Goal: Task Accomplishment & Management: Manage account settings

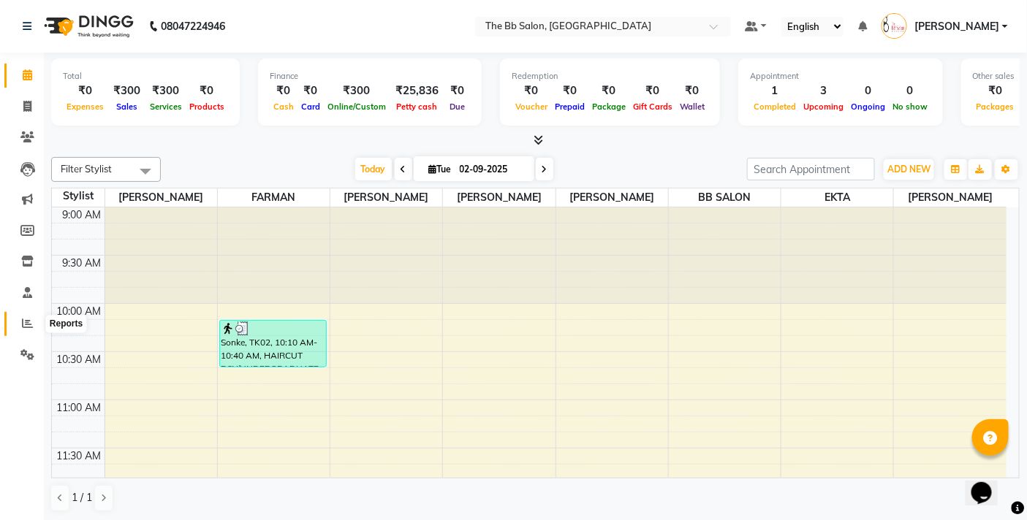
click at [19, 323] on span at bounding box center [28, 324] width 26 height 17
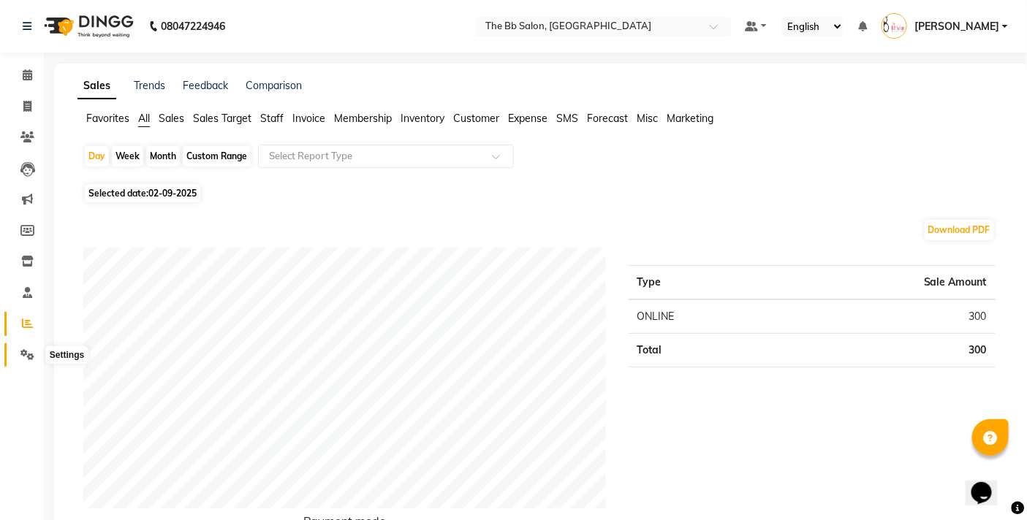
click at [15, 349] on span at bounding box center [28, 355] width 26 height 17
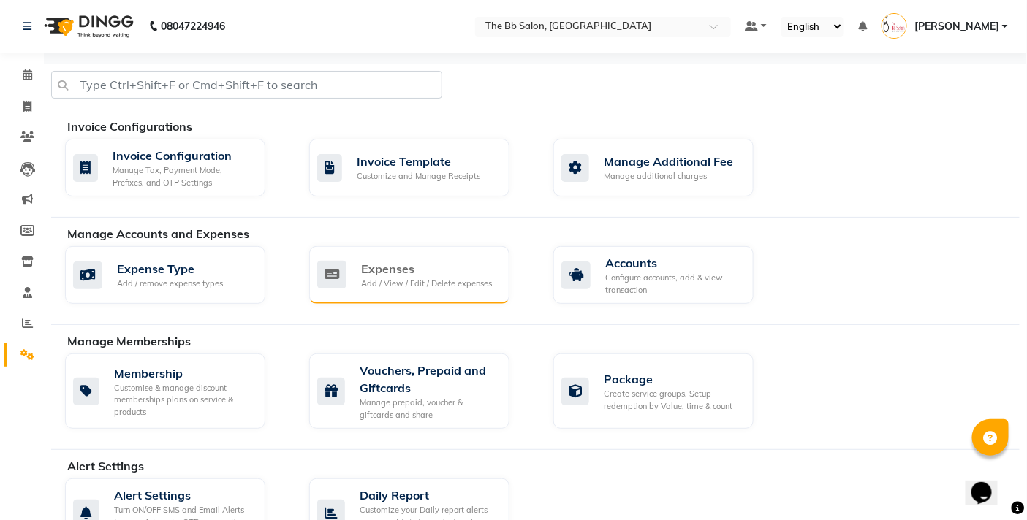
click at [369, 273] on div "Expenses" at bounding box center [426, 269] width 131 height 18
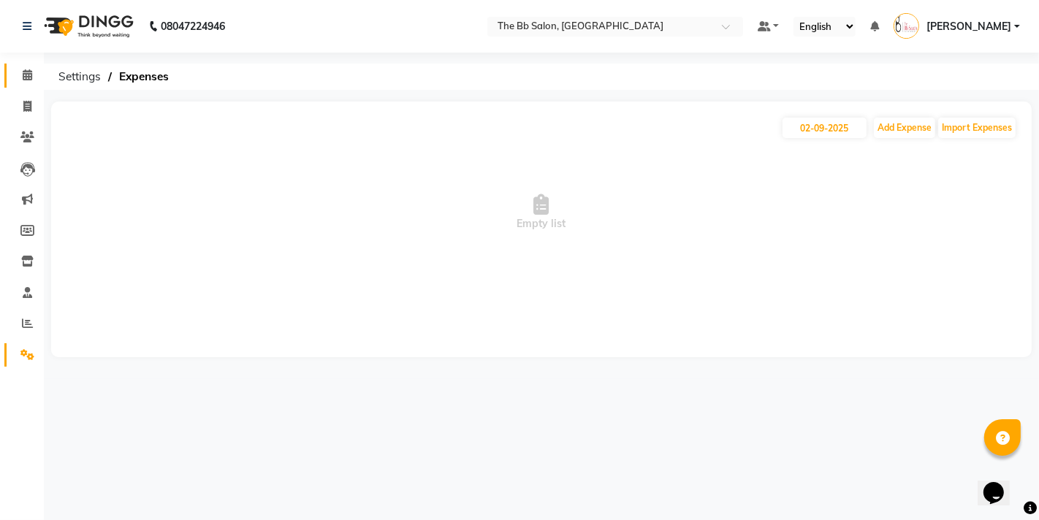
click at [23, 85] on link "Calendar" at bounding box center [21, 76] width 35 height 24
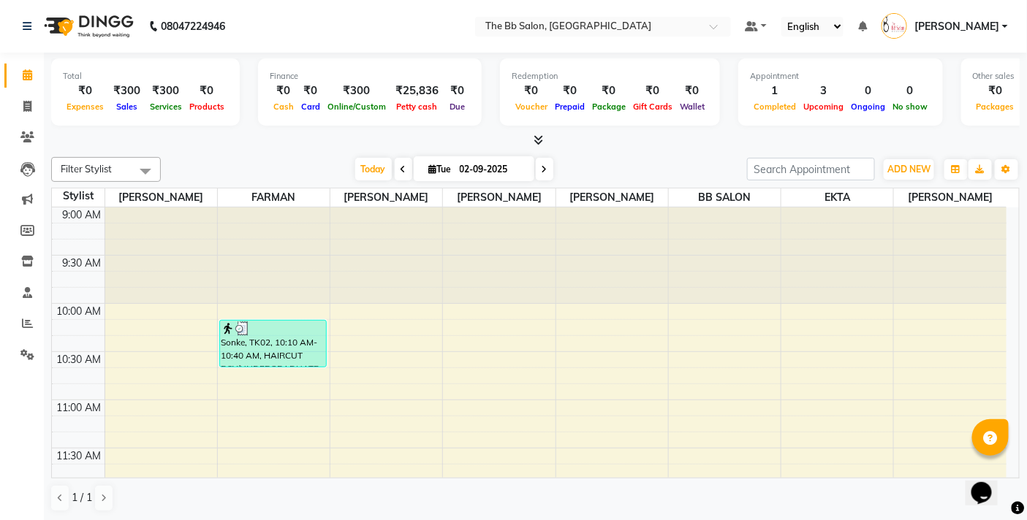
click at [395, 162] on span at bounding box center [404, 169] width 18 height 23
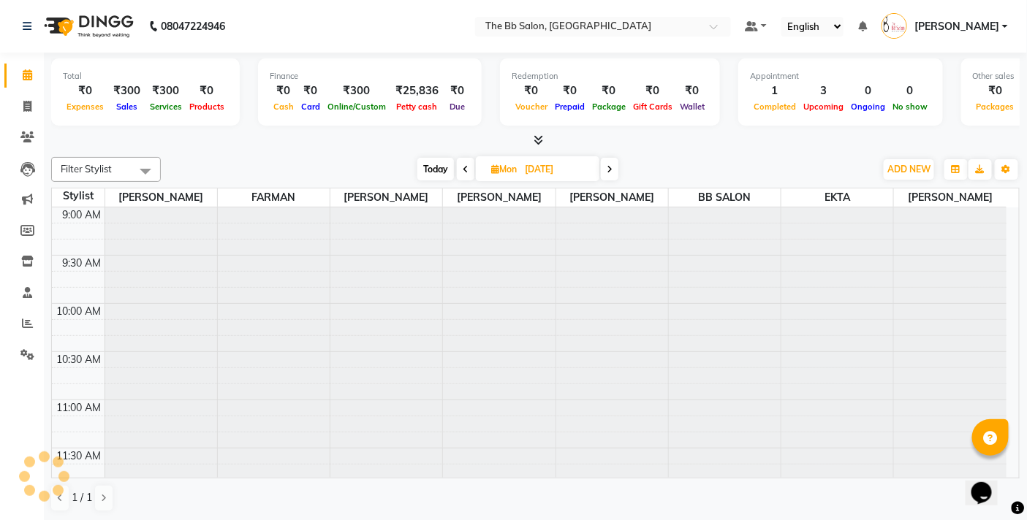
scroll to position [582, 0]
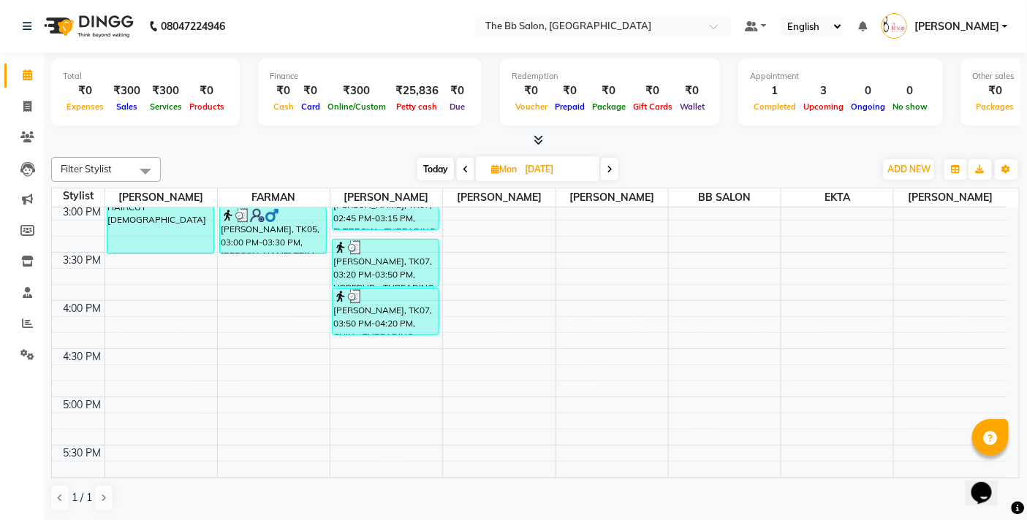
click at [434, 161] on span "Today" at bounding box center [435, 169] width 37 height 23
type input "02-09-2025"
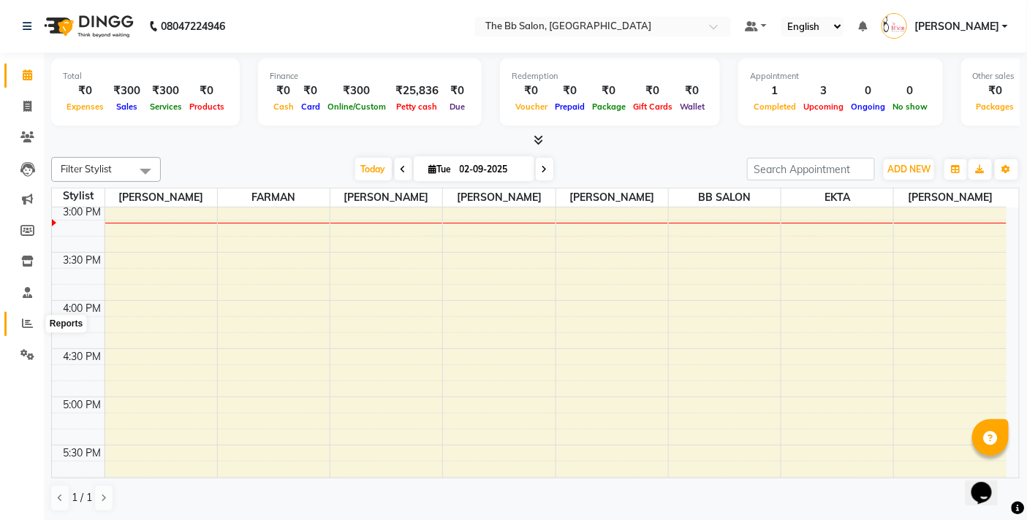
click at [16, 326] on span at bounding box center [28, 324] width 26 height 17
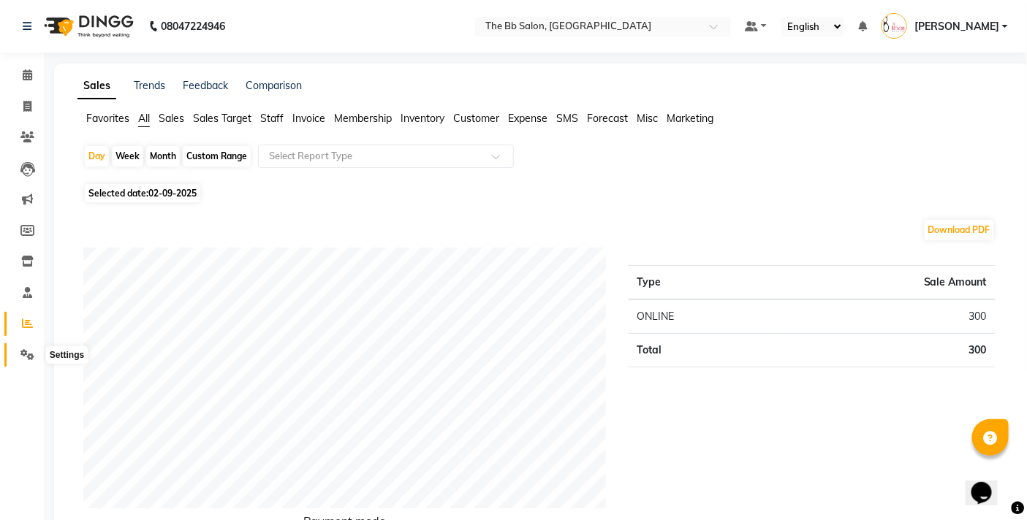
click at [24, 353] on icon at bounding box center [27, 354] width 14 height 11
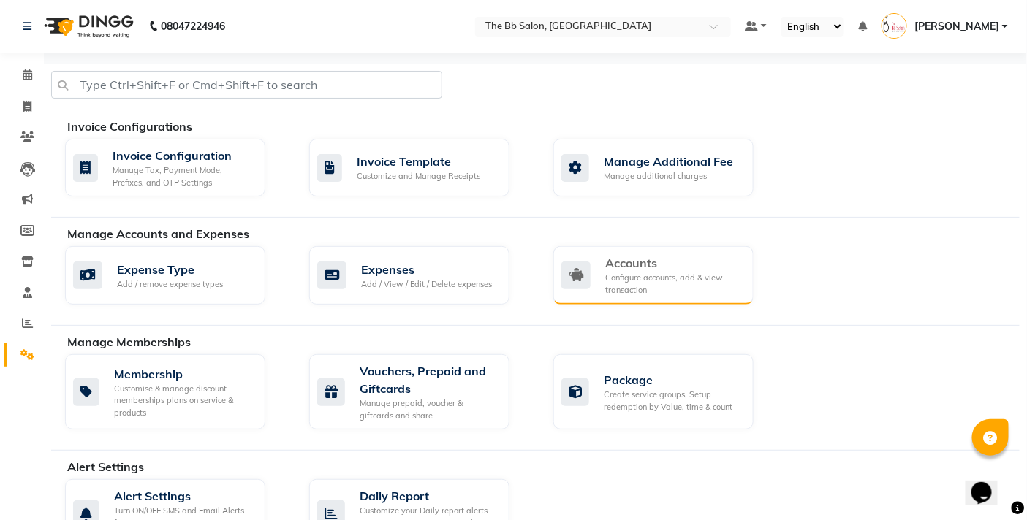
click at [585, 250] on div "Accounts Configure accounts, add & view transaction" at bounding box center [653, 275] width 200 height 58
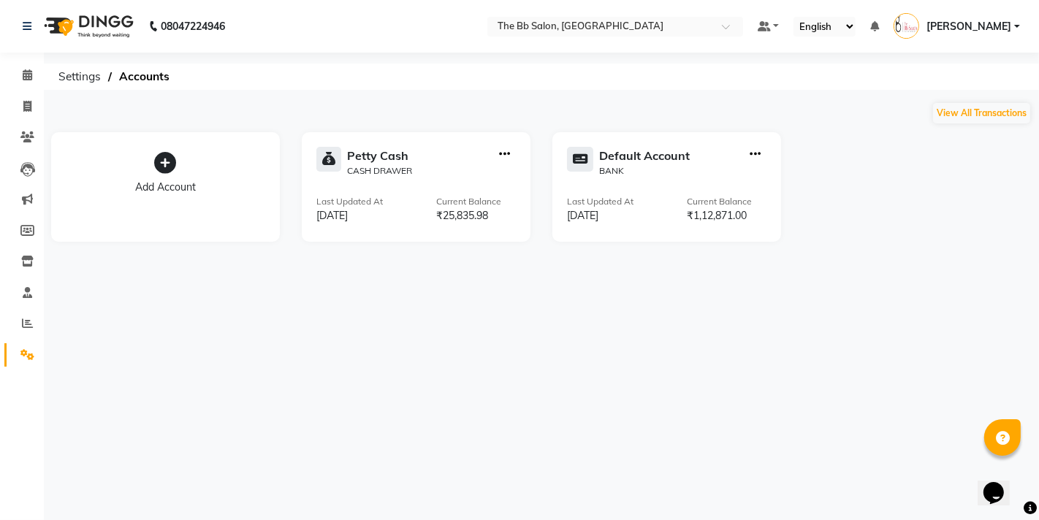
click at [503, 154] on icon "button" at bounding box center [504, 154] width 11 height 1
click at [484, 106] on div "Create Transfer" at bounding box center [505, 105] width 77 height 15
select select "internal transfer"
select select "5223"
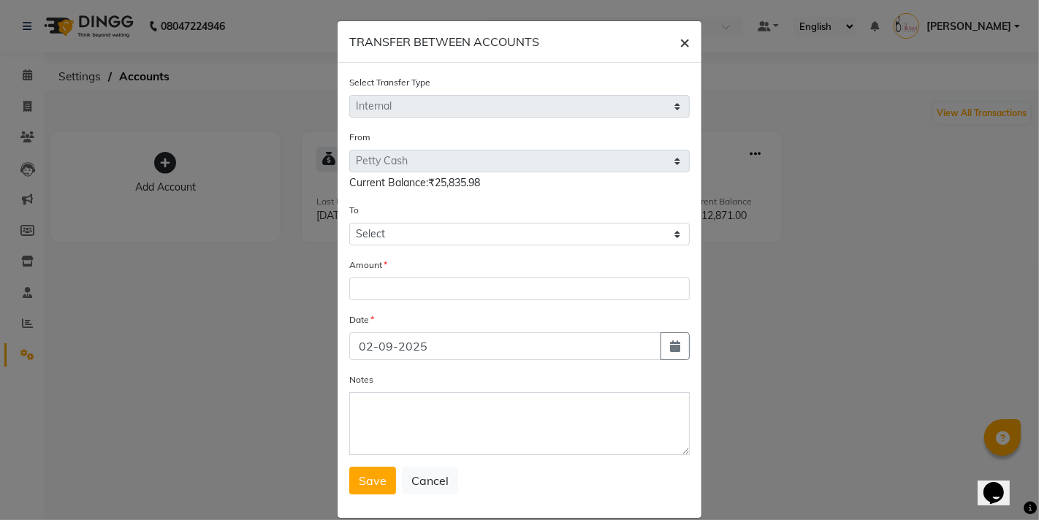
click at [680, 45] on span "×" at bounding box center [685, 42] width 10 height 22
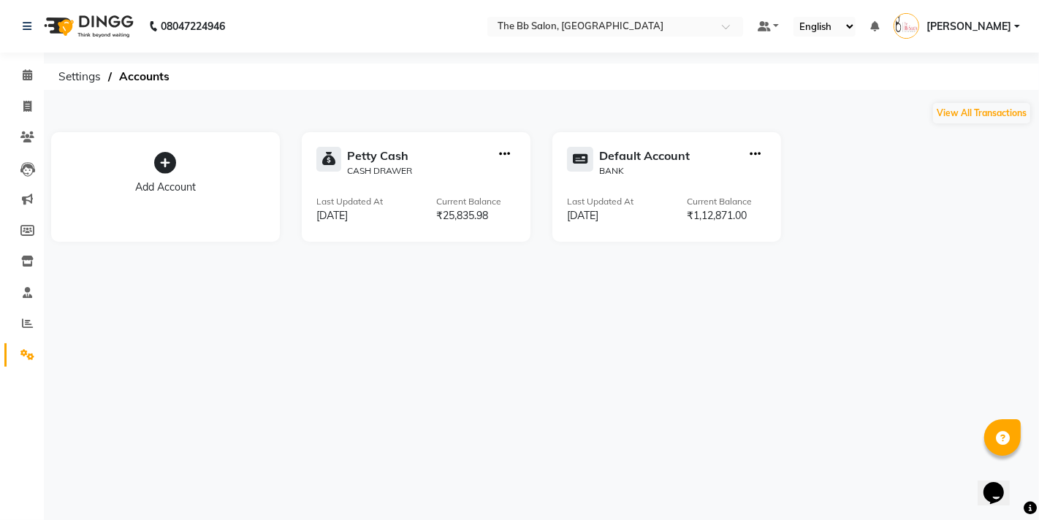
click at [504, 154] on icon "button" at bounding box center [504, 154] width 11 height 1
click at [506, 85] on div "Add Transaction" at bounding box center [505, 87] width 77 height 15
select select "direct"
select select "5223"
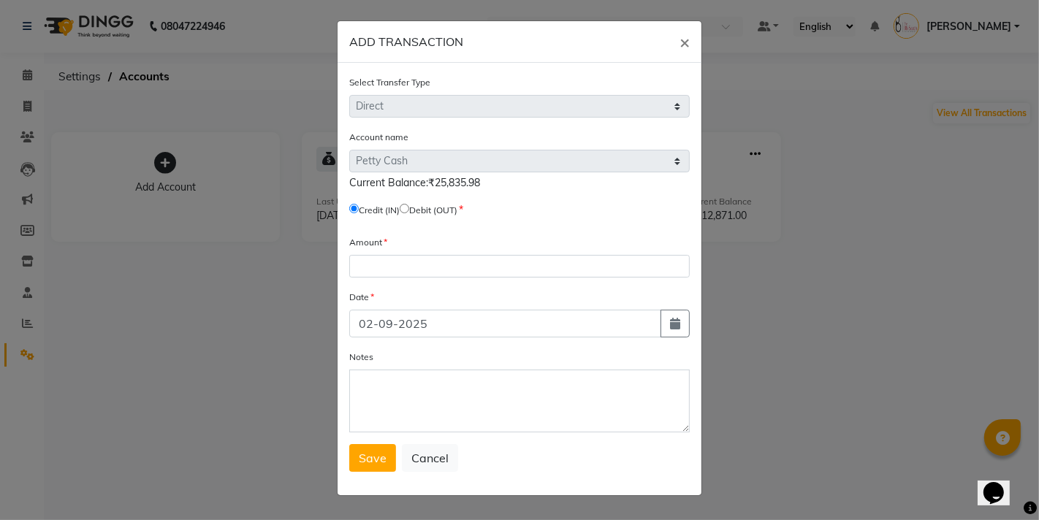
click at [414, 215] on span "Debit (OUT)" at bounding box center [429, 209] width 58 height 13
click at [409, 208] on input "radio" at bounding box center [404, 208] width 9 height 9
radio input "true"
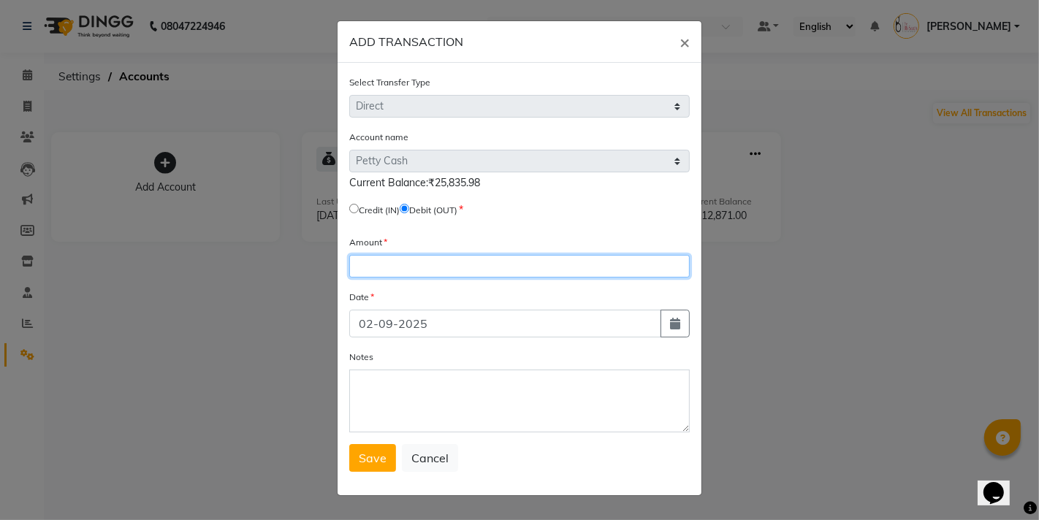
click at [427, 261] on input "number" at bounding box center [519, 266] width 341 height 23
type input "24785"
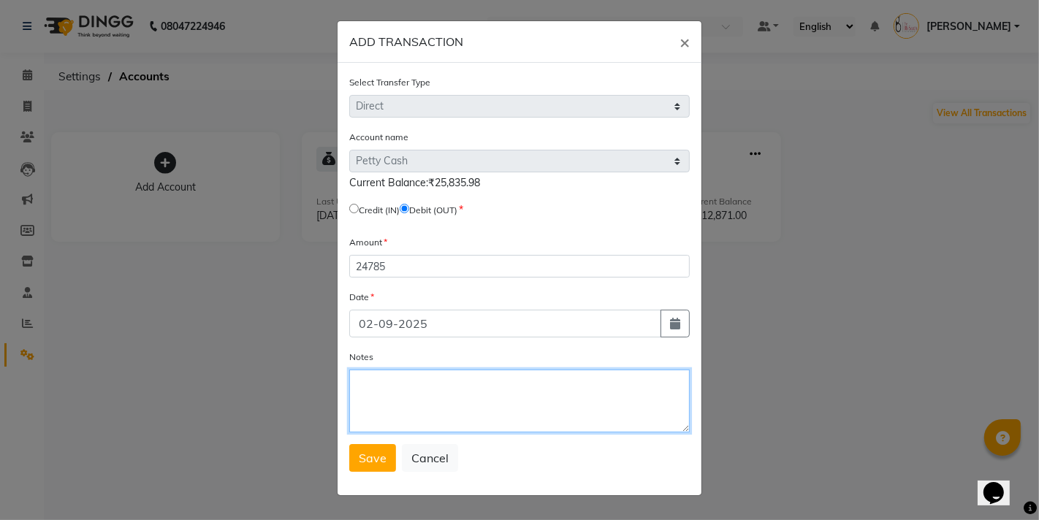
click at [454, 403] on textarea "Notes" at bounding box center [519, 401] width 341 height 63
type textarea "GIVEN TO SIR"
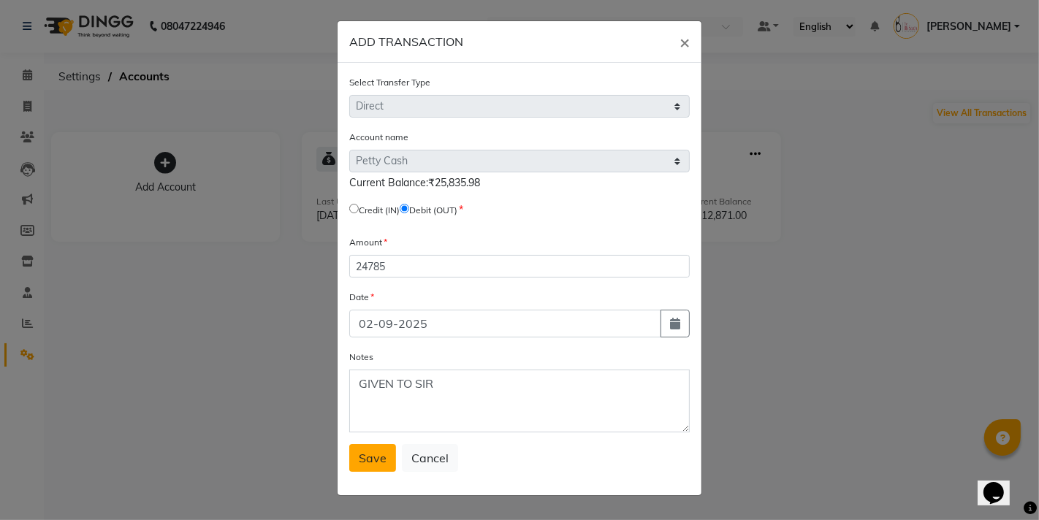
click at [378, 465] on span "Save" at bounding box center [373, 458] width 28 height 15
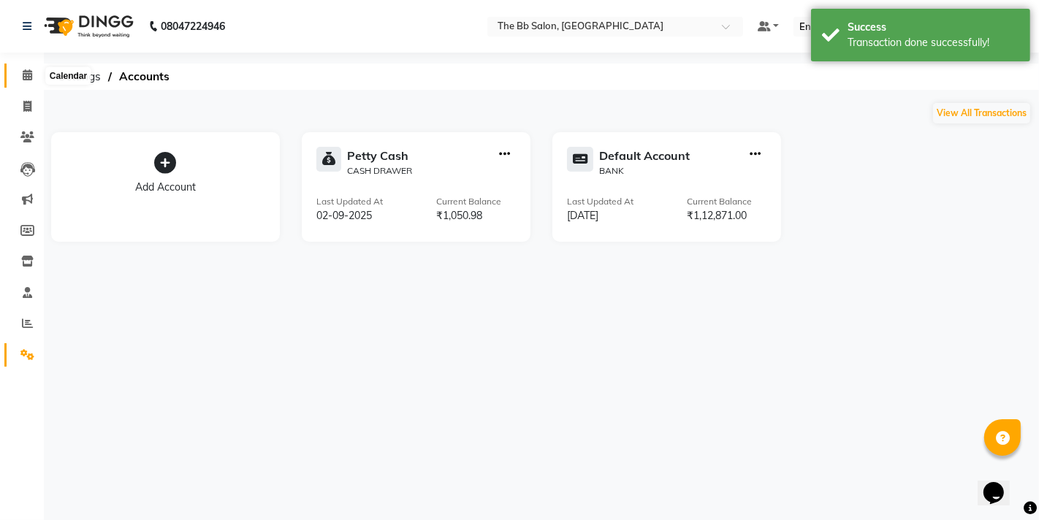
click at [25, 80] on icon at bounding box center [27, 74] width 9 height 11
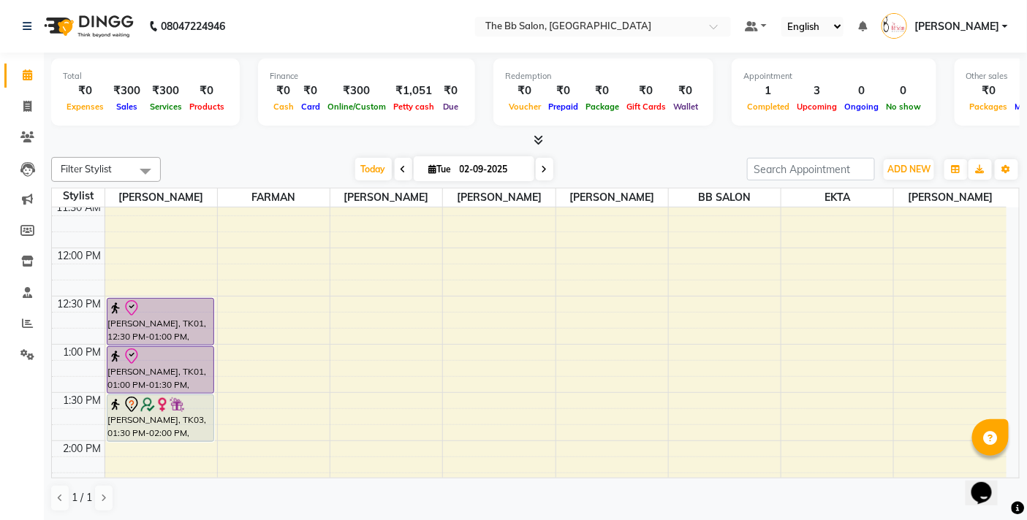
scroll to position [243, 0]
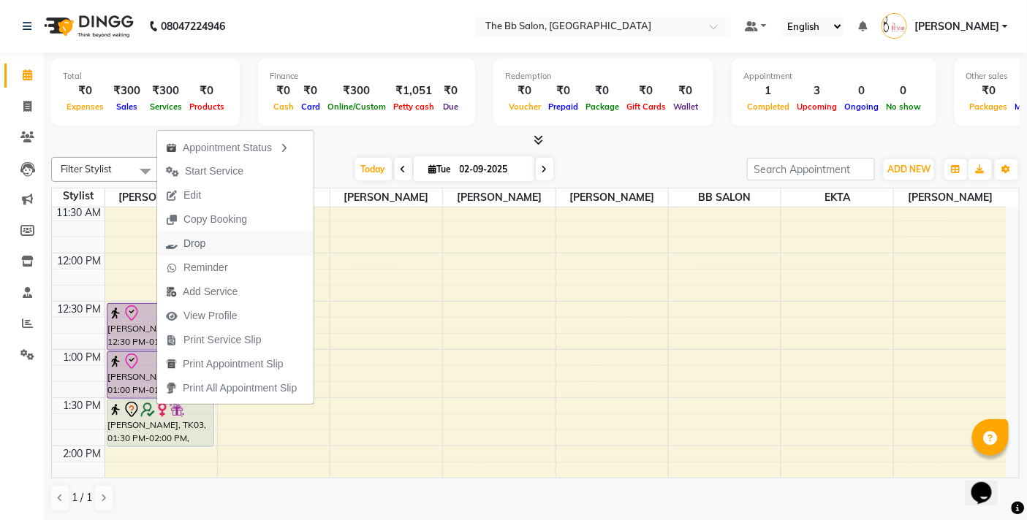
click at [194, 239] on span "Drop" at bounding box center [194, 243] width 22 height 15
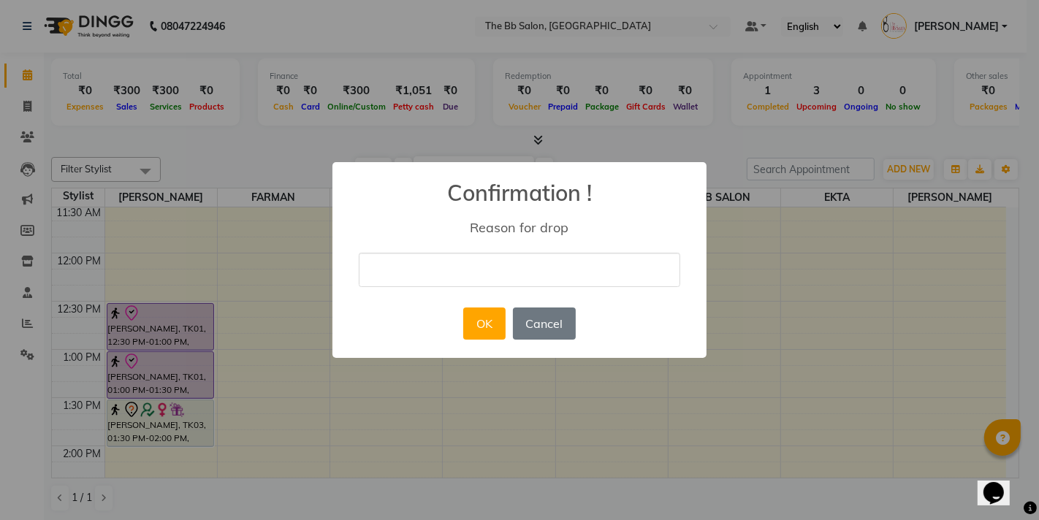
click at [451, 281] on input "text" at bounding box center [520, 270] width 322 height 34
type input "CN"
click at [471, 331] on button "OK" at bounding box center [484, 324] width 42 height 32
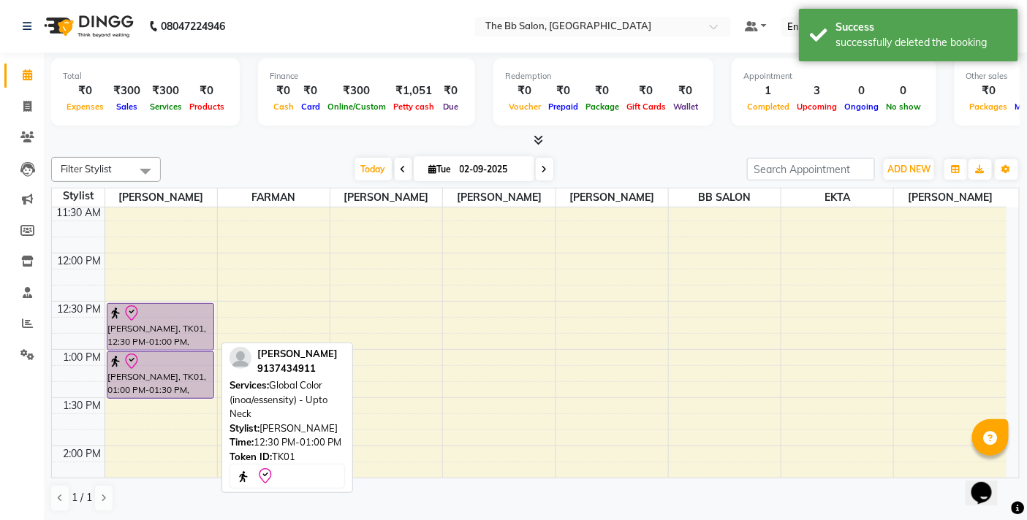
click at [166, 326] on div "MRS ROY, TK01, 12:30 PM-01:00 PM, Global Color (inoa/essensity) - Upto Neck" at bounding box center [160, 327] width 106 height 46
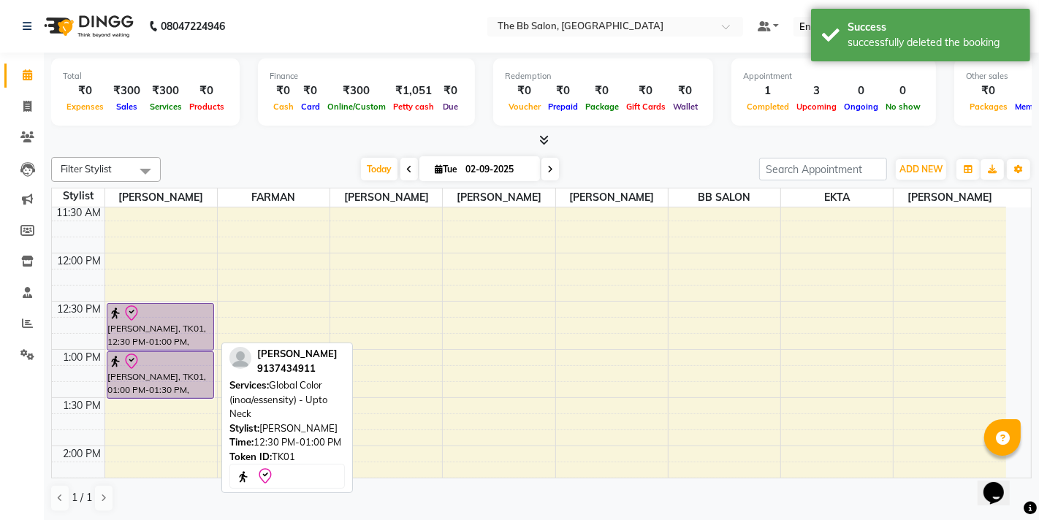
select select "8"
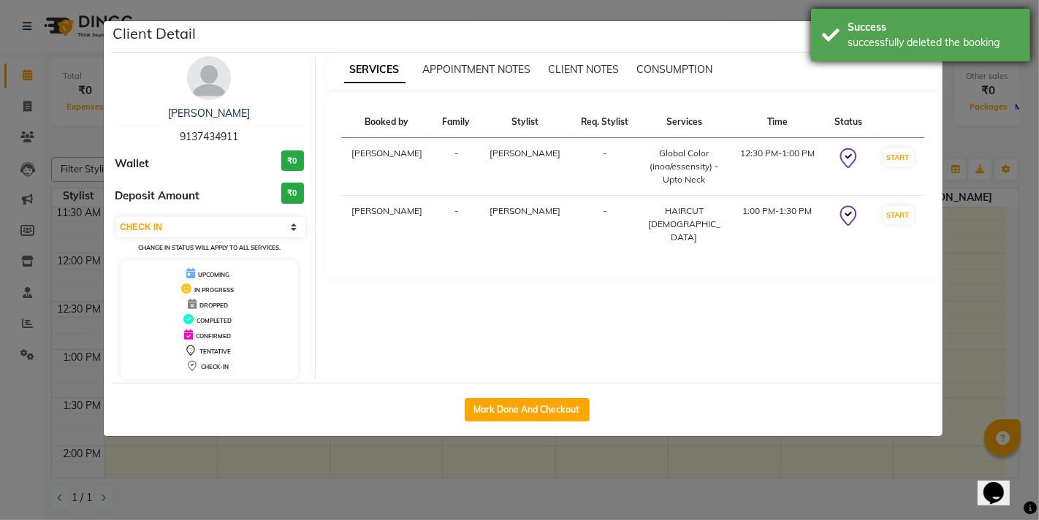
click at [934, 33] on div "Success" at bounding box center [934, 27] width 172 height 15
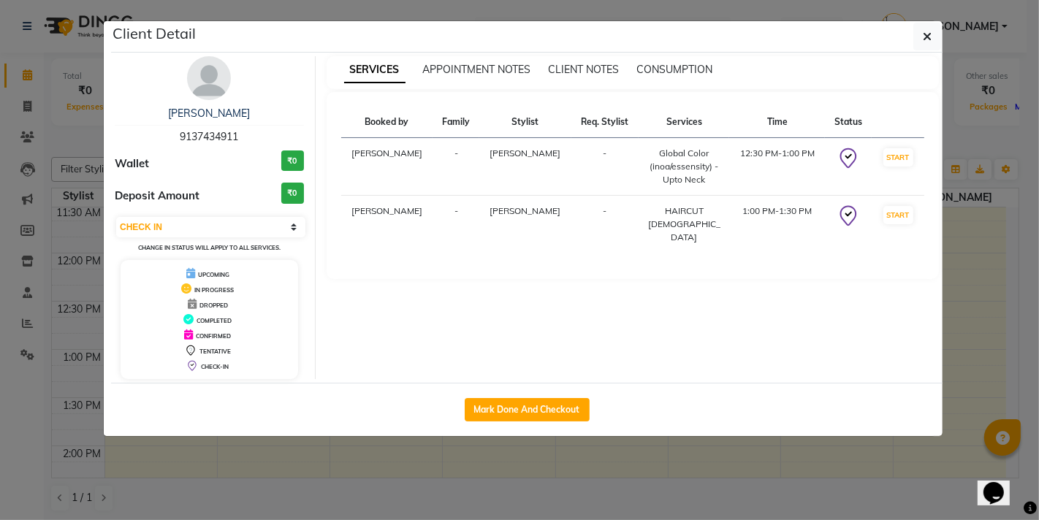
click at [934, 33] on button "button" at bounding box center [927, 37] width 28 height 28
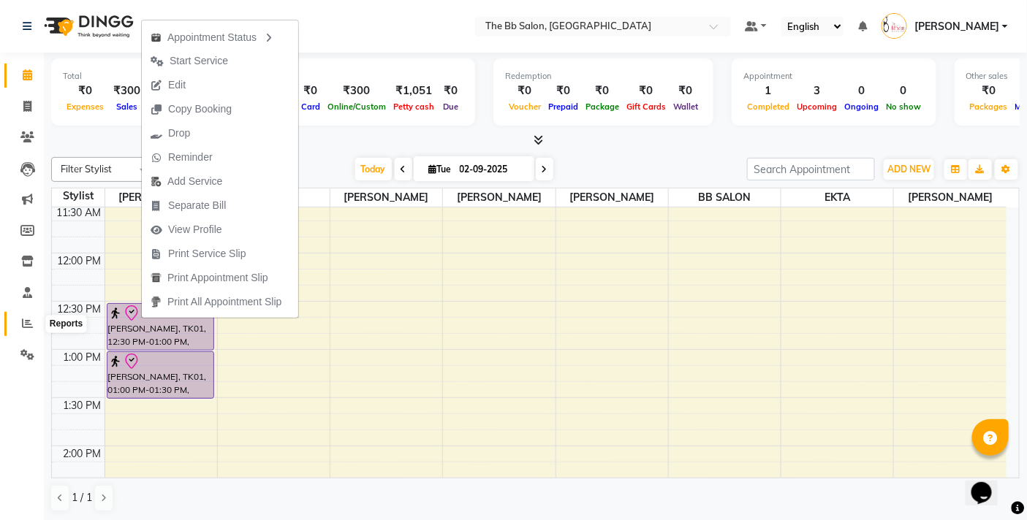
click at [23, 322] on icon at bounding box center [27, 323] width 11 height 11
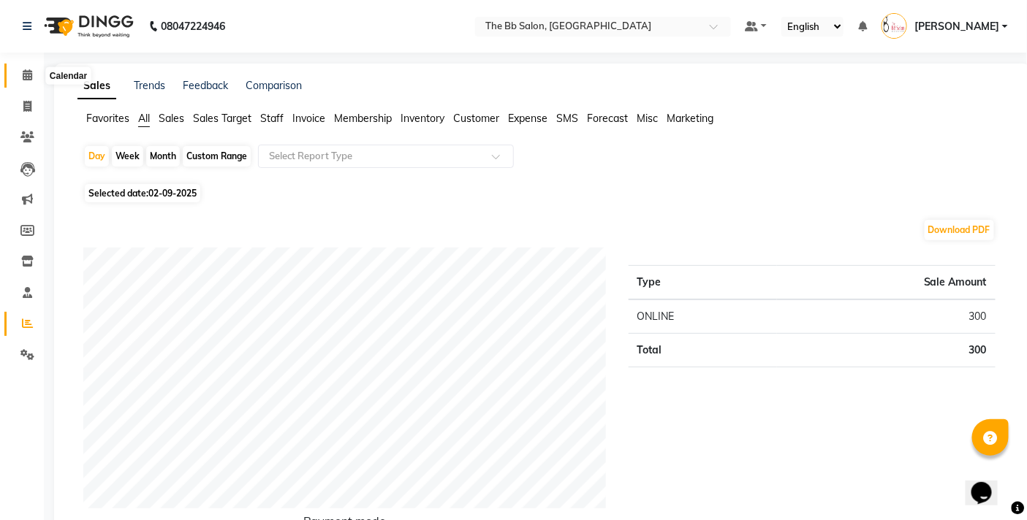
click at [19, 82] on span at bounding box center [28, 75] width 26 height 17
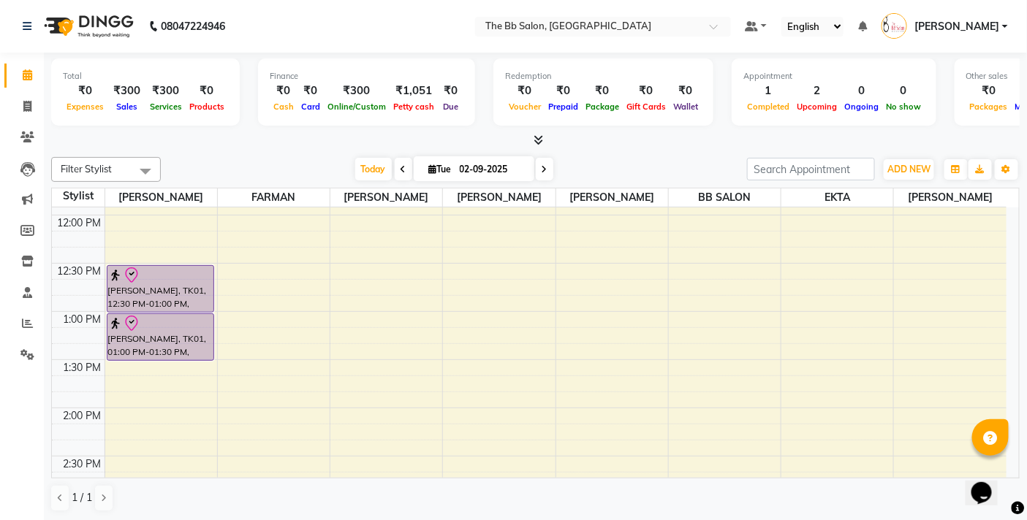
scroll to position [324, 0]
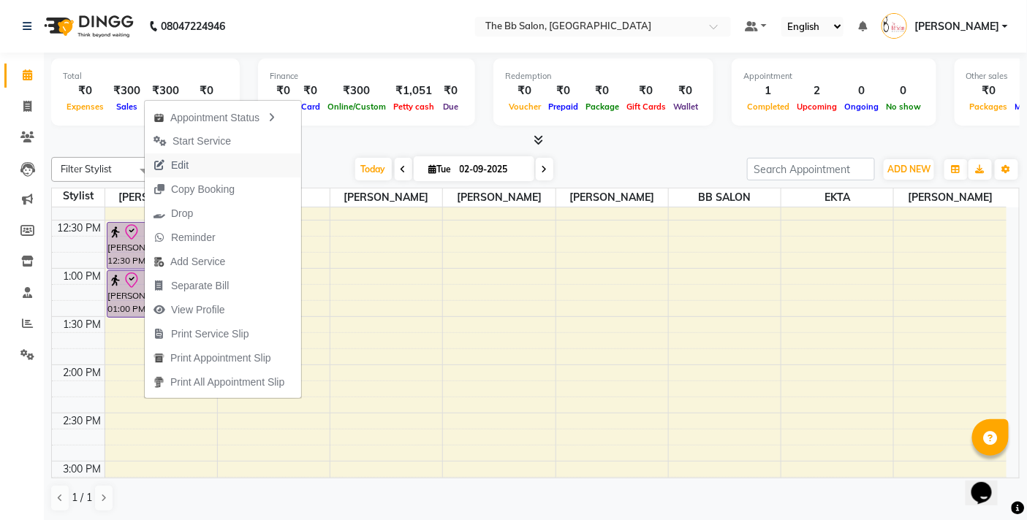
click at [188, 169] on span "Edit" at bounding box center [180, 165] width 18 height 15
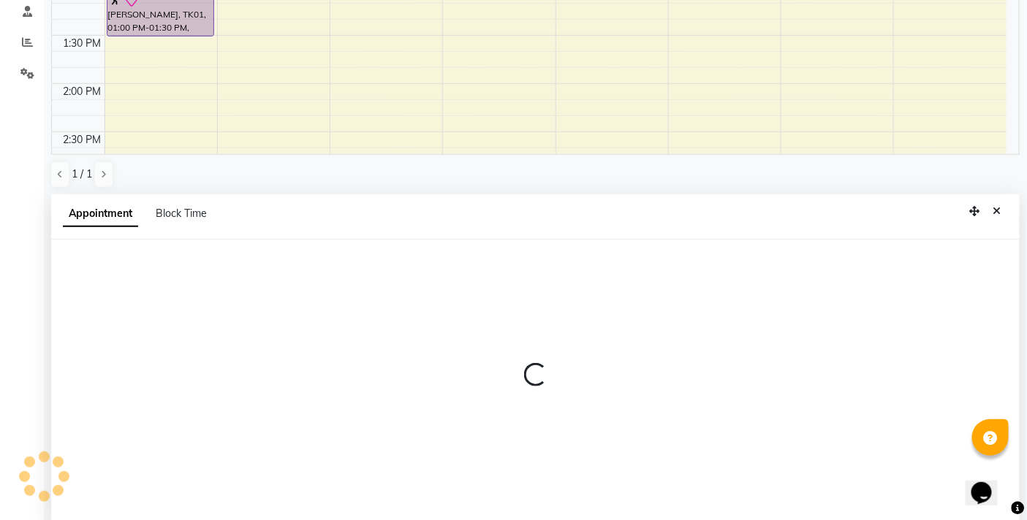
scroll to position [286, 0]
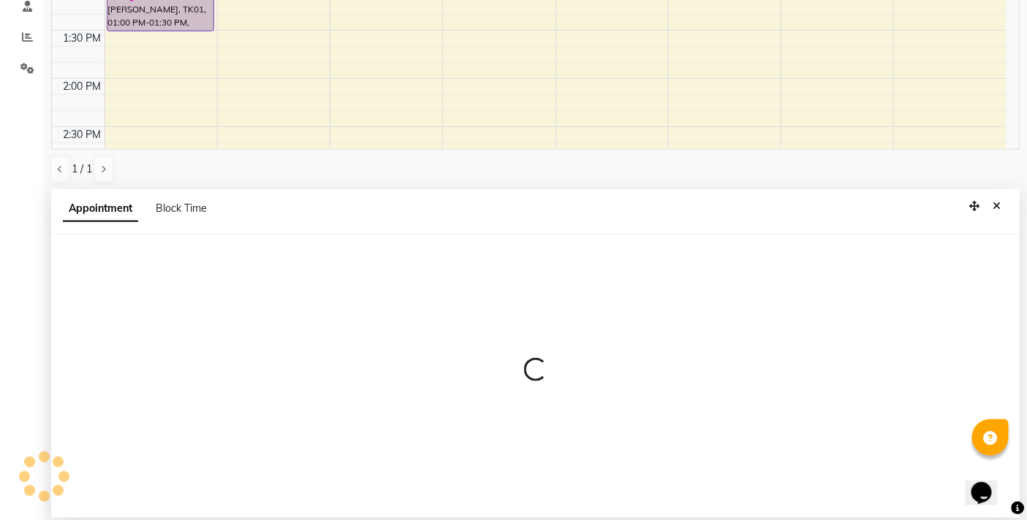
select select "83658"
select select "750"
select select "check-in"
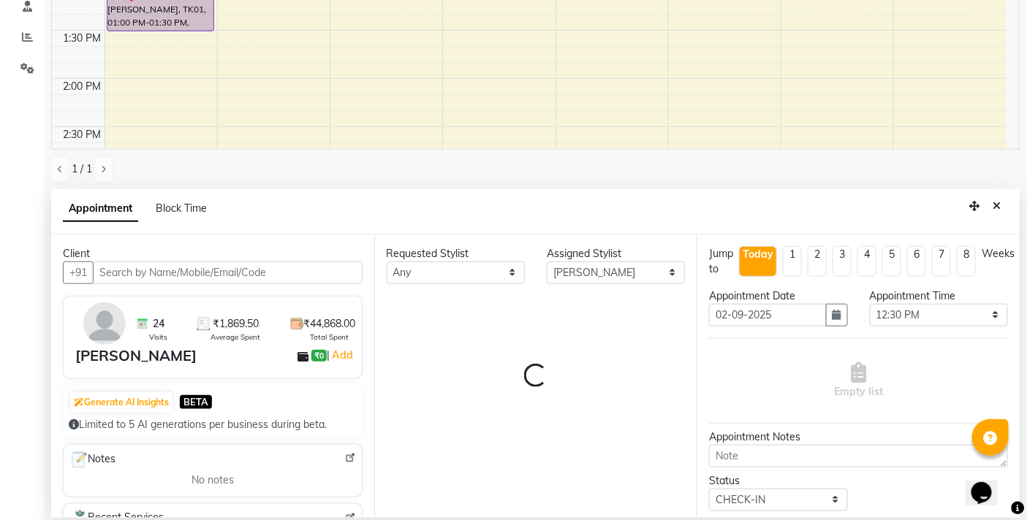
scroll to position [582, 0]
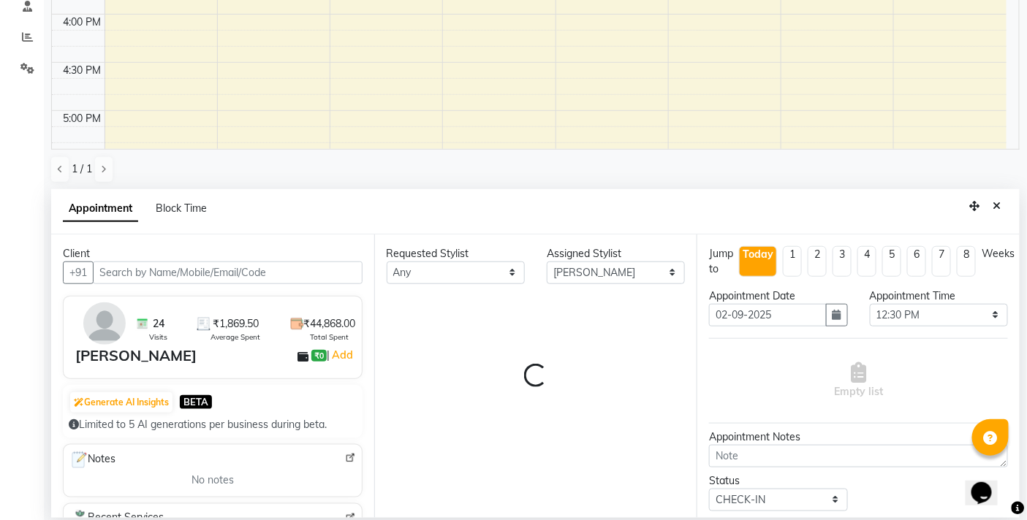
select select "3065"
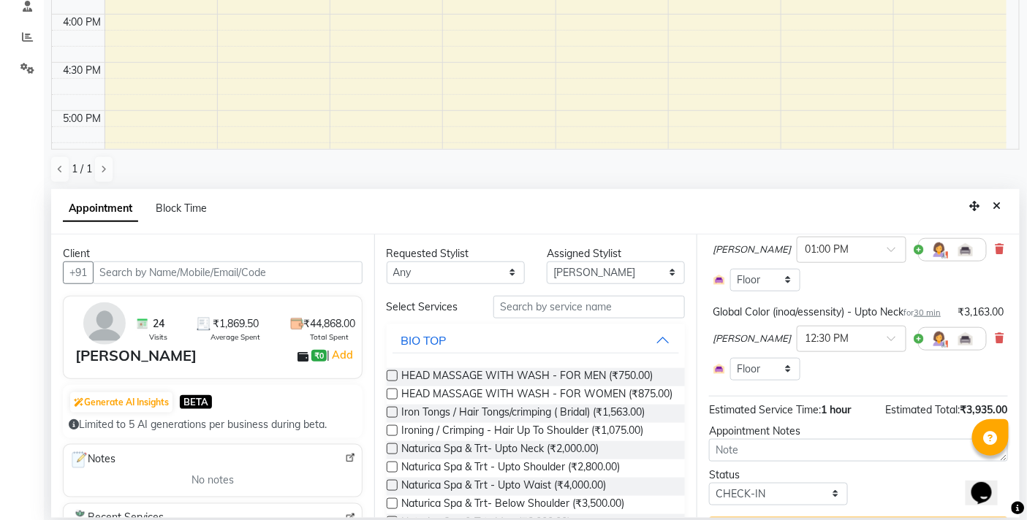
scroll to position [186, 0]
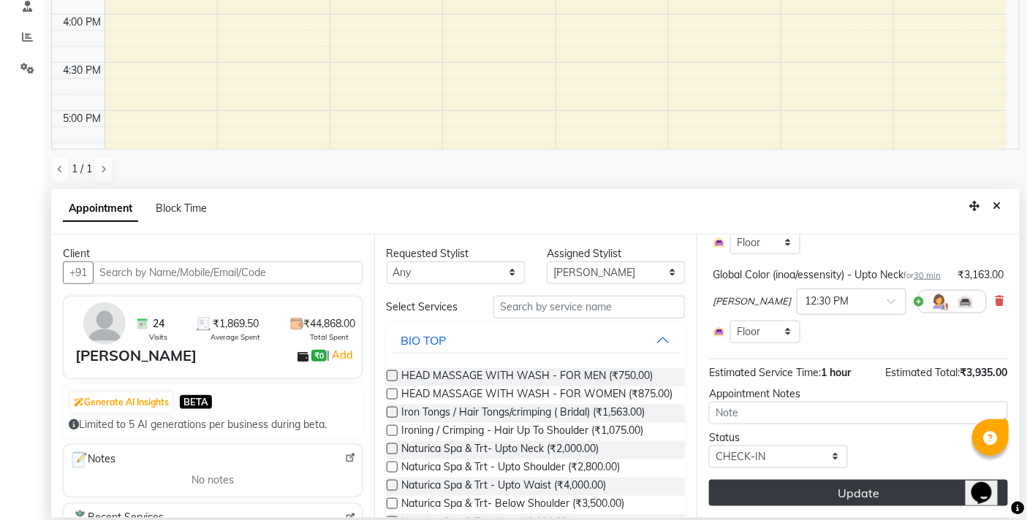
click at [835, 501] on button "Update" at bounding box center [858, 493] width 299 height 26
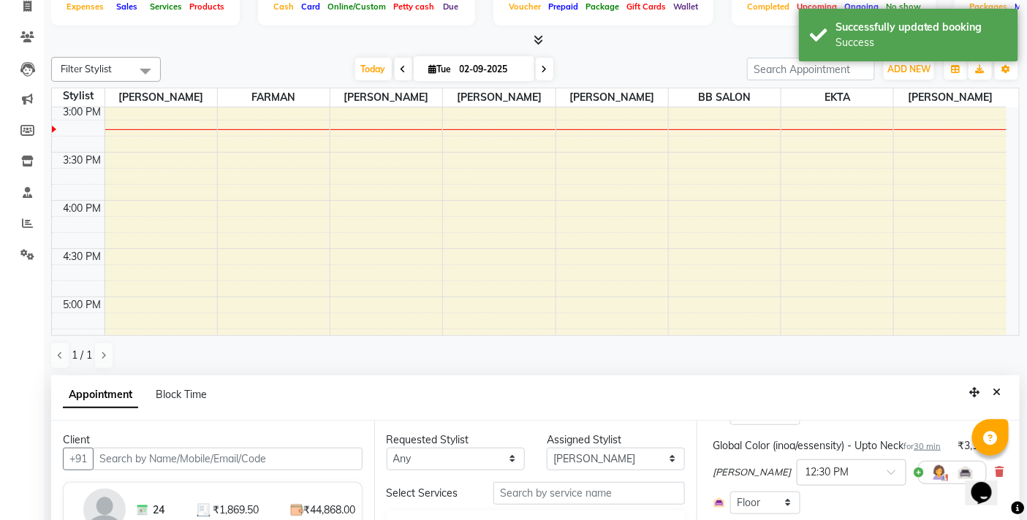
scroll to position [0, 0]
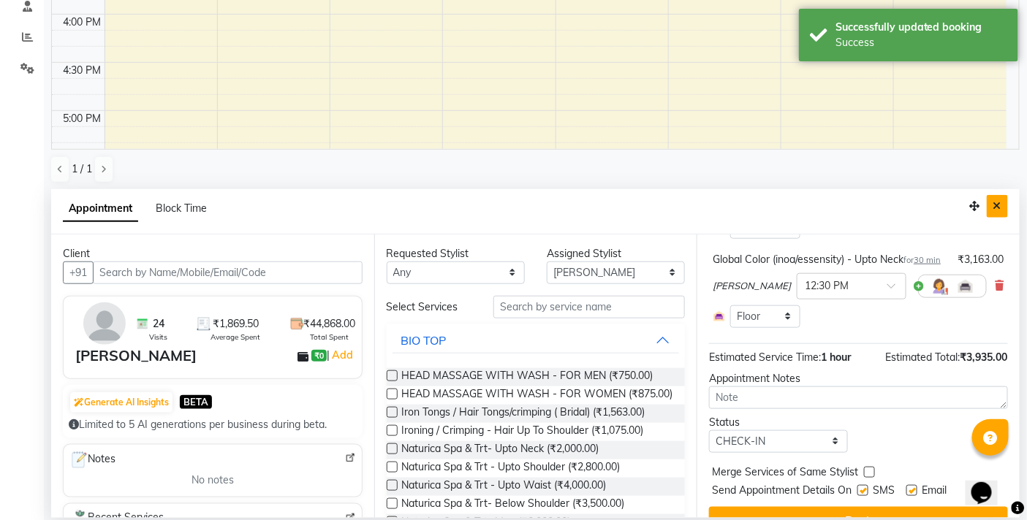
click at [995, 209] on icon "Close" at bounding box center [997, 206] width 8 height 10
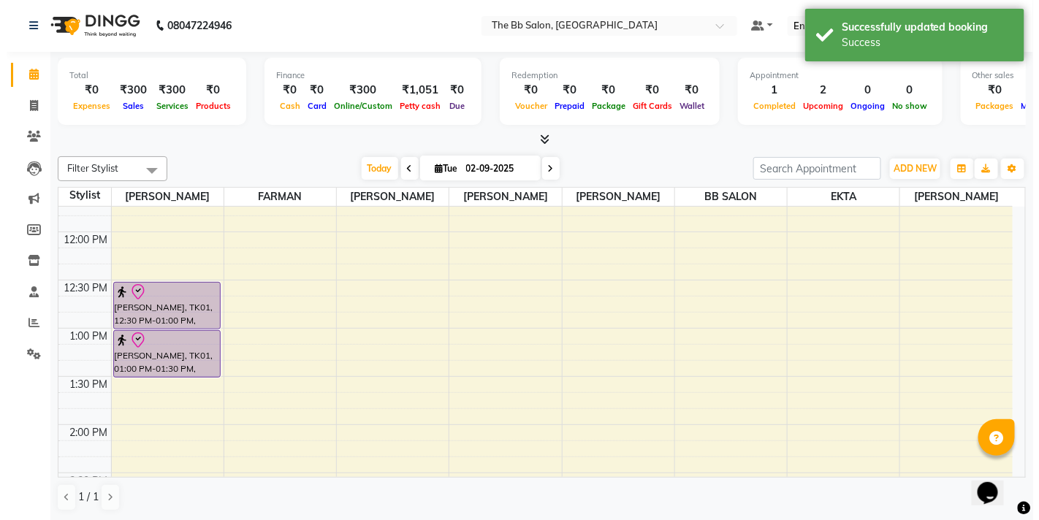
scroll to position [257, 0]
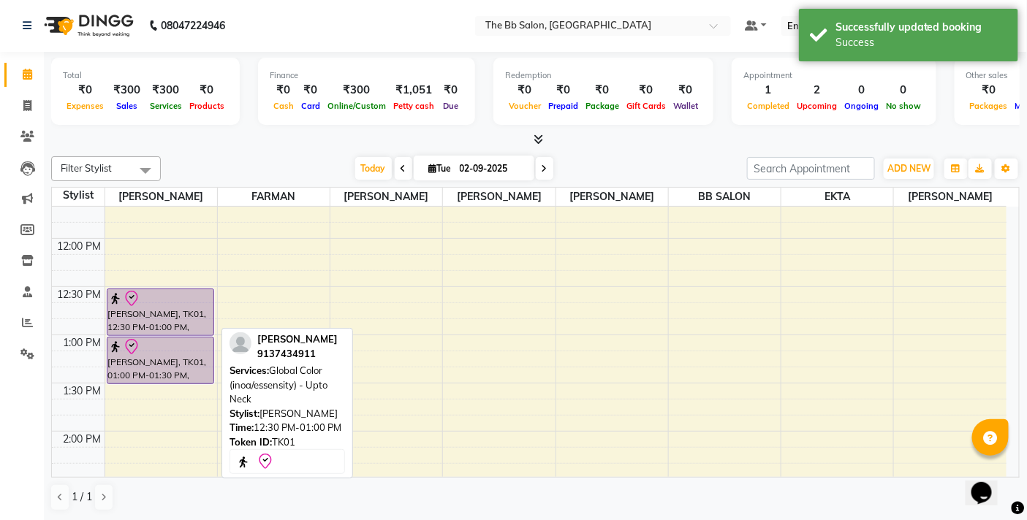
click at [147, 301] on div at bounding box center [160, 299] width 104 height 18
select select "8"
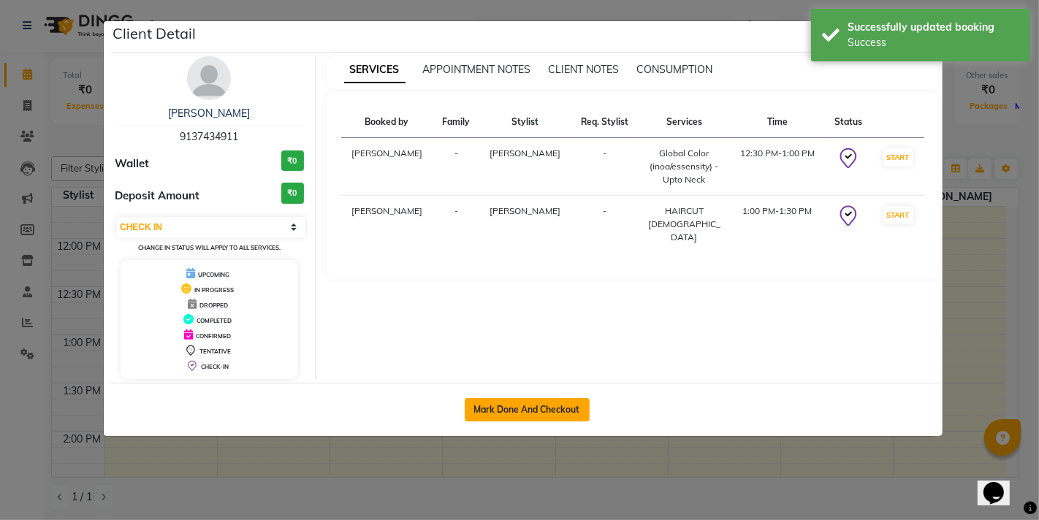
click at [522, 407] on button "Mark Done And Checkout" at bounding box center [527, 409] width 125 height 23
select select "6231"
select select "service"
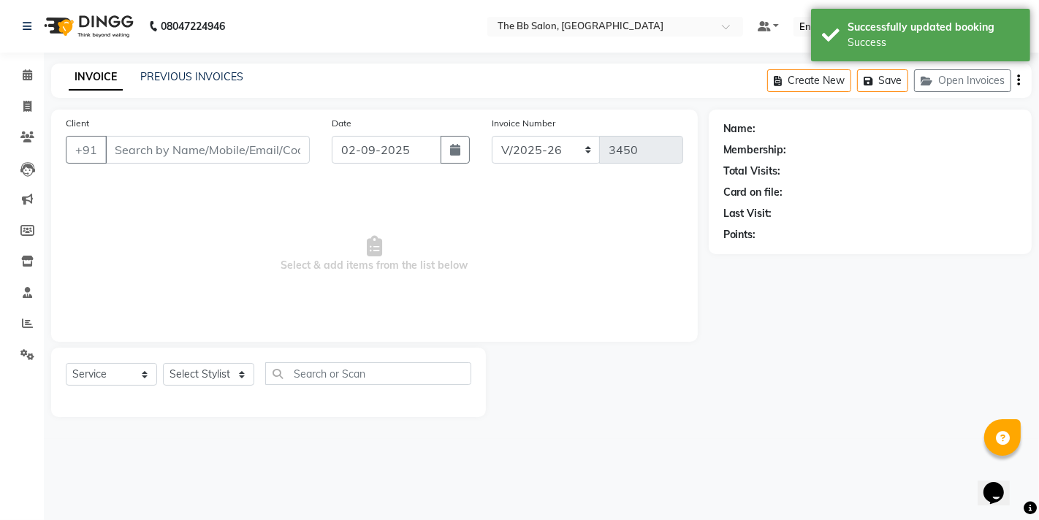
type input "91******11"
select select "83658"
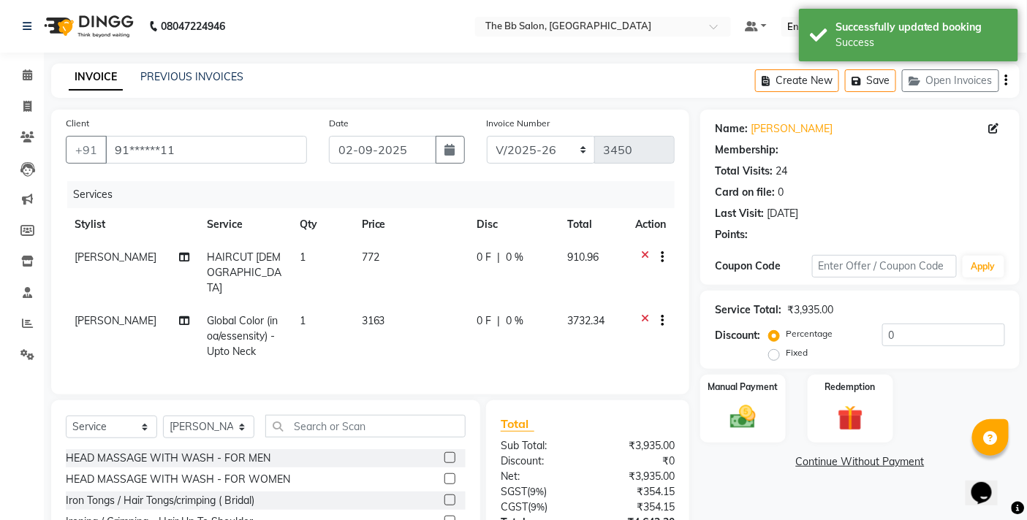
select select "1: Object"
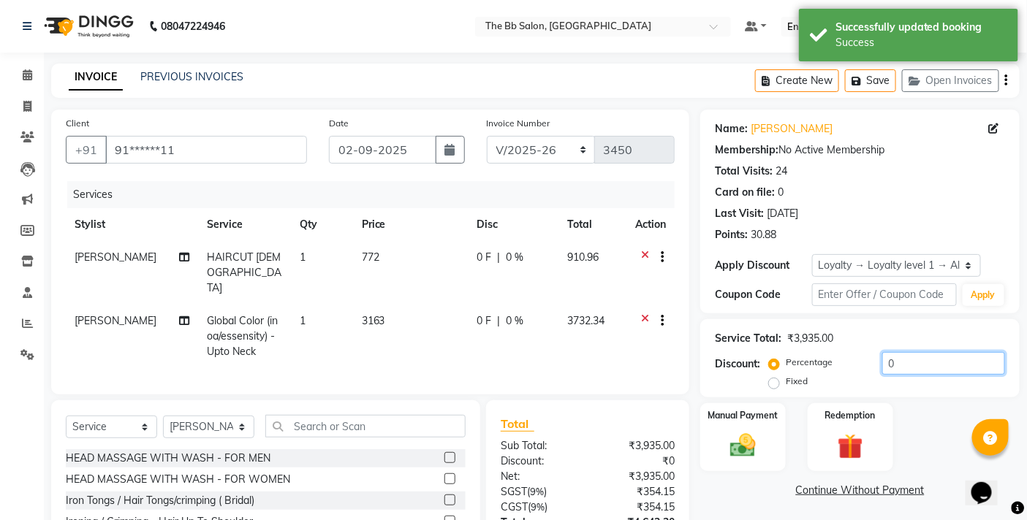
click at [886, 366] on input "0" at bounding box center [943, 363] width 123 height 23
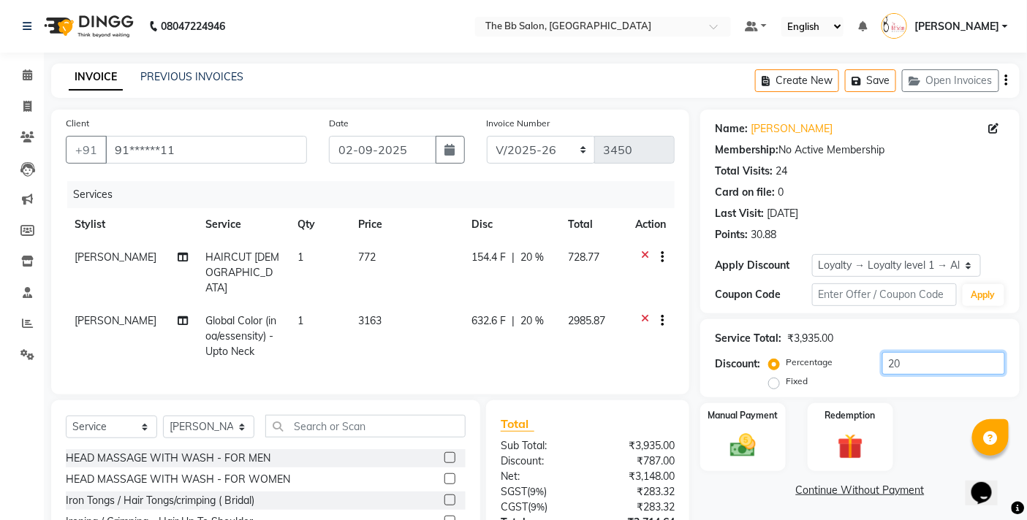
scroll to position [129, 0]
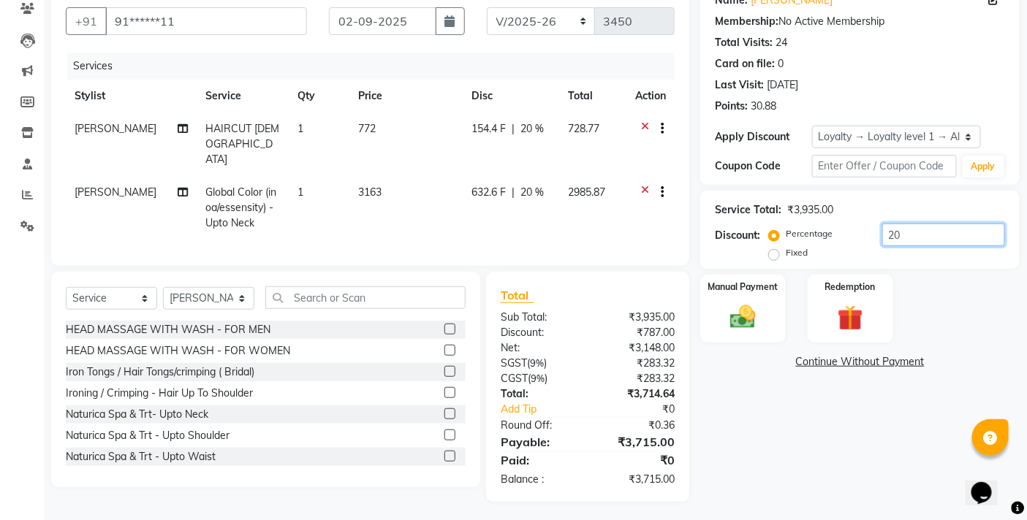
click at [919, 242] on input "20" at bounding box center [943, 235] width 123 height 23
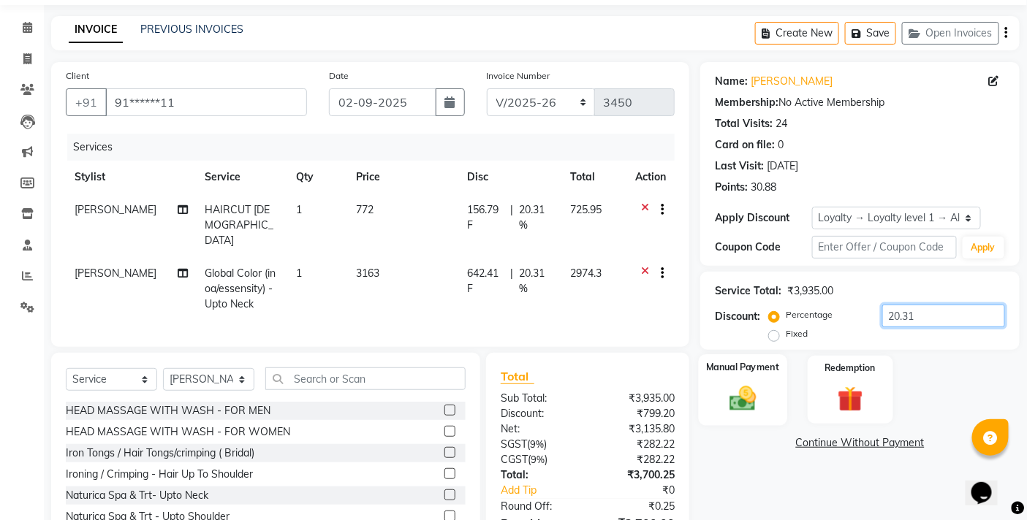
type input "20.31"
click at [732, 398] on img at bounding box center [743, 398] width 44 height 31
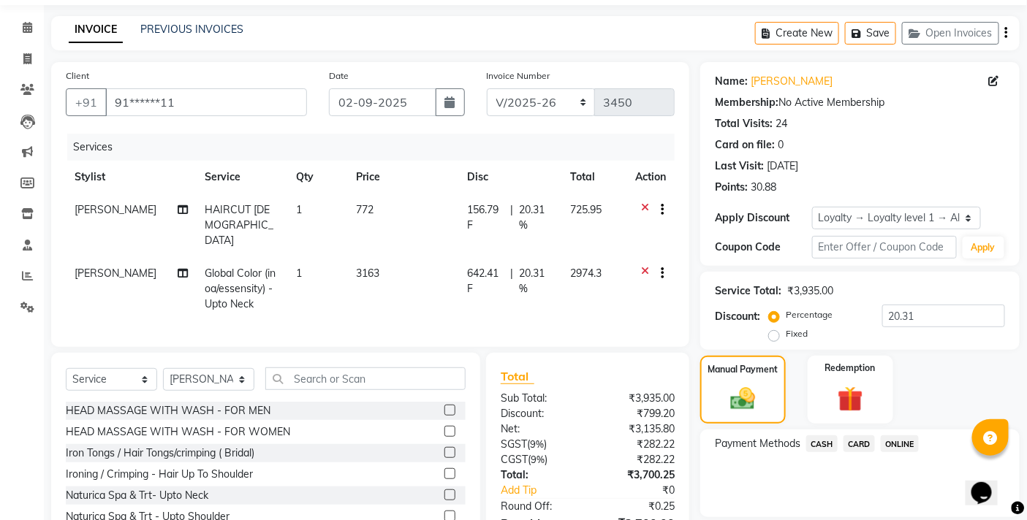
click at [905, 449] on span "ONLINE" at bounding box center [899, 444] width 38 height 17
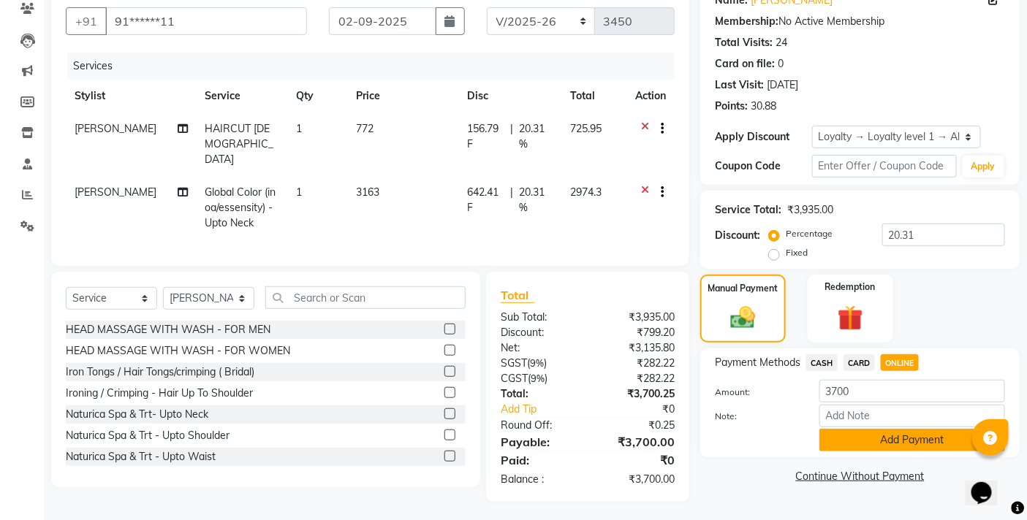
click at [878, 440] on button "Add Payment" at bounding box center [912, 440] width 186 height 23
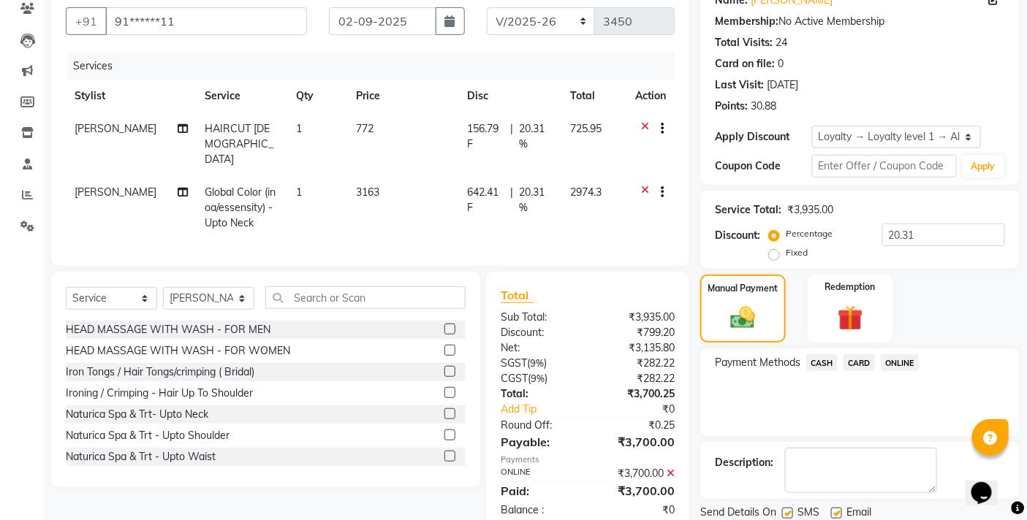
scroll to position [247, 0]
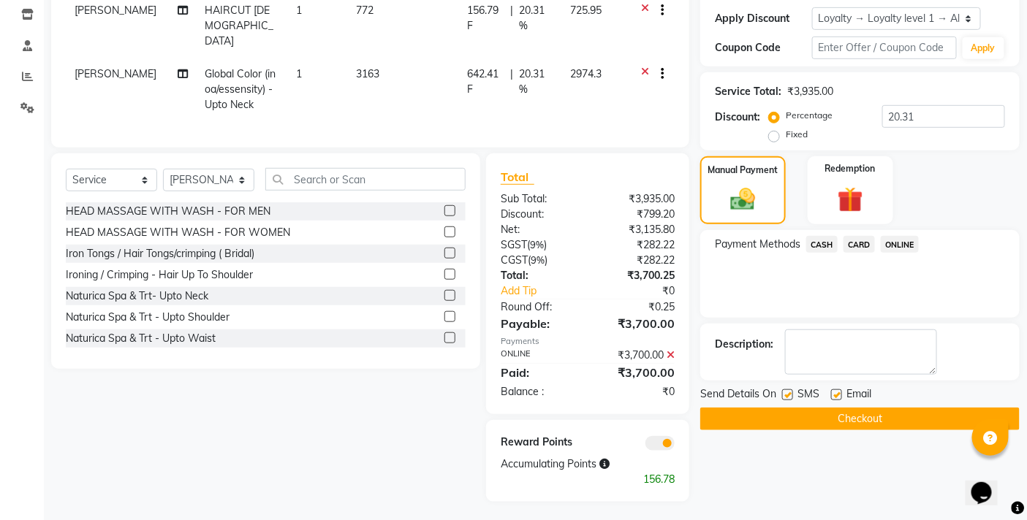
click at [864, 422] on button "Checkout" at bounding box center [859, 419] width 319 height 23
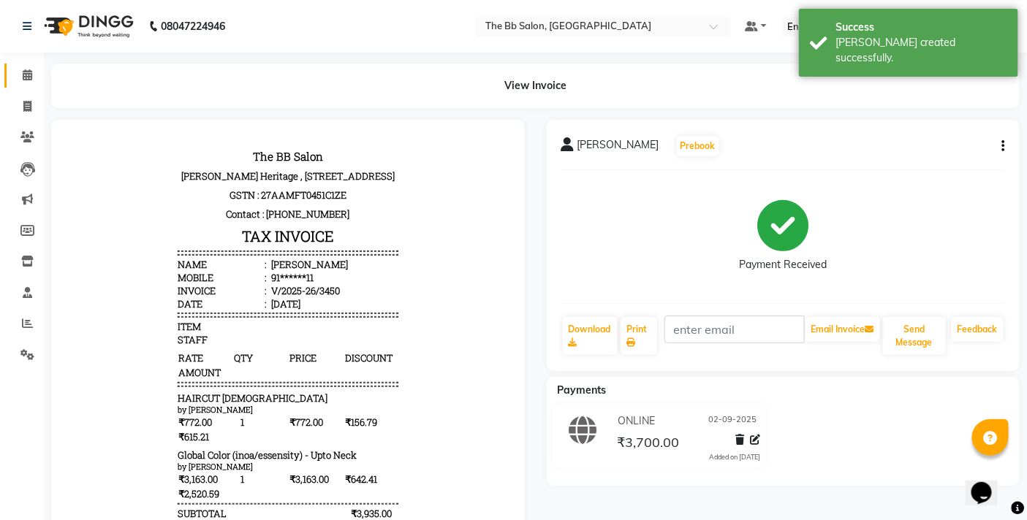
click at [12, 78] on link "Calendar" at bounding box center [21, 76] width 35 height 24
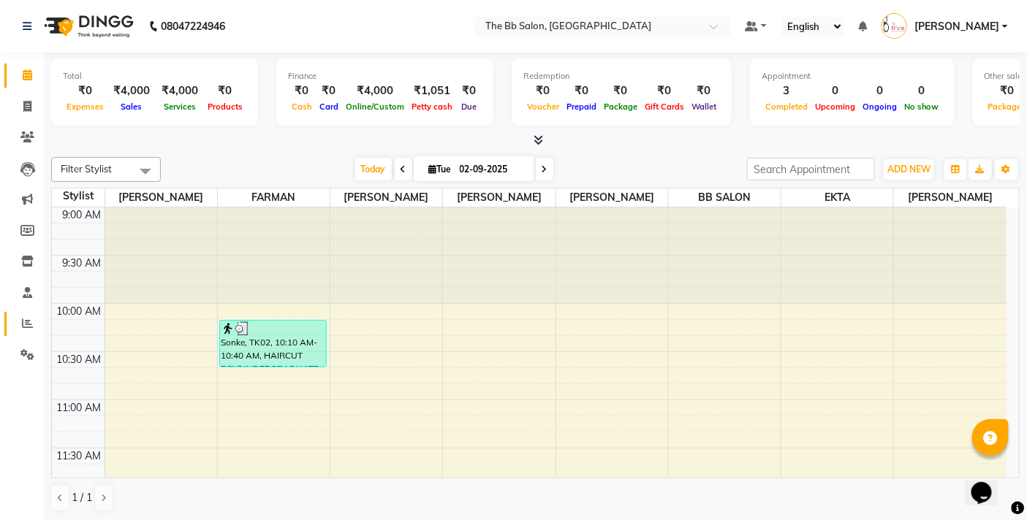
click at [27, 319] on icon at bounding box center [27, 323] width 11 height 11
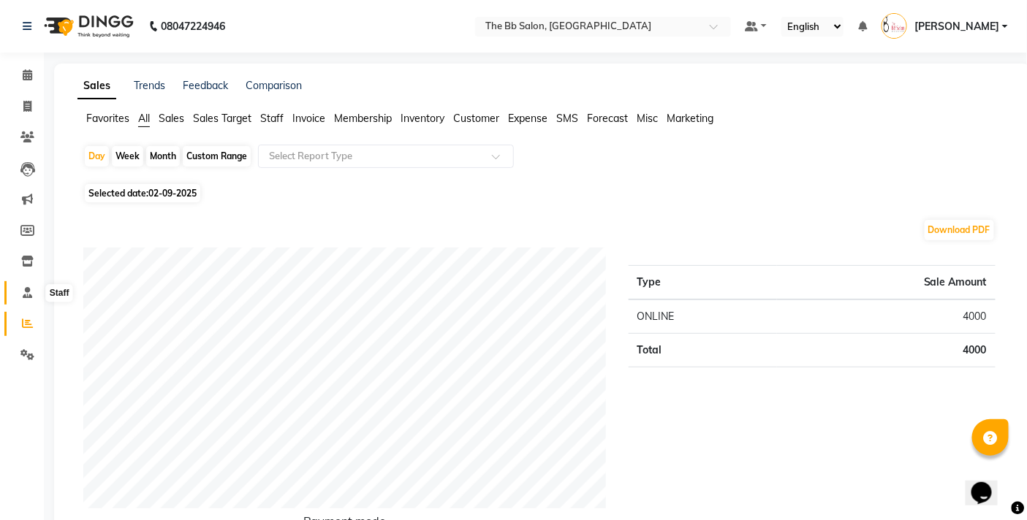
click at [26, 289] on icon at bounding box center [27, 292] width 9 height 11
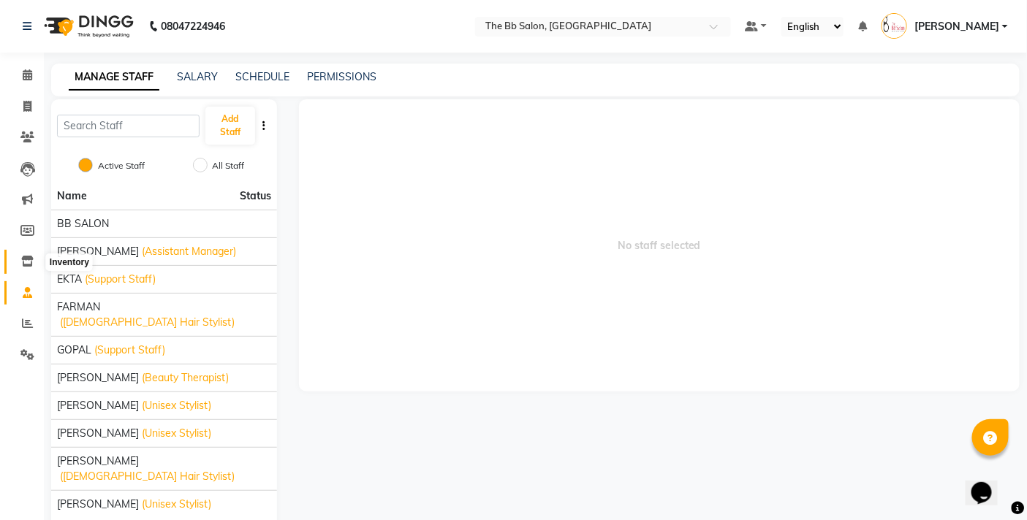
click at [29, 259] on icon at bounding box center [27, 261] width 12 height 11
select select
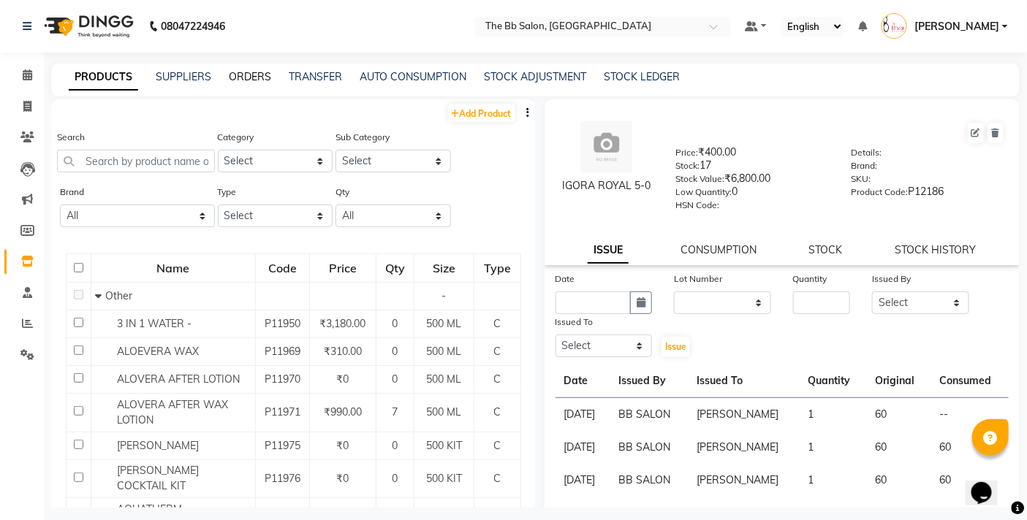
click at [235, 75] on link "ORDERS" at bounding box center [250, 76] width 42 height 13
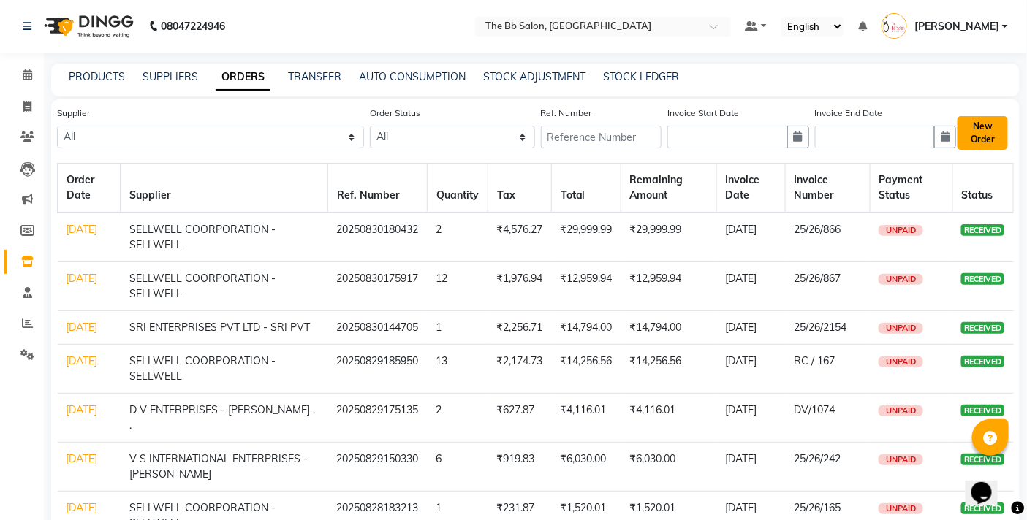
click at [962, 132] on button "New Order" at bounding box center [982, 133] width 50 height 34
select select "true"
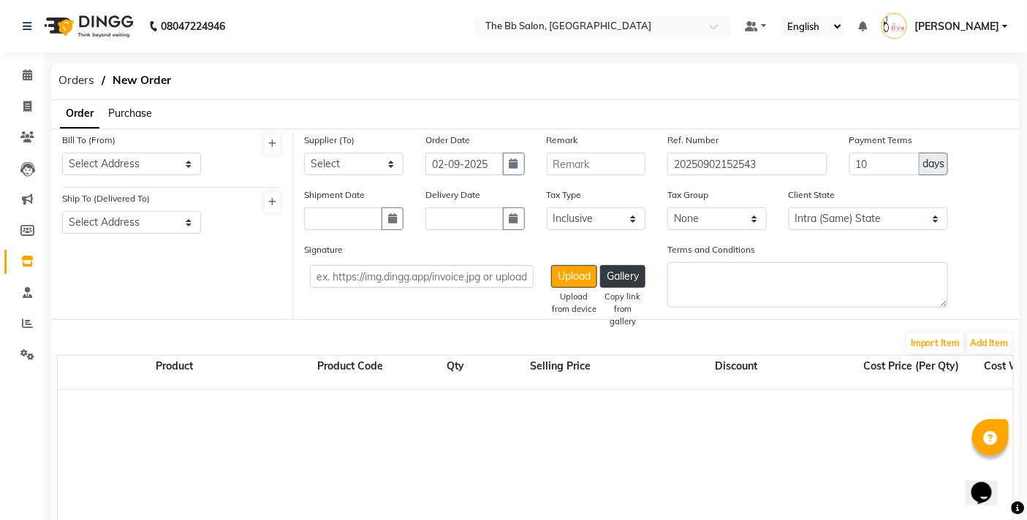
select select "2709"
drag, startPoint x: 149, startPoint y: 156, endPoint x: 140, endPoint y: 173, distance: 19.6
click at [146, 157] on select "Select Address t THE BB SALON" at bounding box center [131, 164] width 139 height 23
select select "1525"
click at [62, 153] on select "Select Address t THE BB SALON" at bounding box center [131, 164] width 139 height 23
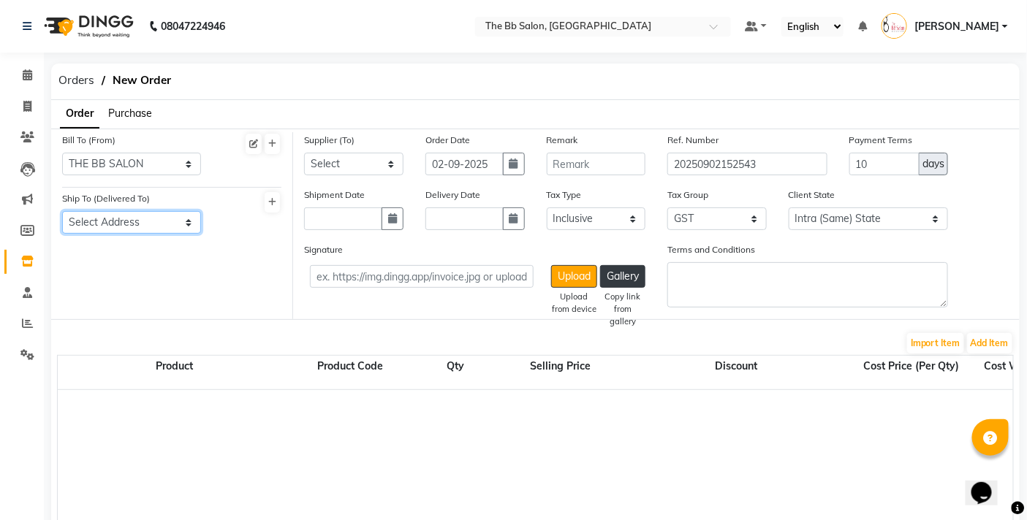
click at [98, 228] on select "Select Address THE BB SALON" at bounding box center [131, 222] width 139 height 23
select select "1526"
click at [62, 211] on select "Select Address THE BB SALON" at bounding box center [131, 222] width 139 height 23
click at [315, 161] on select "Select PARAS DISTRIBUTORS - Kartik shah SHAH ENTERPRISES - SHRAVAN SAMAI VOGUE …" at bounding box center [353, 164] width 99 height 23
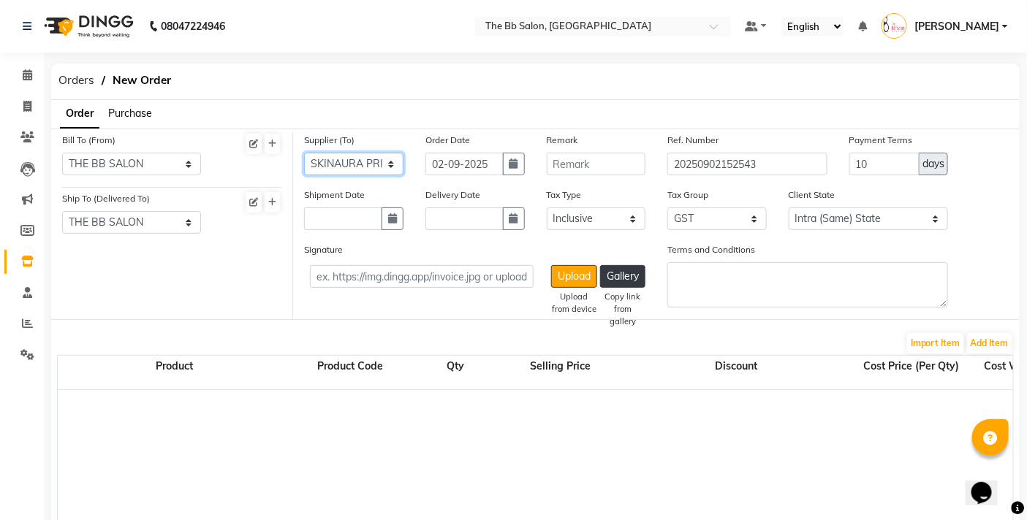
click at [304, 153] on select "Select PARAS DISTRIBUTORS - Kartik shah SHAH ENTERPRISES - SHRAVAN SAMAI VOGUE …" at bounding box center [353, 164] width 99 height 23
click at [369, 163] on select "Select PARAS DISTRIBUTORS - Kartik shah SHAH ENTERPRISES - SHRAVAN SAMAI VOGUE …" at bounding box center [353, 164] width 99 height 23
select select "5042"
click at [304, 153] on select "Select PARAS DISTRIBUTORS - Kartik shah SHAH ENTERPRISES - SHRAVAN SAMAI VOGUE …" at bounding box center [353, 164] width 99 height 23
click at [574, 162] on input "text" at bounding box center [596, 164] width 99 height 23
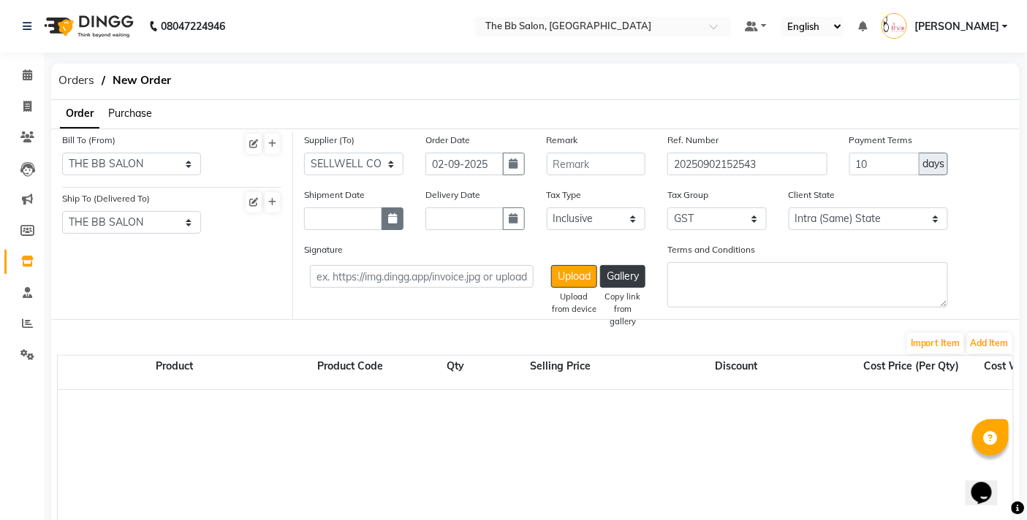
click at [398, 213] on button "button" at bounding box center [392, 219] width 22 height 23
select select "9"
select select "2025"
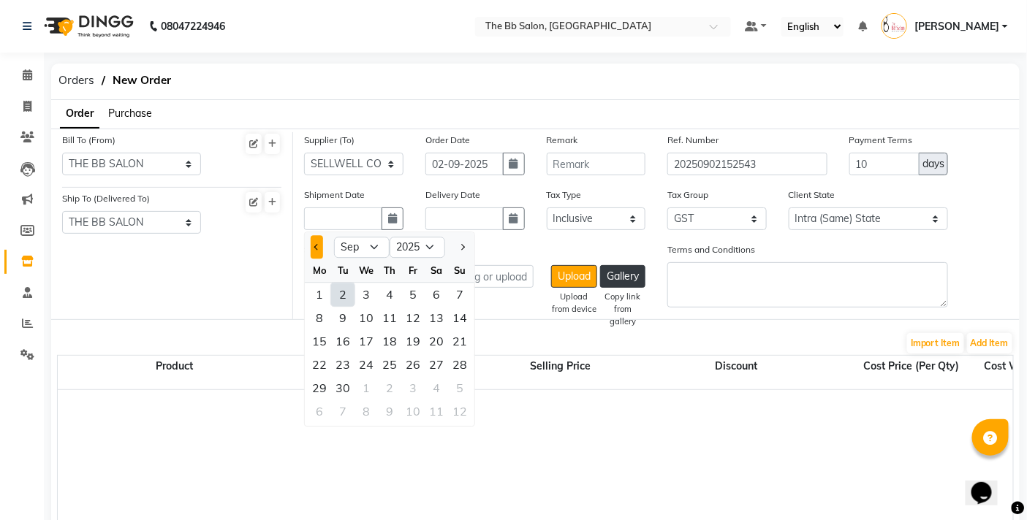
click at [314, 252] on button "Previous month" at bounding box center [317, 247] width 12 height 23
select select "8"
click at [436, 384] on div "30" at bounding box center [436, 388] width 23 height 23
type input "30-08-2025"
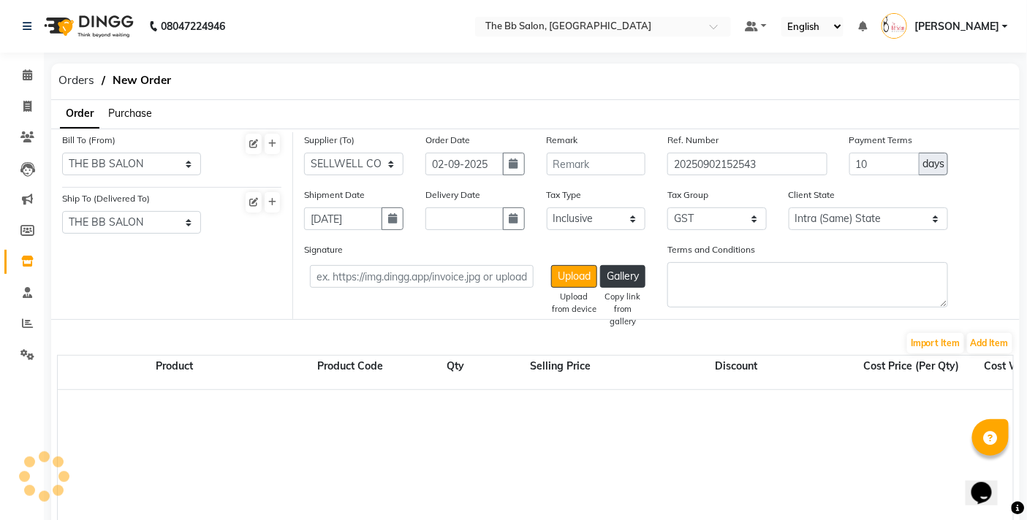
click at [501, 202] on div "Delivery Date" at bounding box center [474, 208] width 99 height 43
click at [506, 213] on button "button" at bounding box center [514, 219] width 22 height 23
select select "9"
select select "2025"
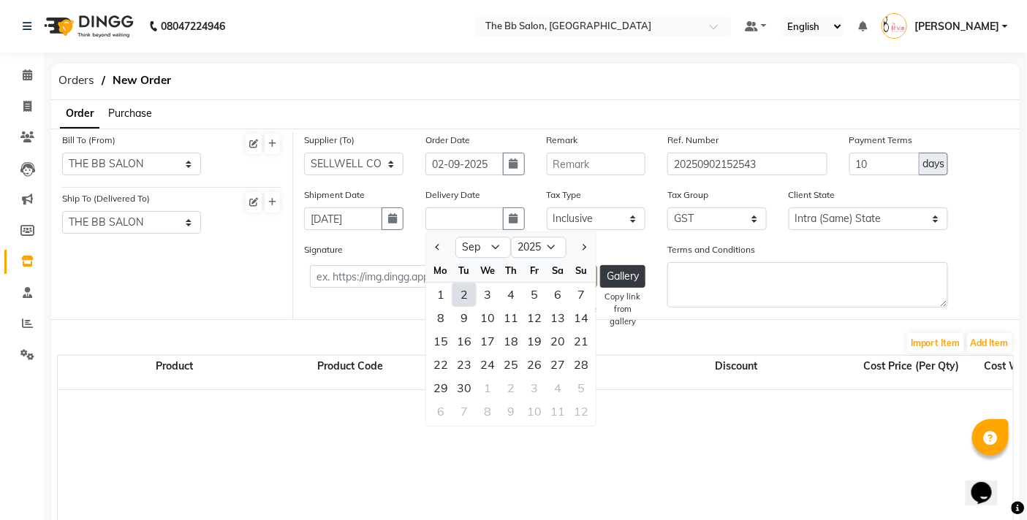
click at [466, 287] on div "2" at bounding box center [463, 295] width 23 height 23
type input "02-09-2025"
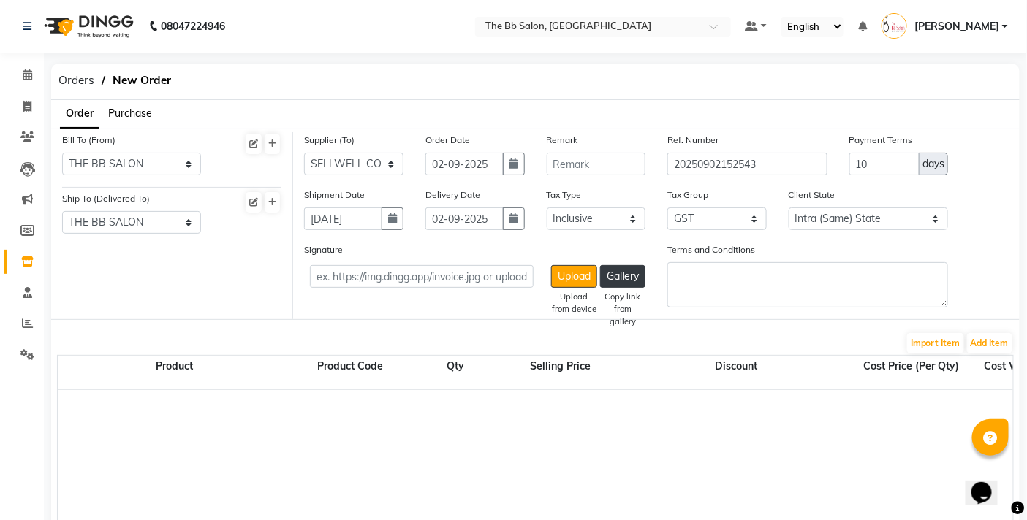
drag, startPoint x: 984, startPoint y: 324, endPoint x: 984, endPoint y: 335, distance: 11.0
click at [984, 324] on form "Bill To (From) Select Address t THE BB SALON Ship To (Delivered To) Select Addr…" at bounding box center [535, 500] width 968 height 742
click at [984, 335] on button "Add Item" at bounding box center [989, 343] width 45 height 20
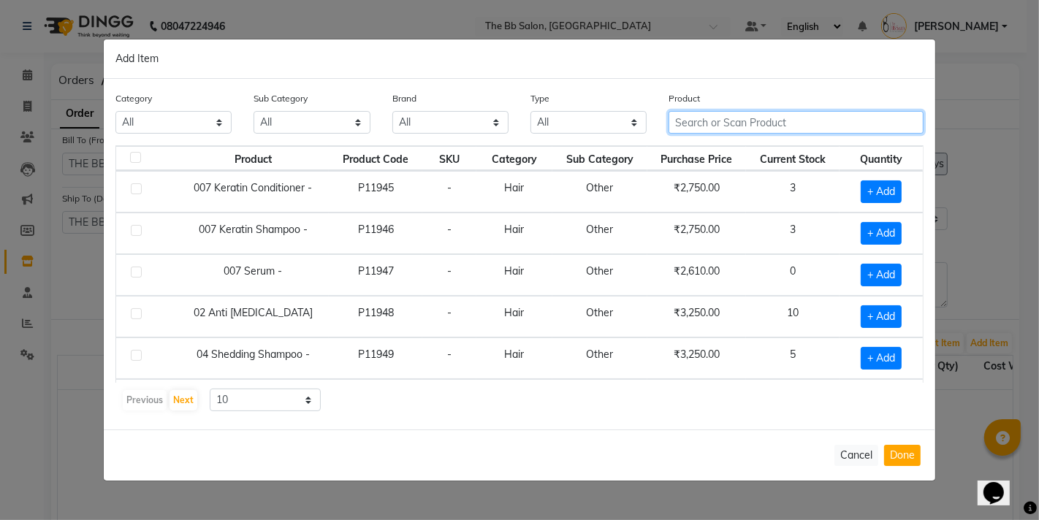
click at [791, 132] on input "text" at bounding box center [796, 122] width 255 height 23
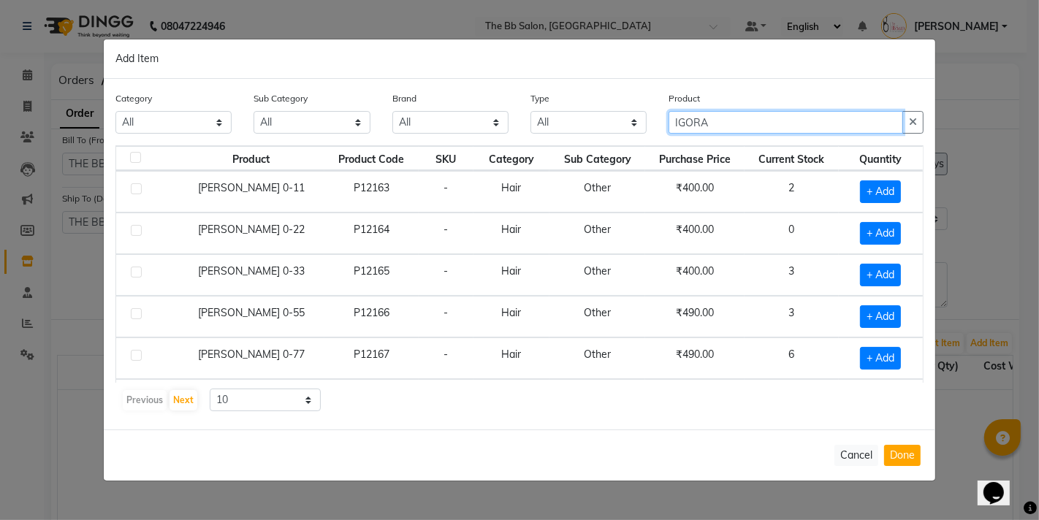
type input "IGORA"
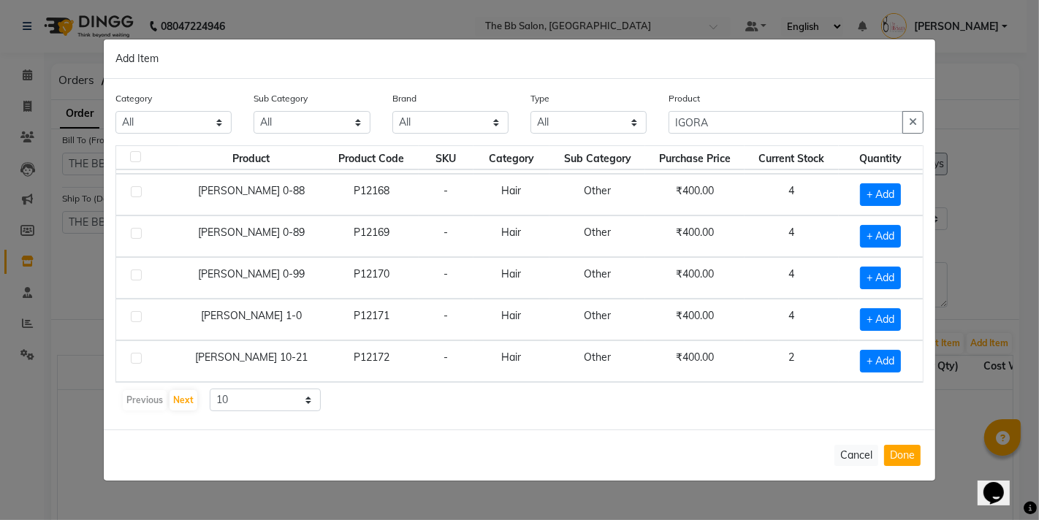
scroll to position [208, 0]
click at [283, 393] on select "10 50 100" at bounding box center [265, 400] width 111 height 23
select select "50"
click at [210, 389] on select "10 50 100" at bounding box center [265, 400] width 111 height 23
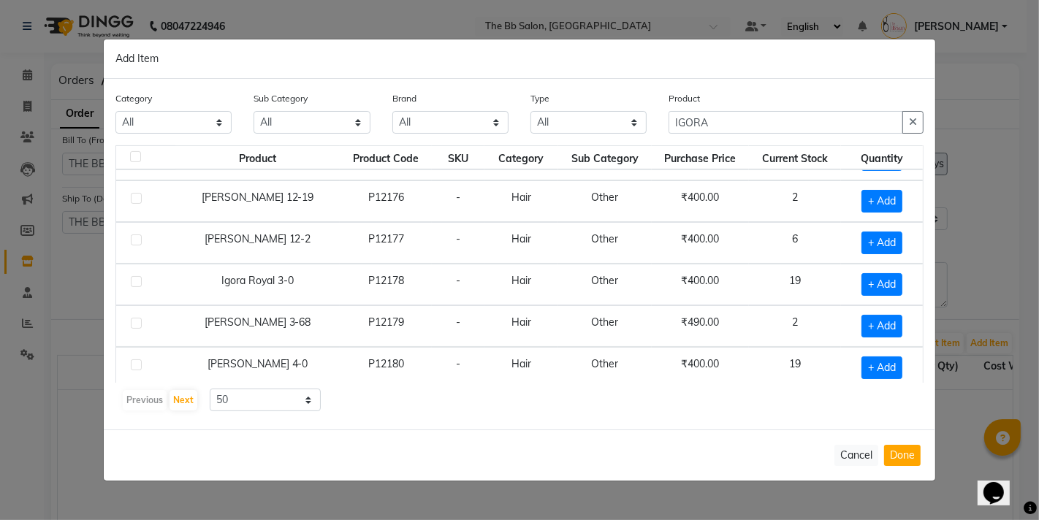
scroll to position [565, 0]
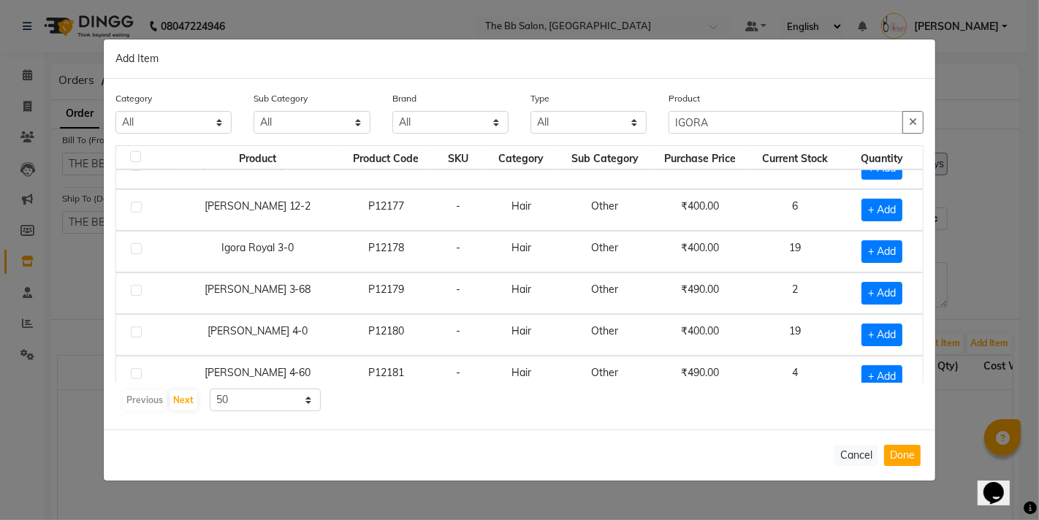
click at [890, 263] on div "+ Add" at bounding box center [882, 251] width 64 height 23
click at [885, 262] on span "+ Add" at bounding box center [882, 251] width 41 height 23
checkbox input "true"
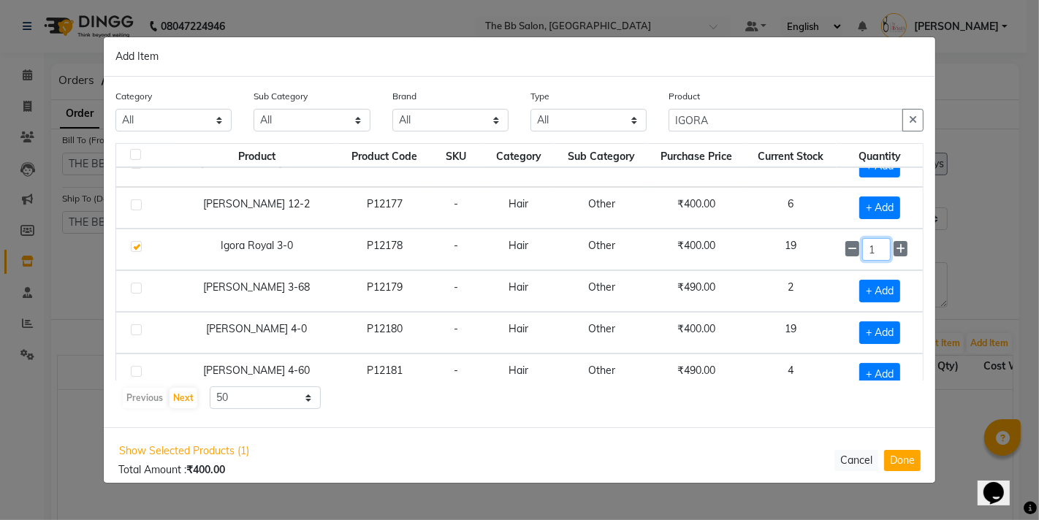
click at [874, 254] on input "1" at bounding box center [876, 249] width 28 height 23
type input "12"
click at [872, 336] on span "+ Add" at bounding box center [879, 333] width 41 height 23
checkbox input "true"
click at [872, 338] on input "1" at bounding box center [876, 333] width 28 height 23
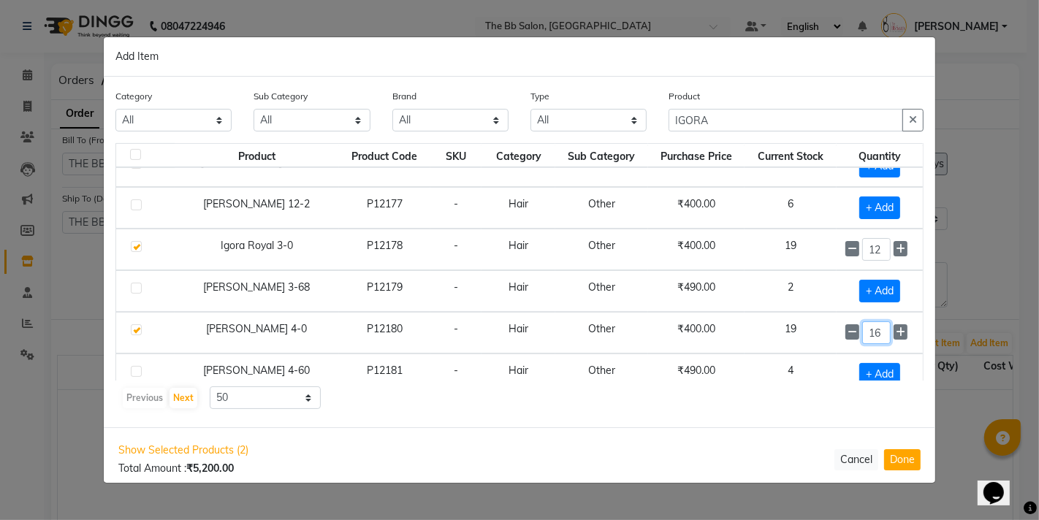
type input "1"
type input "6"
click at [805, 297] on td "2" at bounding box center [790, 291] width 91 height 42
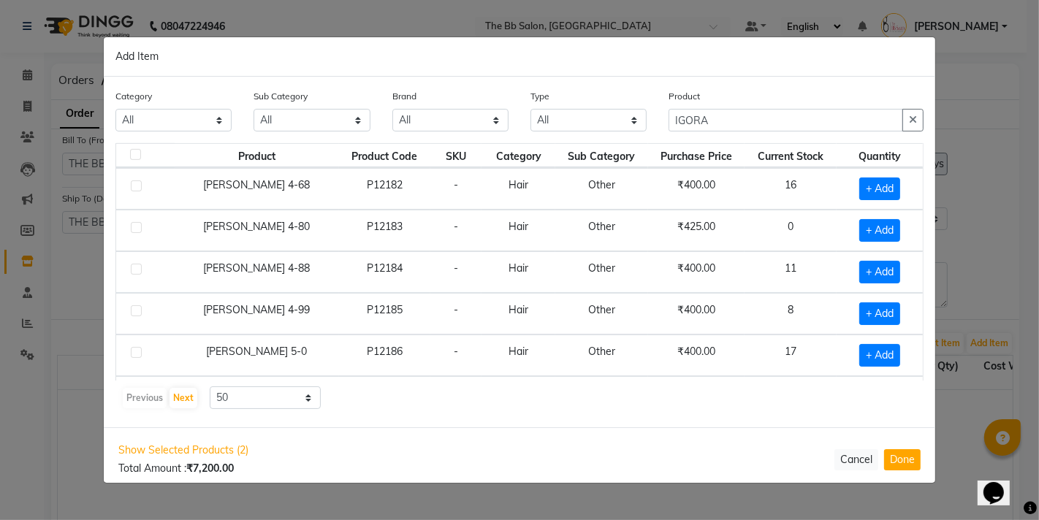
scroll to position [824, 0]
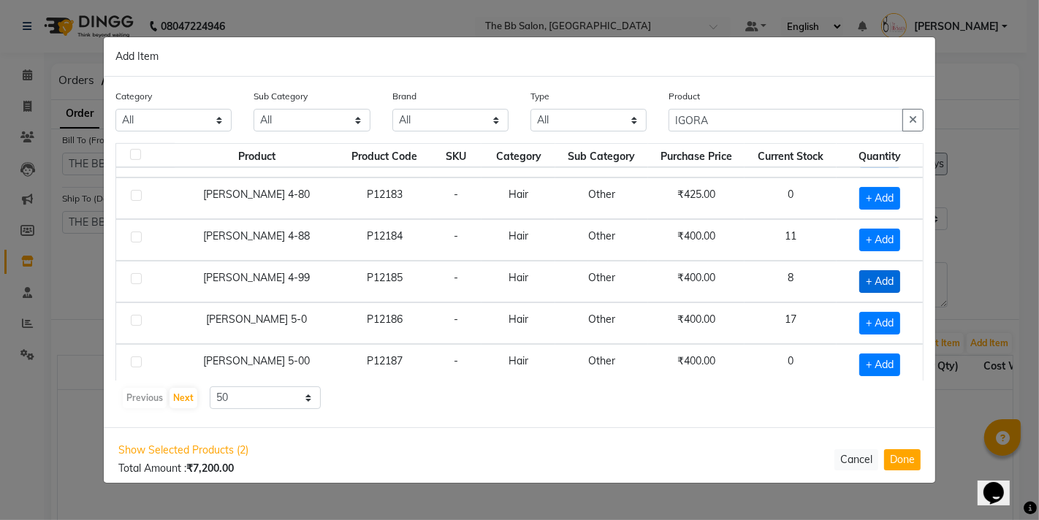
click at [880, 285] on span "+ Add" at bounding box center [879, 281] width 41 height 23
checkbox input "true"
click at [867, 288] on input "1" at bounding box center [876, 281] width 28 height 23
type input "12"
click at [865, 317] on span "+ Add" at bounding box center [879, 323] width 41 height 23
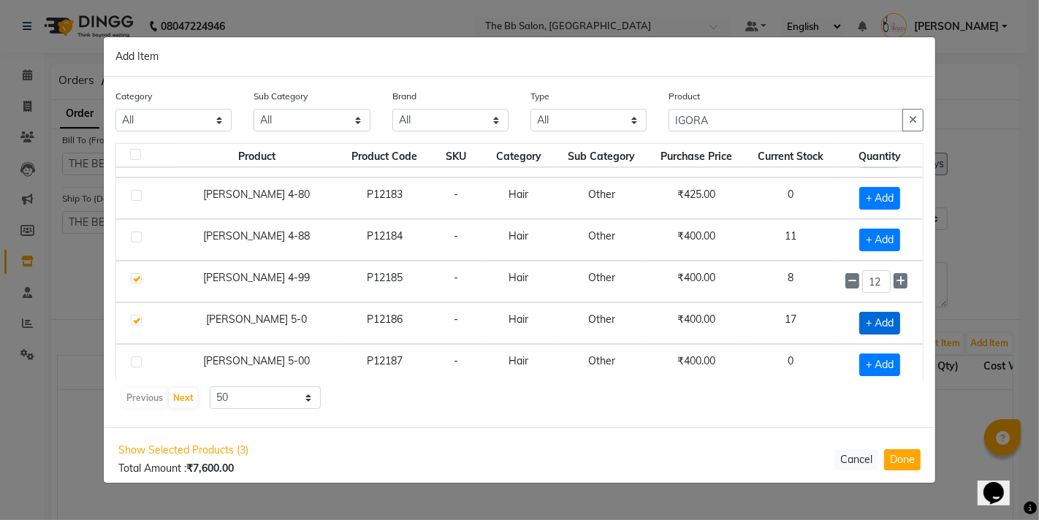
checkbox input "true"
click at [873, 331] on input "1" at bounding box center [876, 323] width 28 height 23
type input "6"
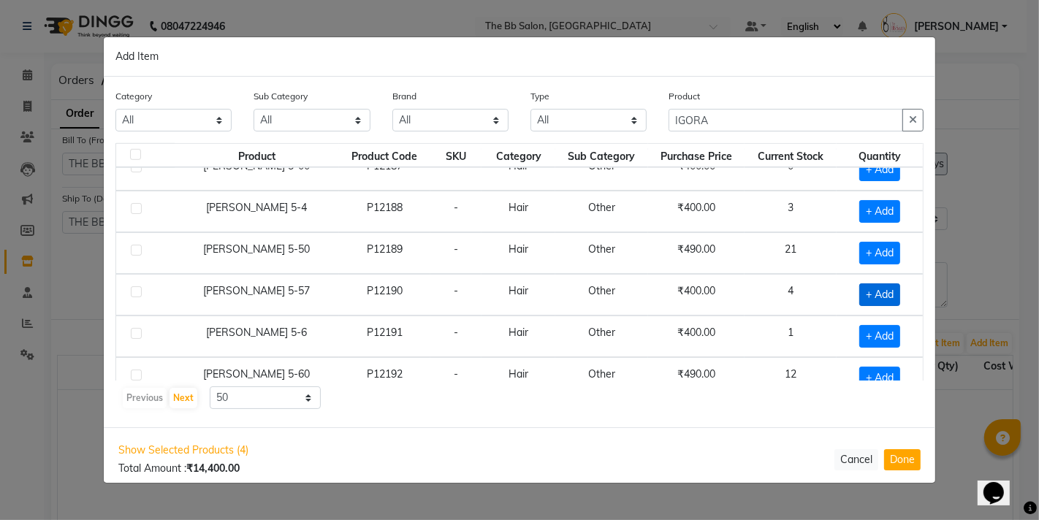
click at [877, 300] on span "+ Add" at bounding box center [879, 295] width 41 height 23
checkbox input "true"
click at [872, 306] on input "1" at bounding box center [876, 295] width 28 height 23
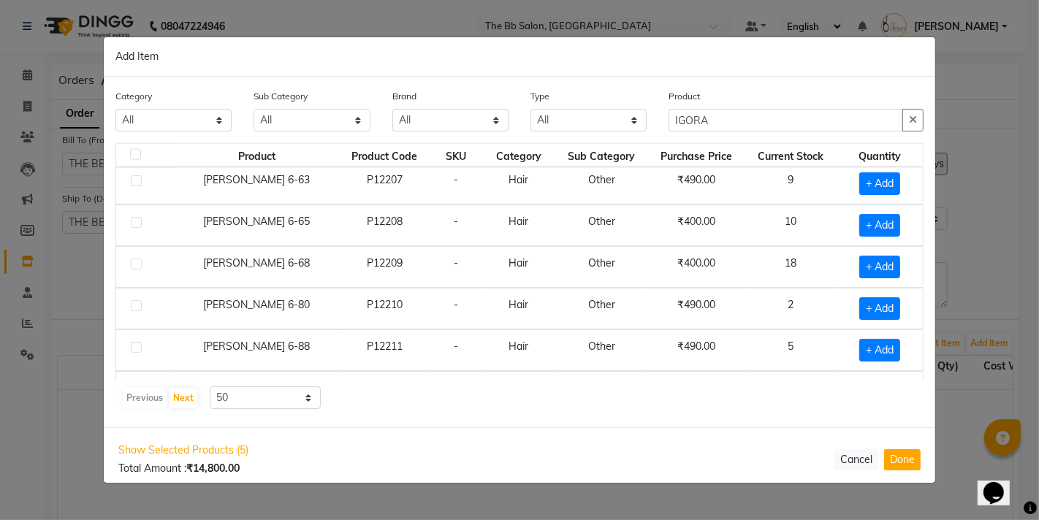
scroll to position [1885, 0]
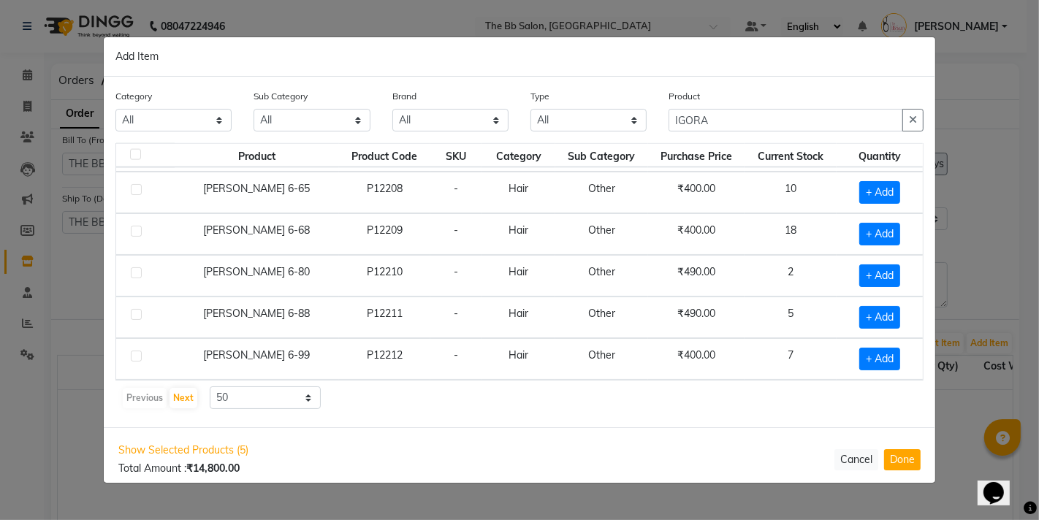
type input "12"
click at [273, 393] on select "10 50 100" at bounding box center [265, 398] width 111 height 23
select select "100"
click at [210, 387] on select "10 50 100" at bounding box center [265, 398] width 111 height 23
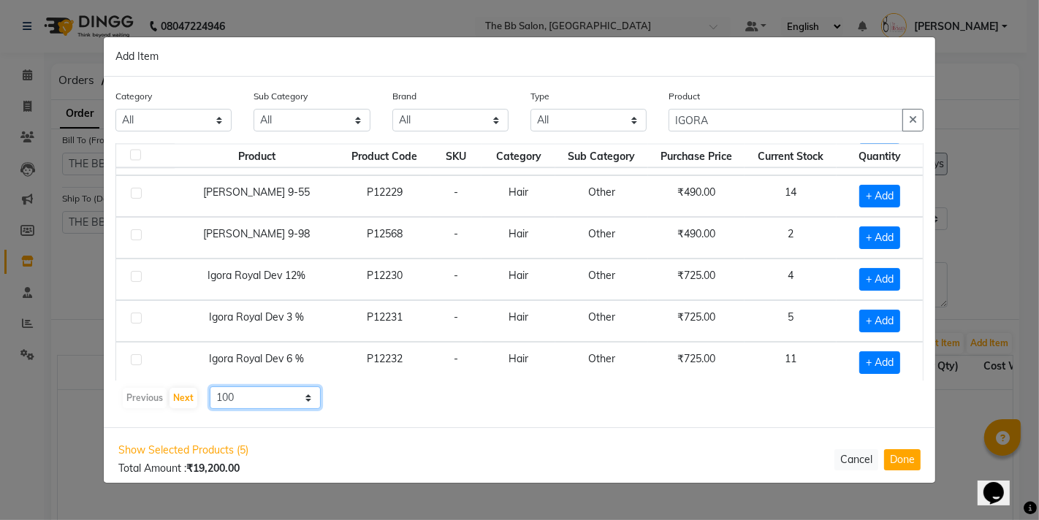
scroll to position [2778, 0]
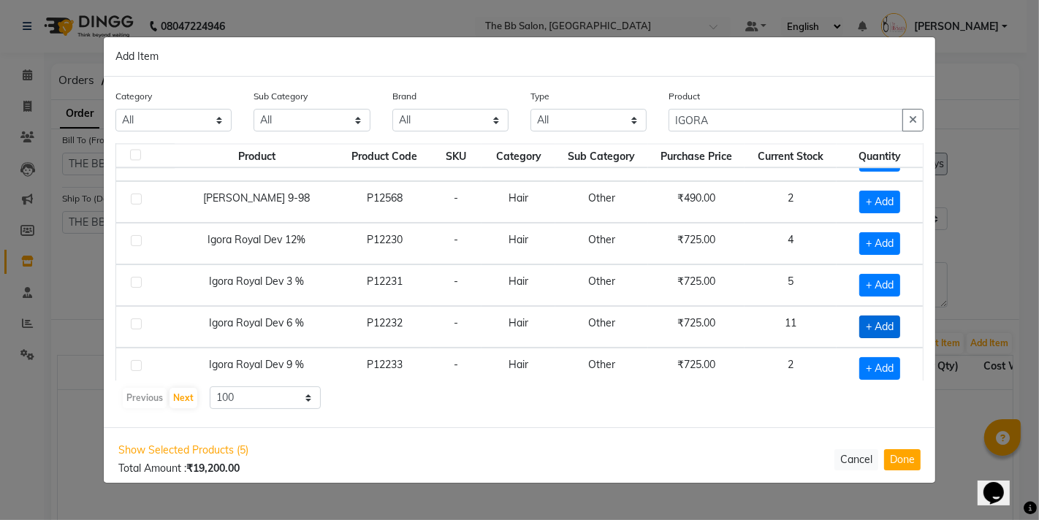
click at [878, 338] on span "+ Add" at bounding box center [879, 327] width 41 height 23
checkbox input "true"
drag, startPoint x: 871, startPoint y: 347, endPoint x: 827, endPoint y: 349, distance: 43.9
click at [837, 348] on td "1" at bounding box center [880, 327] width 86 height 42
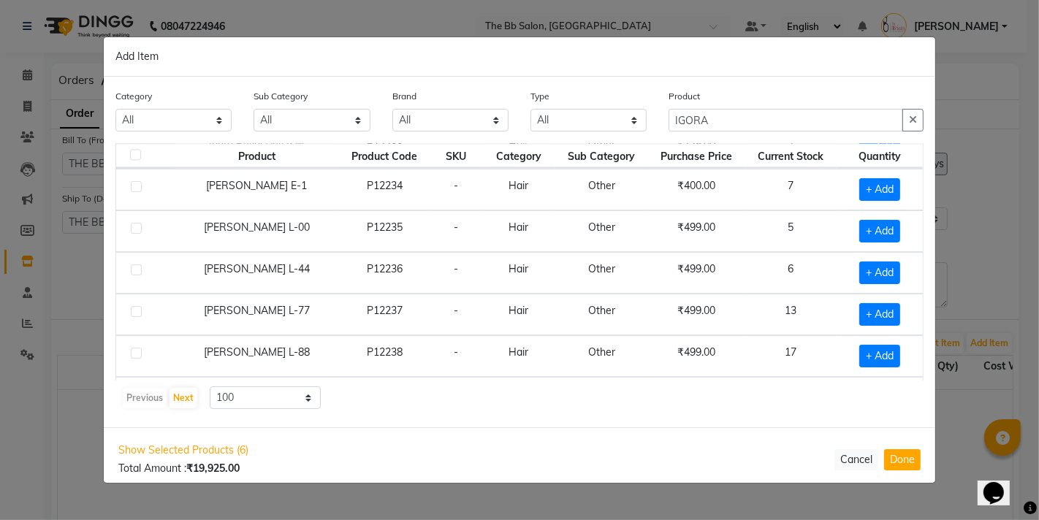
scroll to position [3021, 0]
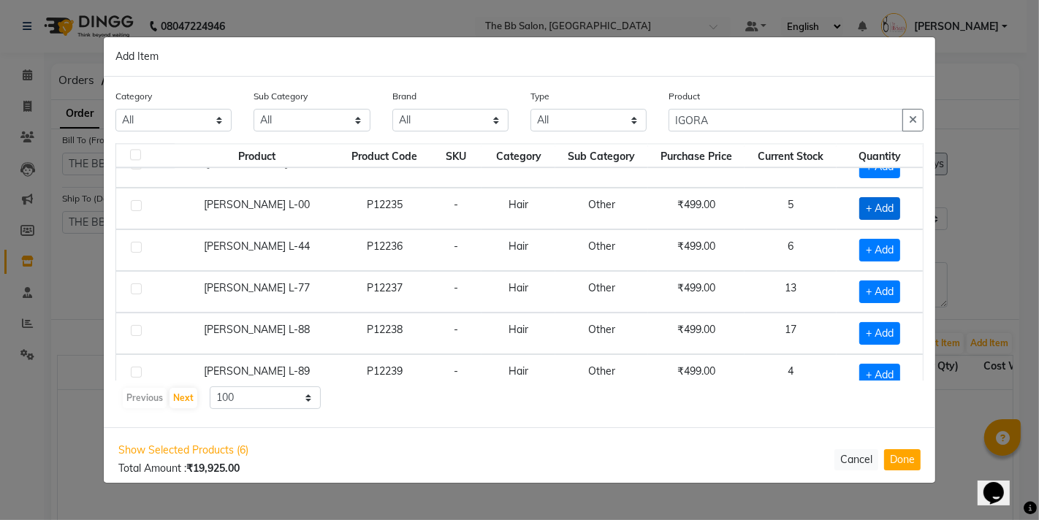
type input "6"
click at [859, 220] on span "+ Add" at bounding box center [879, 208] width 41 height 23
checkbox input "true"
click at [866, 220] on input "1" at bounding box center [876, 208] width 28 height 23
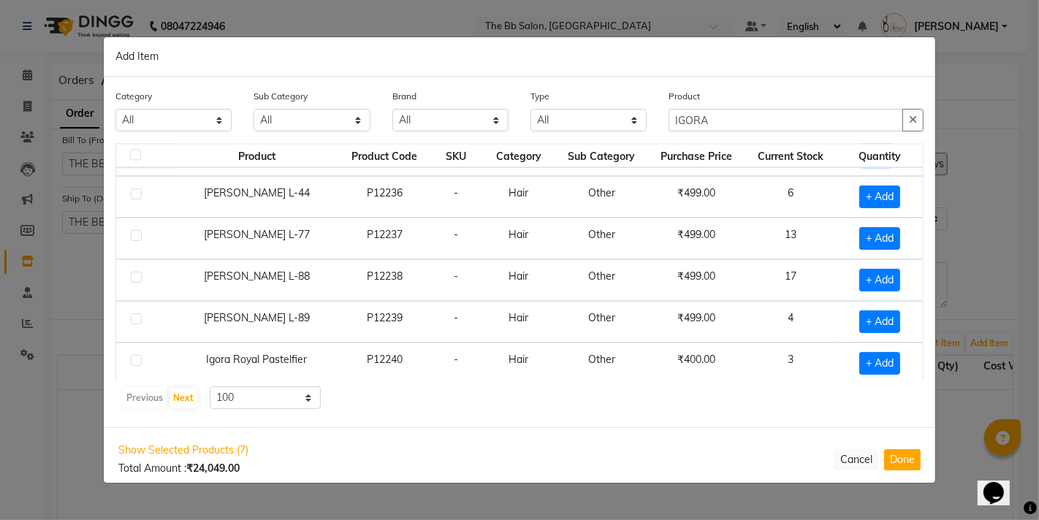
scroll to position [3103, 0]
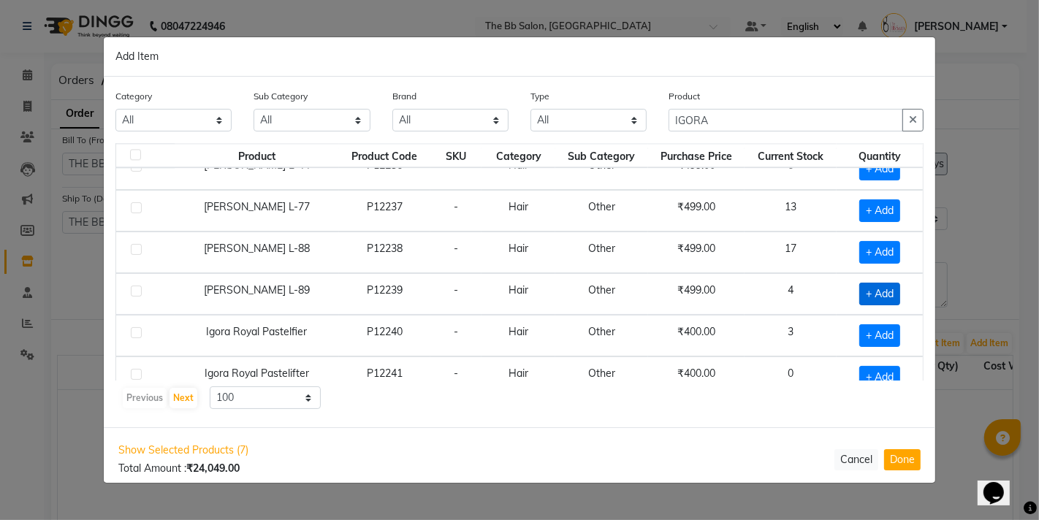
type input "12"
click at [871, 305] on span "+ Add" at bounding box center [879, 294] width 41 height 23
checkbox input "true"
click at [871, 305] on input "1" at bounding box center [876, 294] width 28 height 23
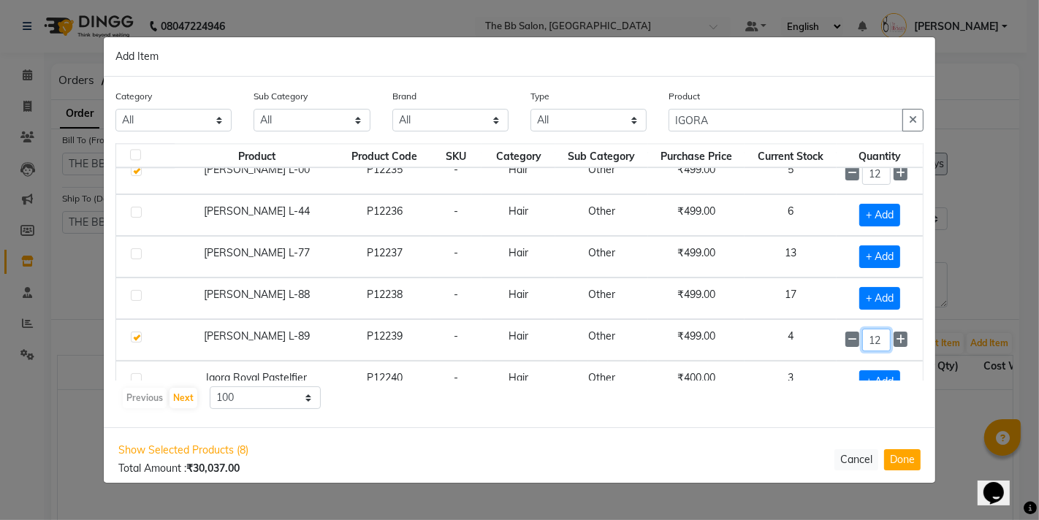
scroll to position [3021, 0]
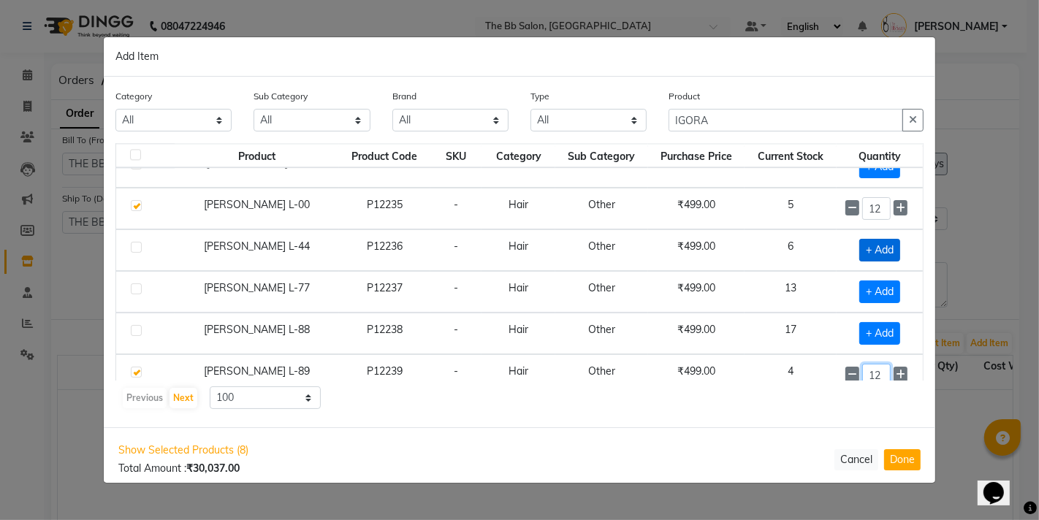
type input "12"
click at [859, 262] on span "+ Add" at bounding box center [879, 250] width 41 height 23
checkbox input "true"
click at [871, 262] on input "1" at bounding box center [876, 250] width 28 height 23
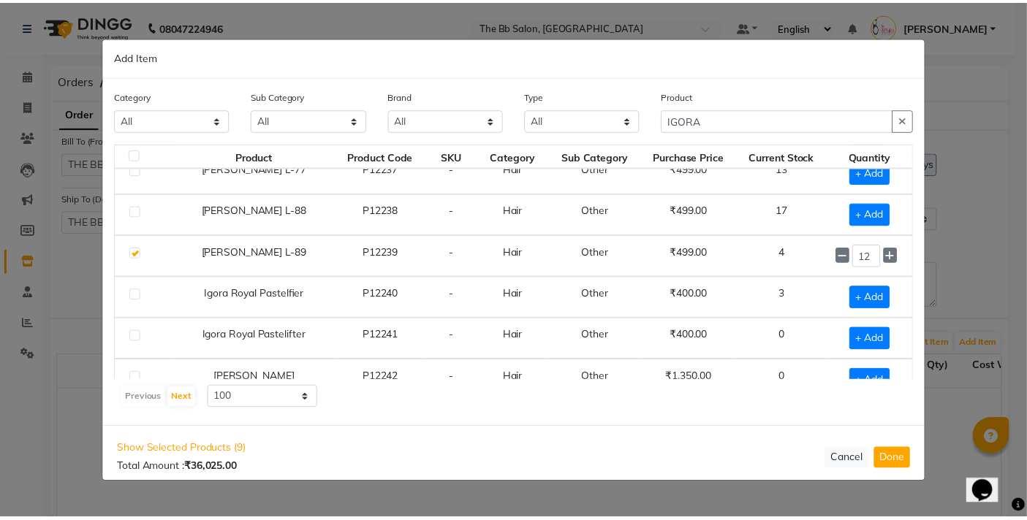
scroll to position [3347, 0]
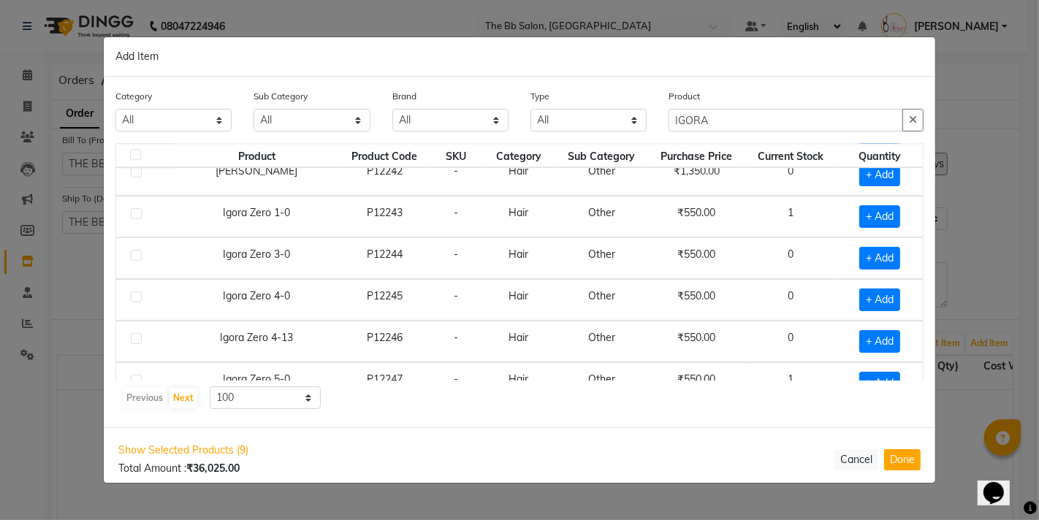
type input "12"
click at [495, 424] on div "Category All Hair Makeup Personal Care Appliances Beard Waxing Disposable Threa…" at bounding box center [520, 252] width 832 height 351
click at [891, 461] on button "Done" at bounding box center [902, 459] width 37 height 21
select select "2709"
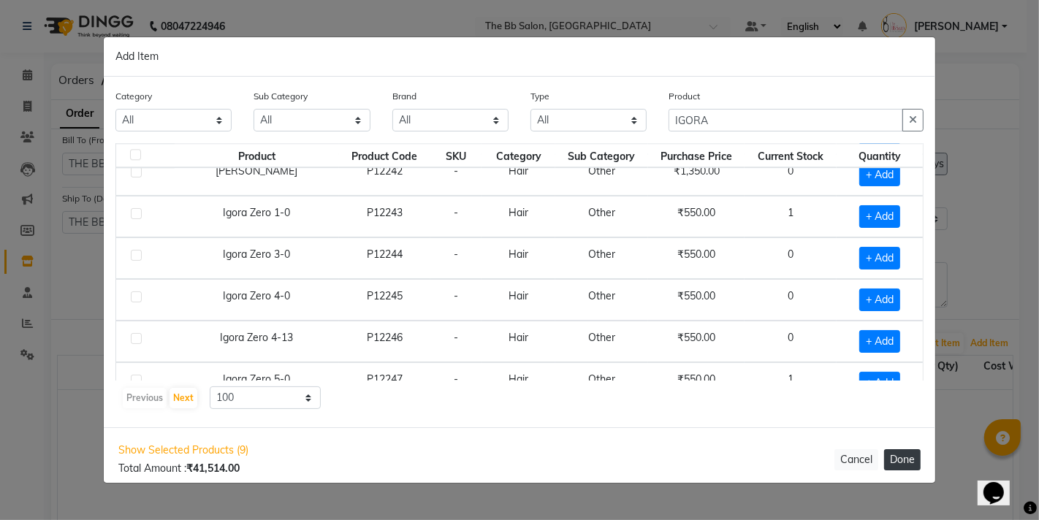
select select "2709"
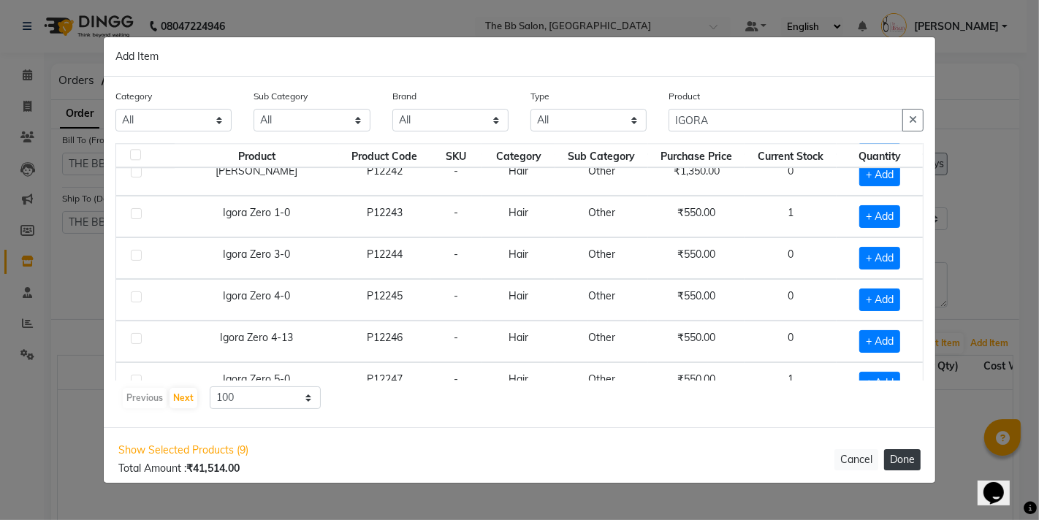
select select "2709"
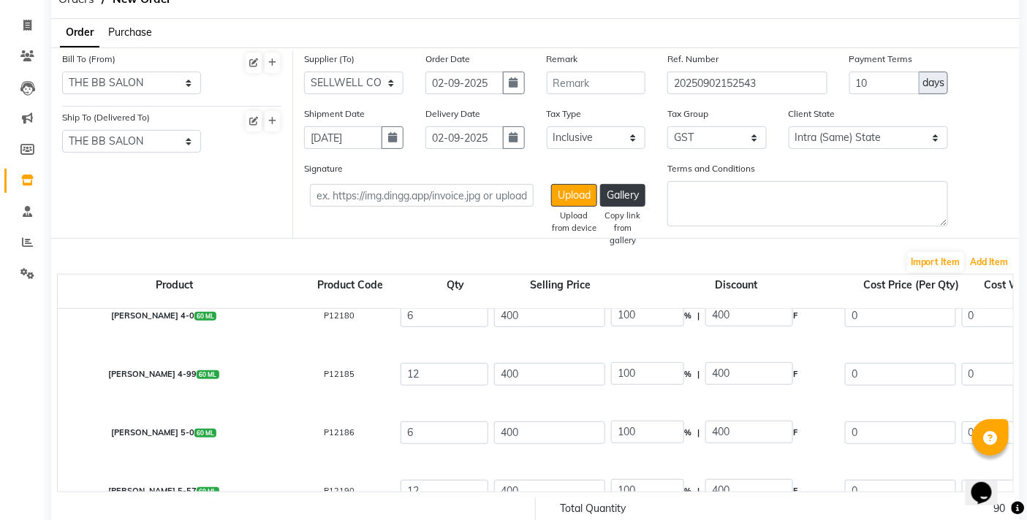
scroll to position [243, 0]
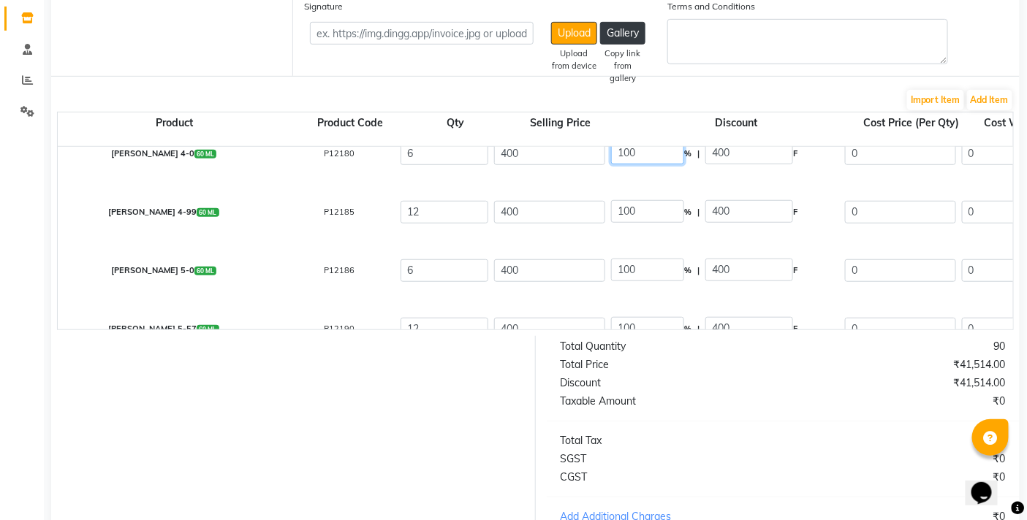
drag, startPoint x: 659, startPoint y: 164, endPoint x: 617, endPoint y: 164, distance: 41.7
click at [617, 164] on input "100" at bounding box center [647, 153] width 73 height 23
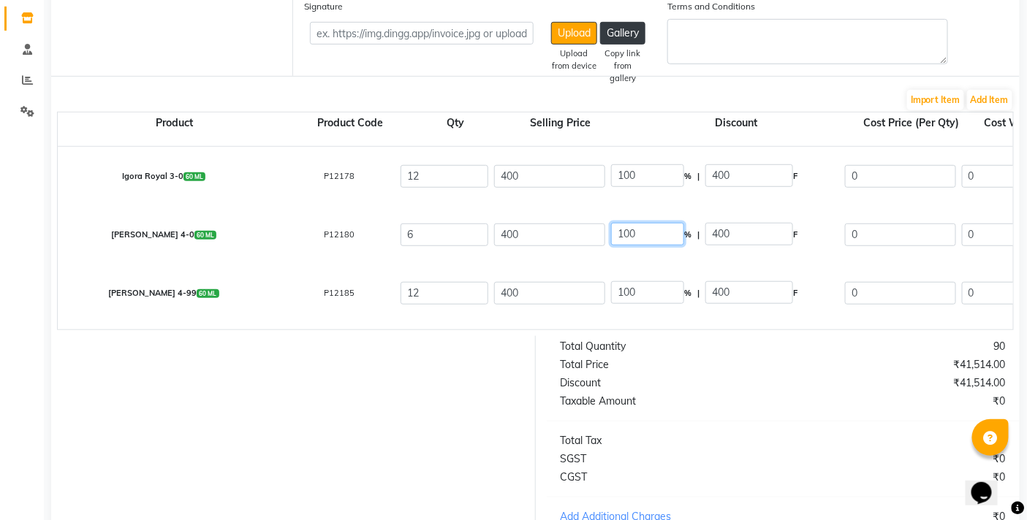
scroll to position [81, 0]
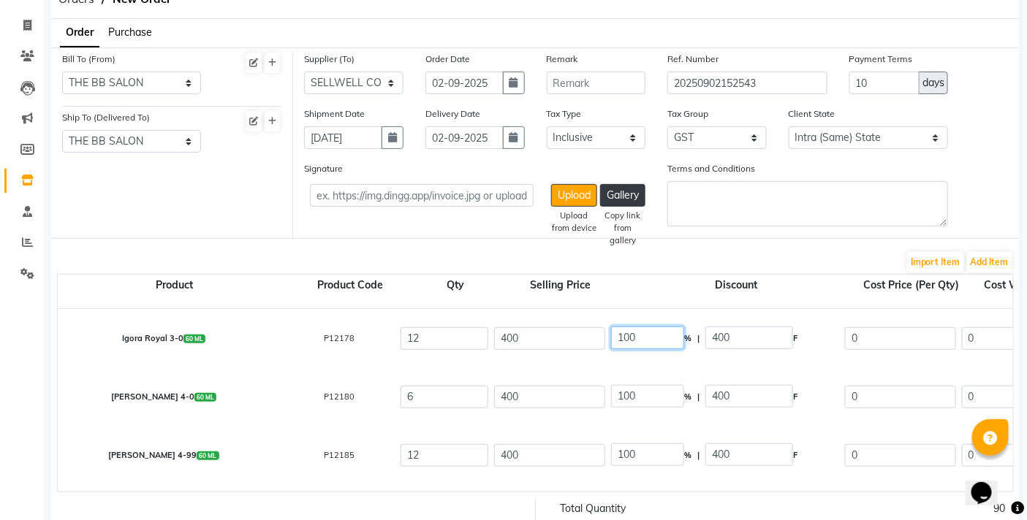
drag, startPoint x: 653, startPoint y: 341, endPoint x: 552, endPoint y: 344, distance: 101.6
click at [761, 338] on input "400" at bounding box center [749, 338] width 88 height 23
drag, startPoint x: 544, startPoint y: 346, endPoint x: 487, endPoint y: 347, distance: 57.0
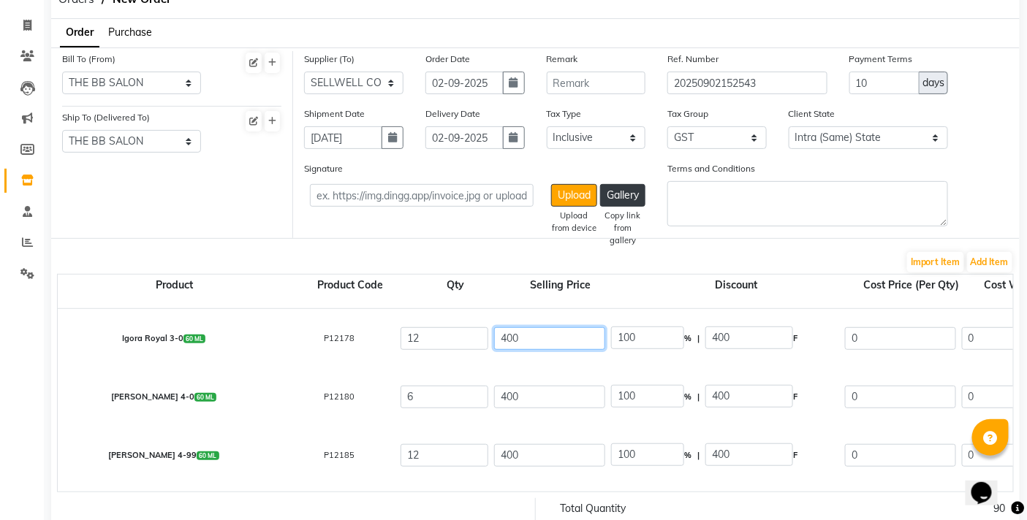
type input "4"
type input "10000"
type input "42"
type input "952.38"
type input "425"
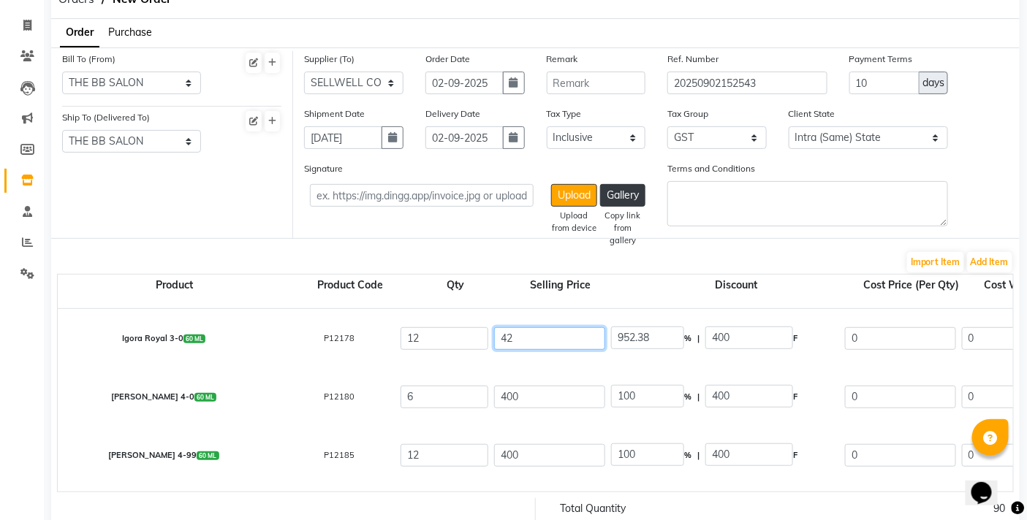
type input "94.12"
type input "425"
type input "100"
type input "425"
click at [544, 395] on input "400" at bounding box center [549, 397] width 111 height 23
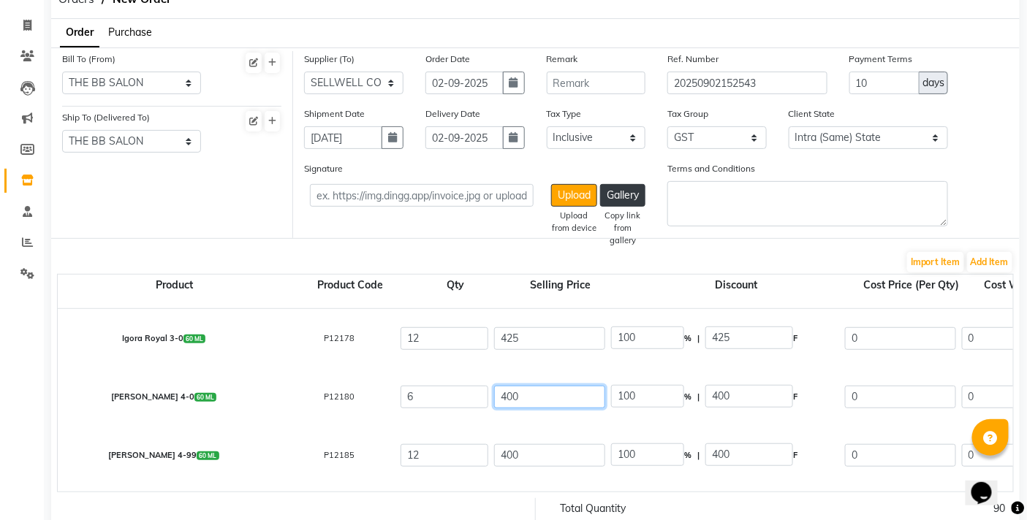
type input "40"
type input "1000"
type input "4"
type input "10000"
type input "4"
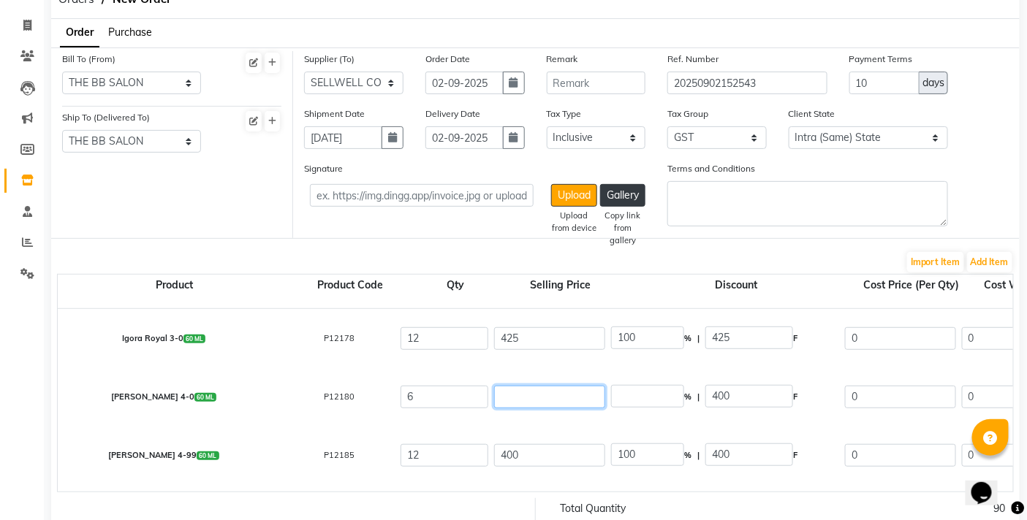
type input "10000"
type input "42"
type input "952.38"
type input "425"
type input "94.12"
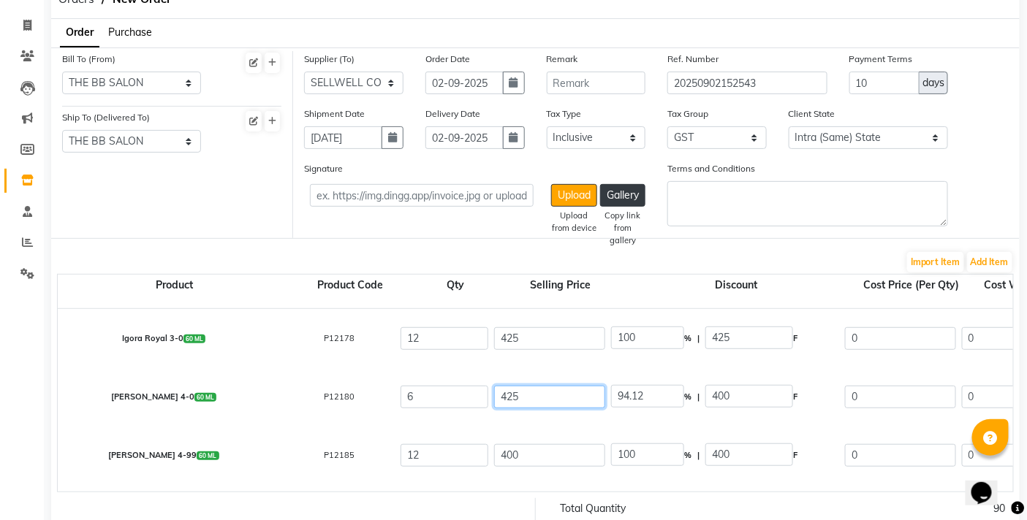
type input "425"
type input "100"
type input "425"
click at [549, 453] on input "400" at bounding box center [549, 455] width 111 height 23
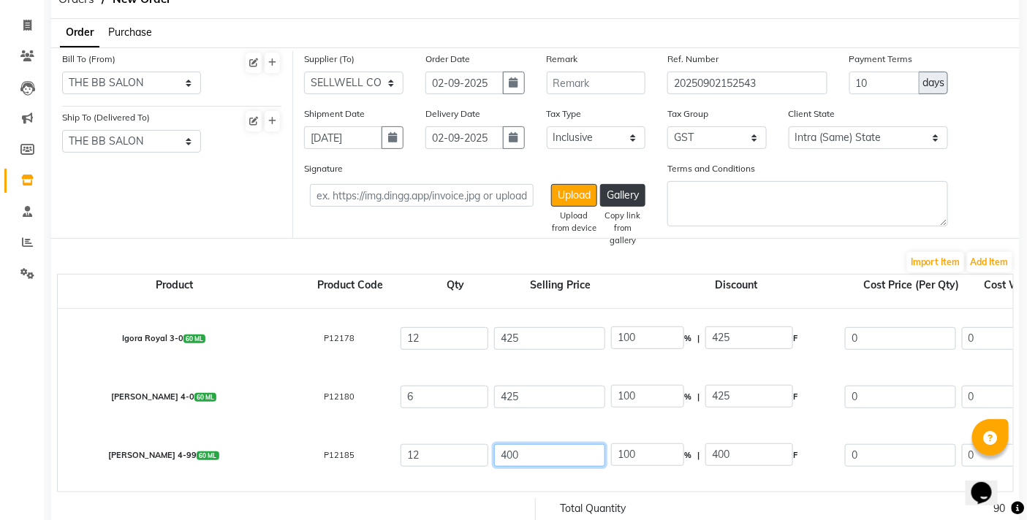
type input "40"
type input "1000"
type input "4"
type input "10000"
type input "4"
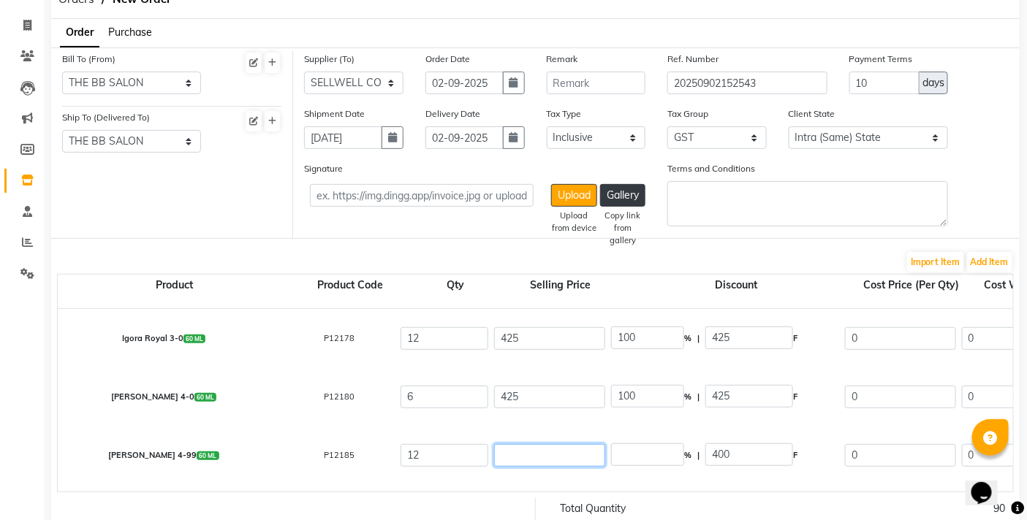
type input "10000"
type input "42"
type input "952.38"
type input "425"
type input "94.12"
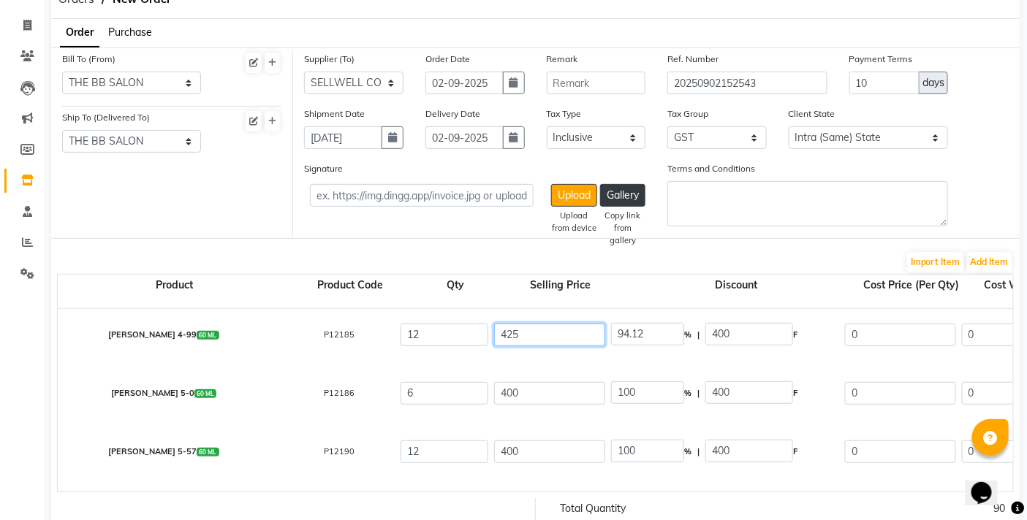
scroll to position [162, 0]
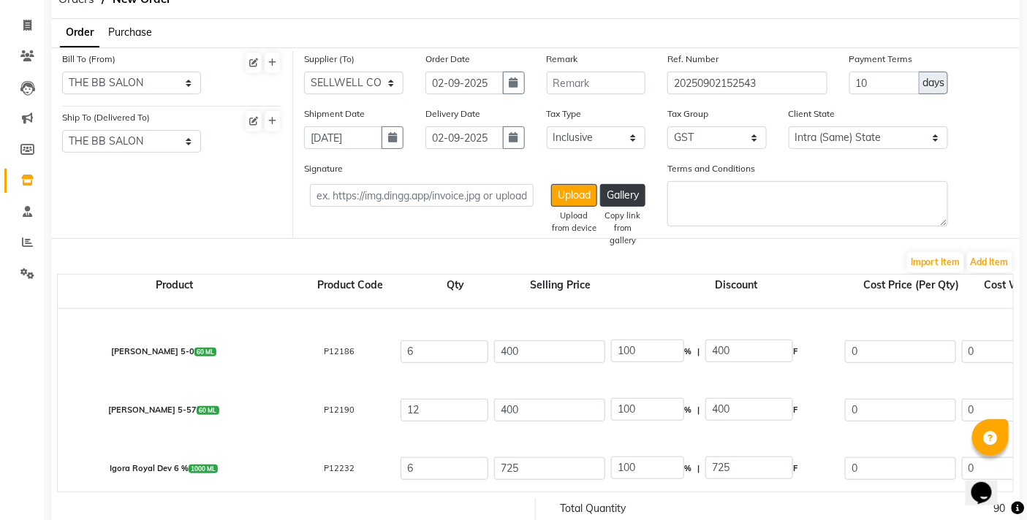
type input "425"
type input "100"
type input "425"
click at [542, 364] on div "400" at bounding box center [549, 352] width 117 height 28
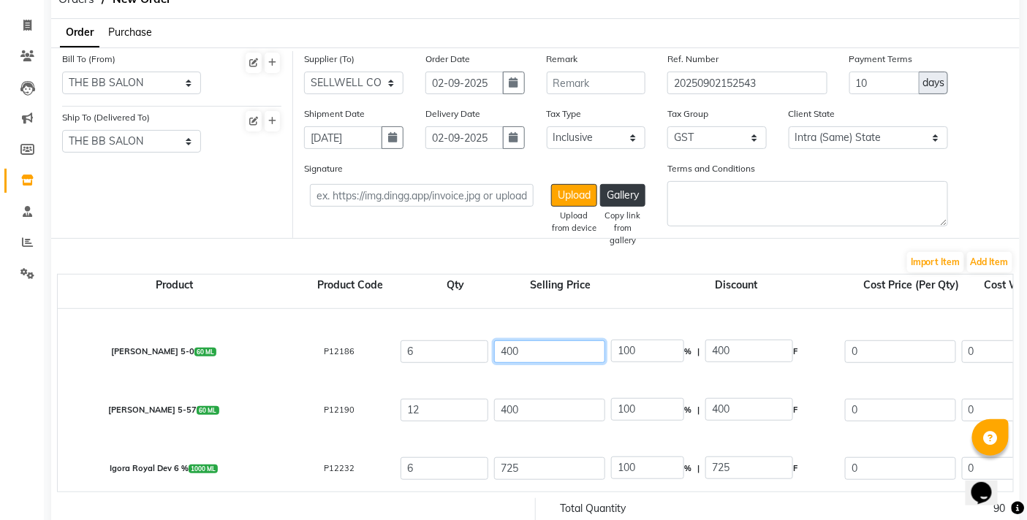
drag, startPoint x: 572, startPoint y: 345, endPoint x: 473, endPoint y: 354, distance: 99.0
type input "4"
type input "10000"
type input "42"
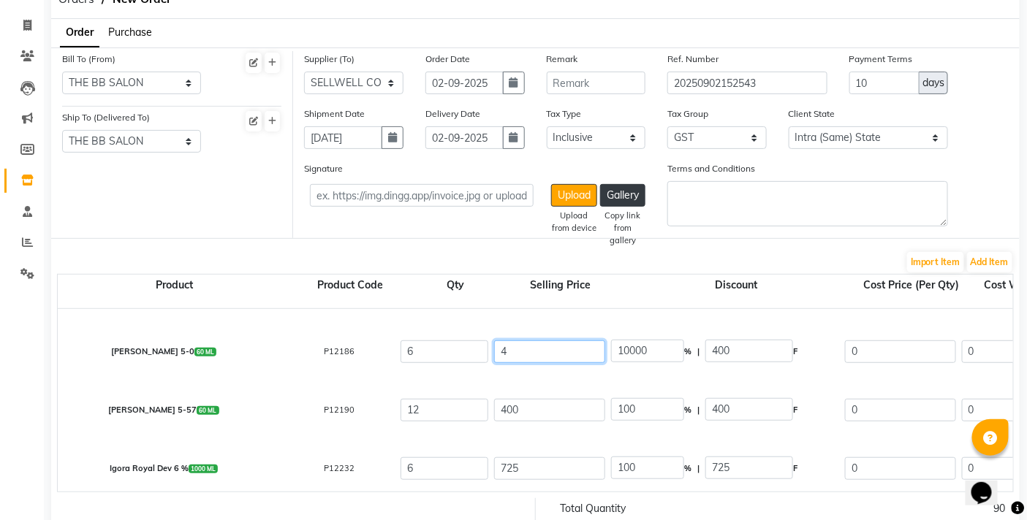
type input "952.38"
type input "425"
type input "94.12"
type input "425"
type input "100"
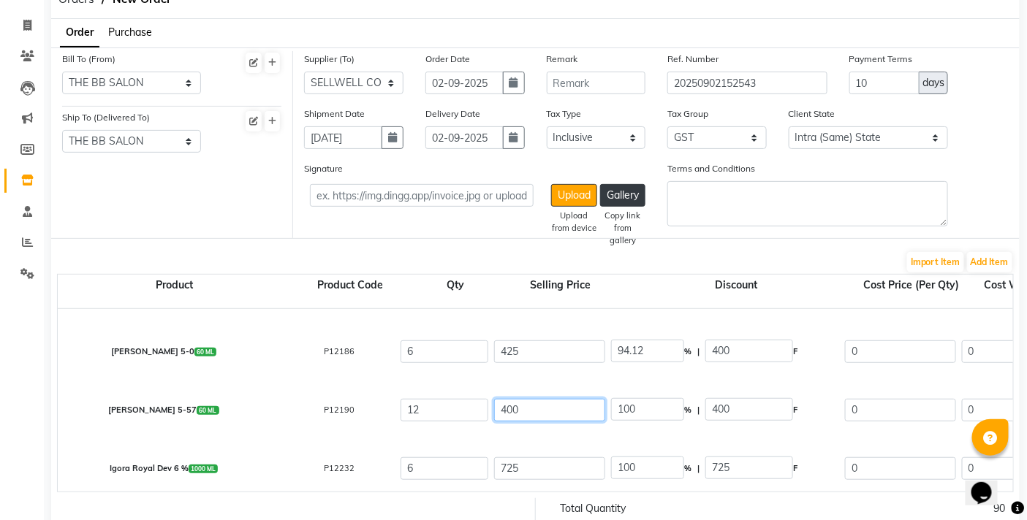
type input "425"
click at [528, 419] on input "400" at bounding box center [549, 410] width 111 height 23
type input "40"
type input "1000"
type input "4"
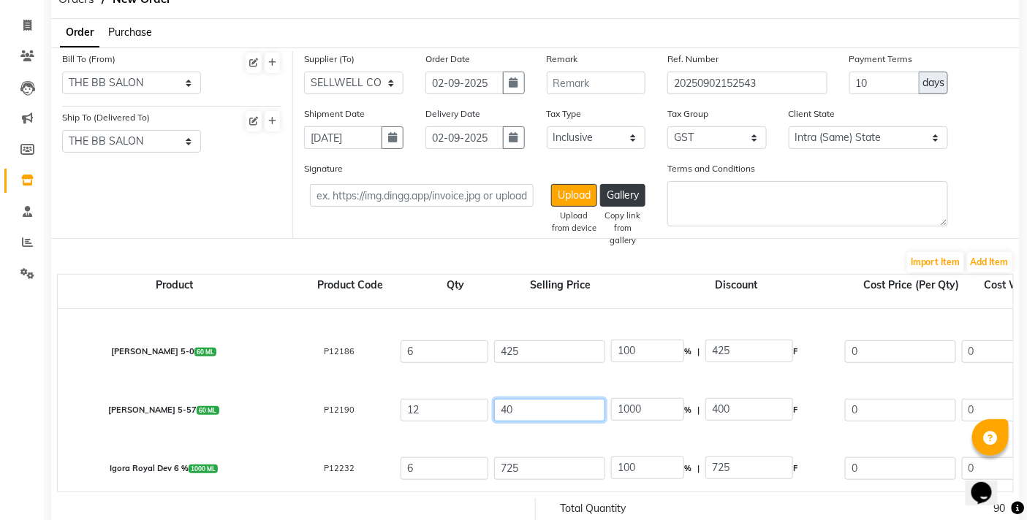
type input "10000"
type input "4"
type input "10000"
type input "42"
type input "952.38"
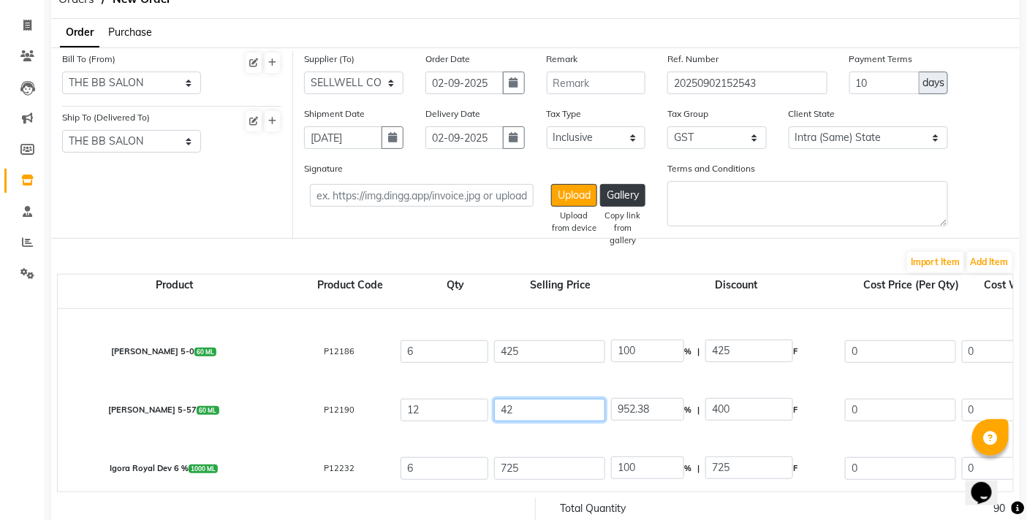
type input "425"
type input "94.12"
type input "425"
type input "100"
type input "425"
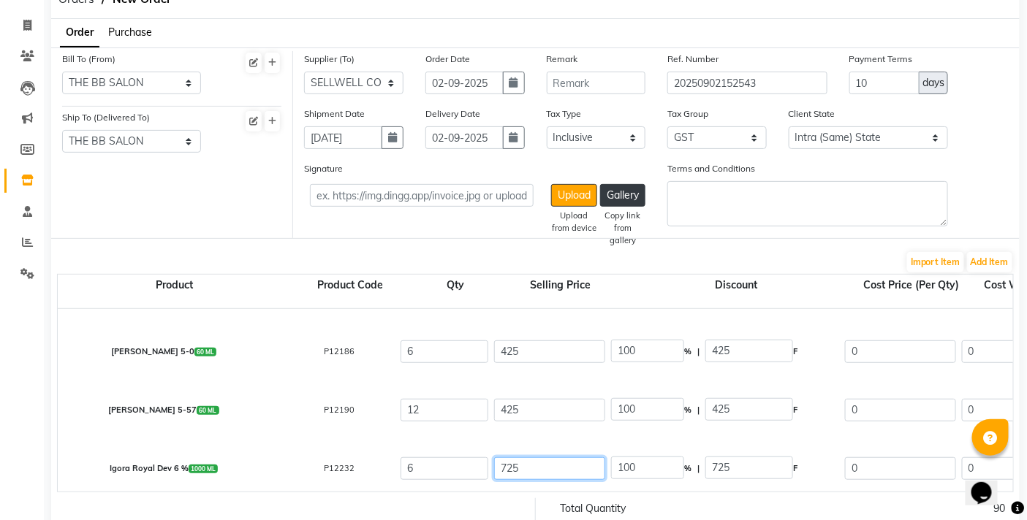
click at [546, 463] on input "725" at bounding box center [549, 468] width 111 height 23
type input "7257"
type input "9.99"
type input "72579"
type input "1"
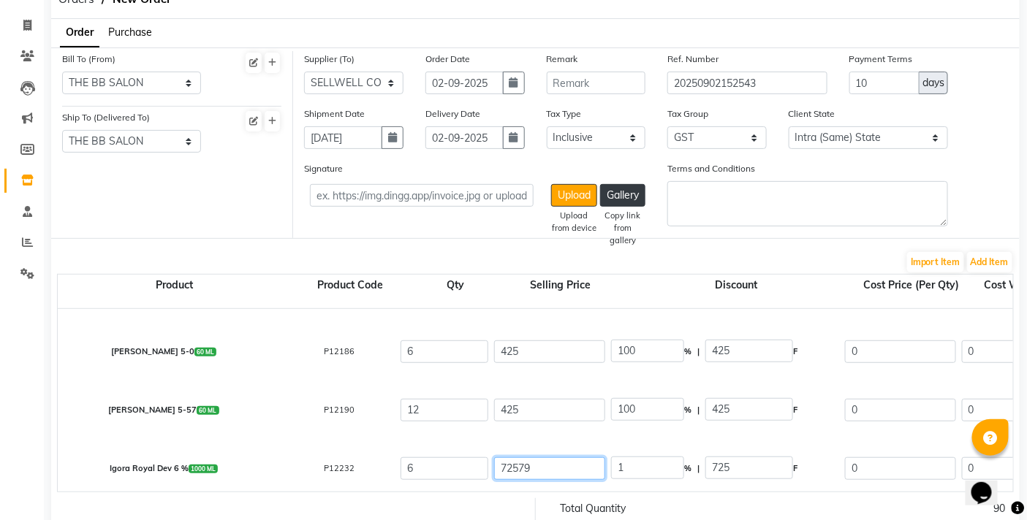
type input "725799"
type input "0.1"
type input "7257999"
type input "0.01"
type input "725799"
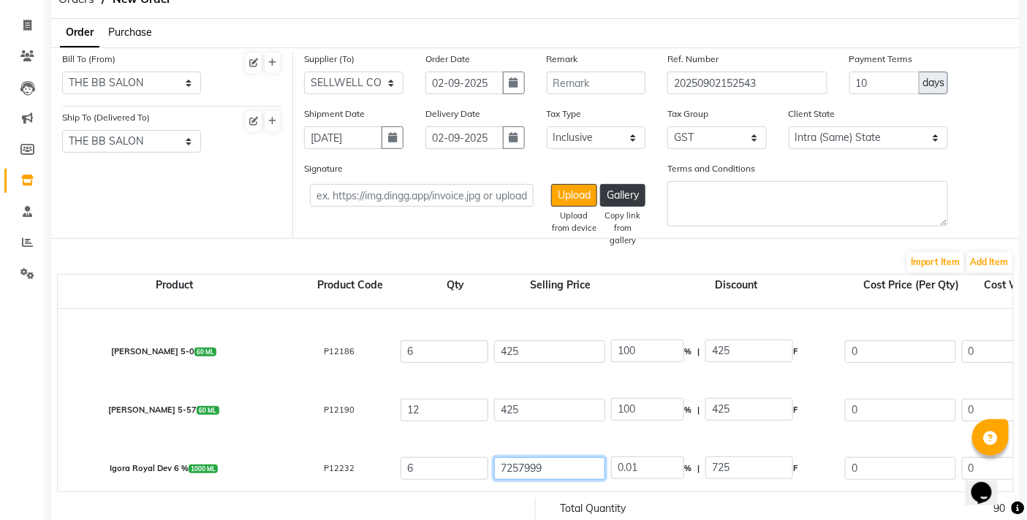
type input "0.1"
type input "72579"
type input "1"
type input "7257"
type input "9.99"
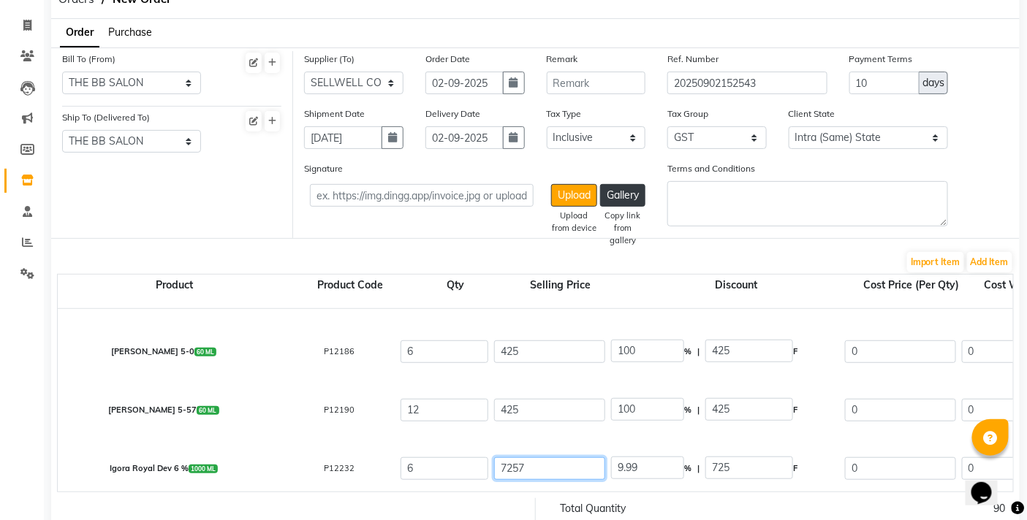
type input "725"
type input "100"
type input "72"
type input "1006.94"
type input "7"
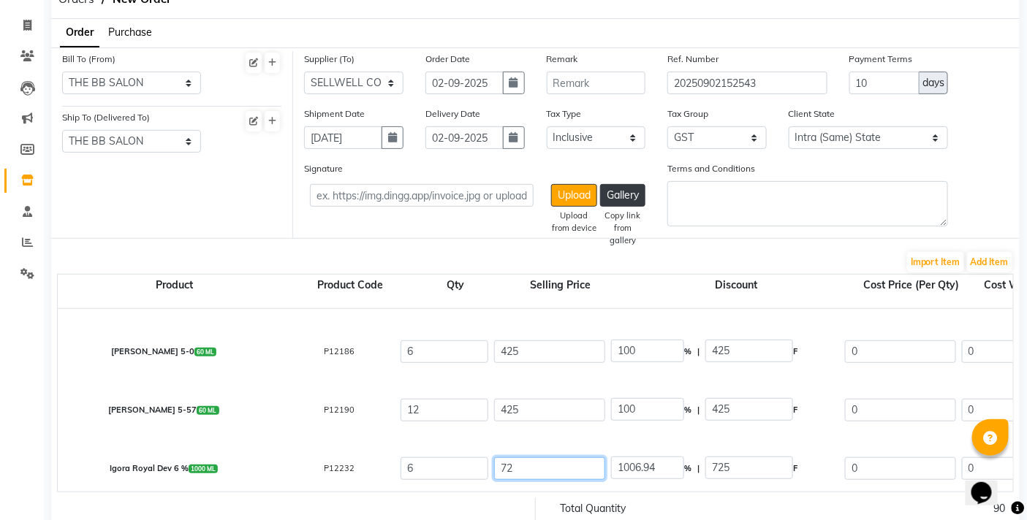
type input "10357.14"
type input "7"
type input "10357.14"
type input "79"
type input "917.72"
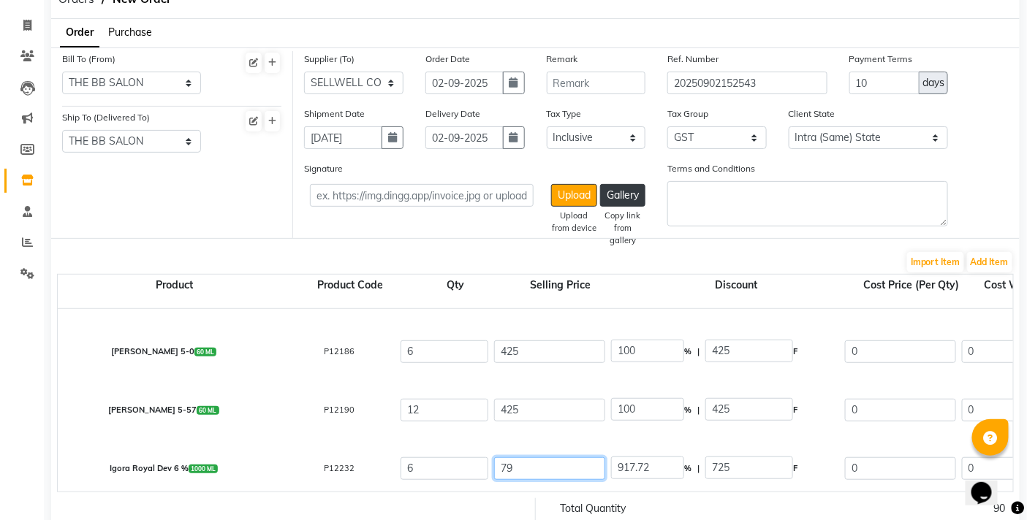
type input "799"
type input "90.74"
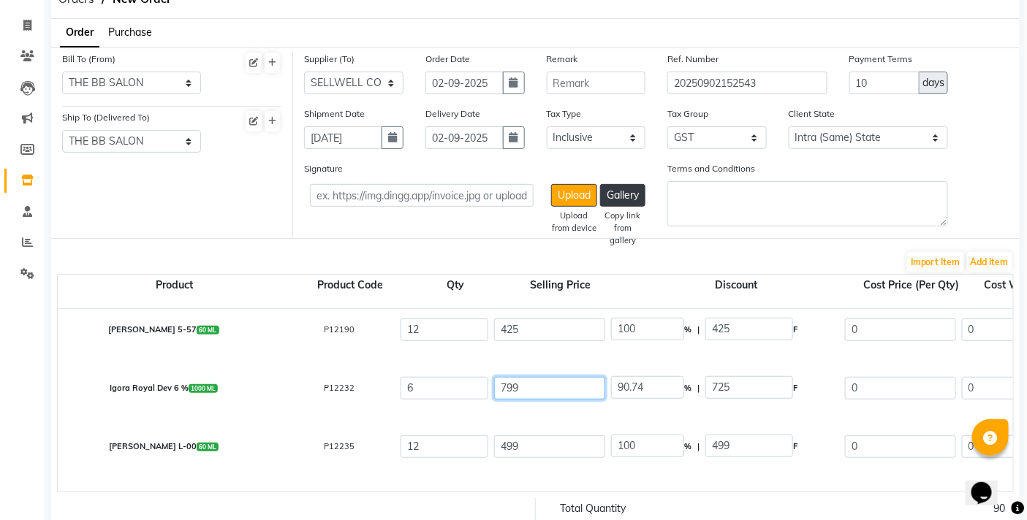
scroll to position [243, 0]
type input "799"
type input "100"
type input "799"
click at [546, 443] on input "499" at bounding box center [549, 446] width 111 height 23
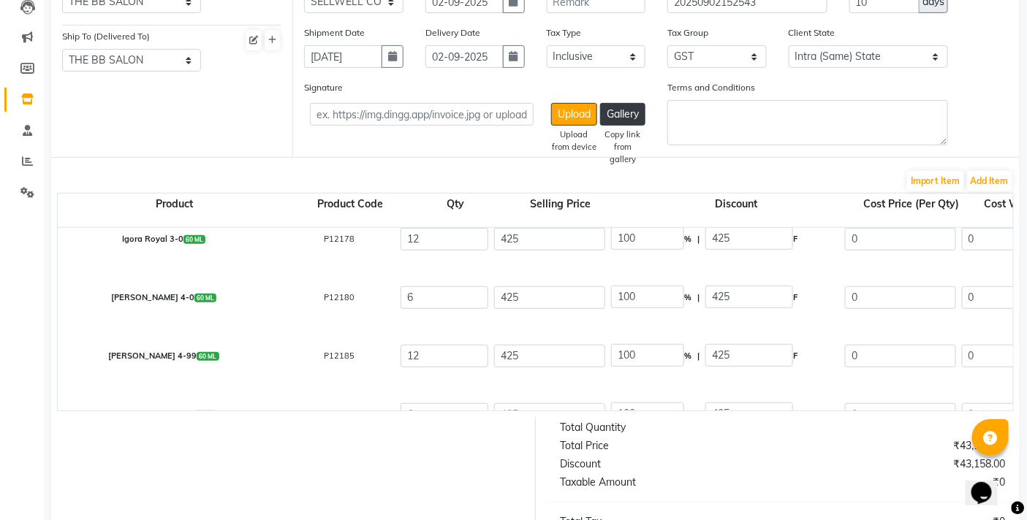
scroll to position [0, 0]
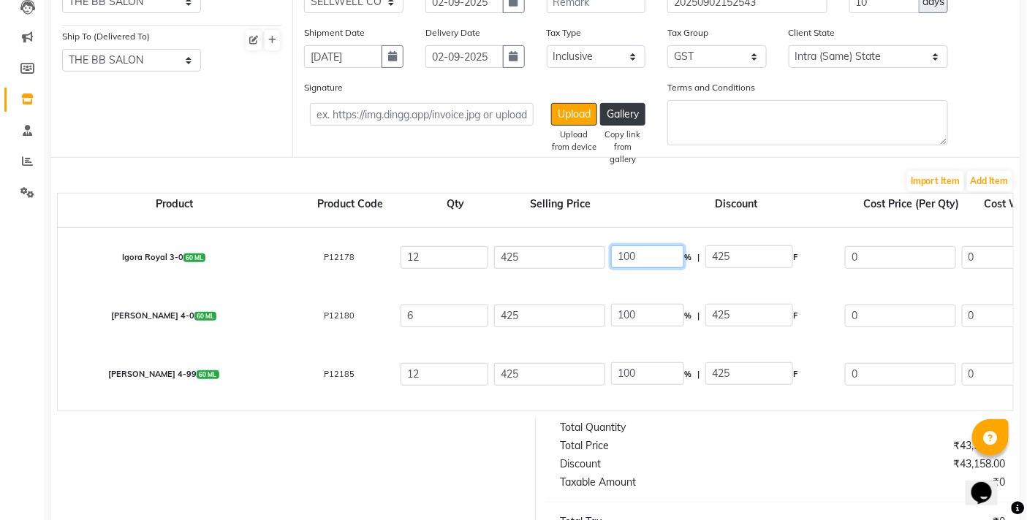
drag, startPoint x: 663, startPoint y: 267, endPoint x: 541, endPoint y: 282, distance: 122.9
type input "23"
type input "97.75"
type input "327.25"
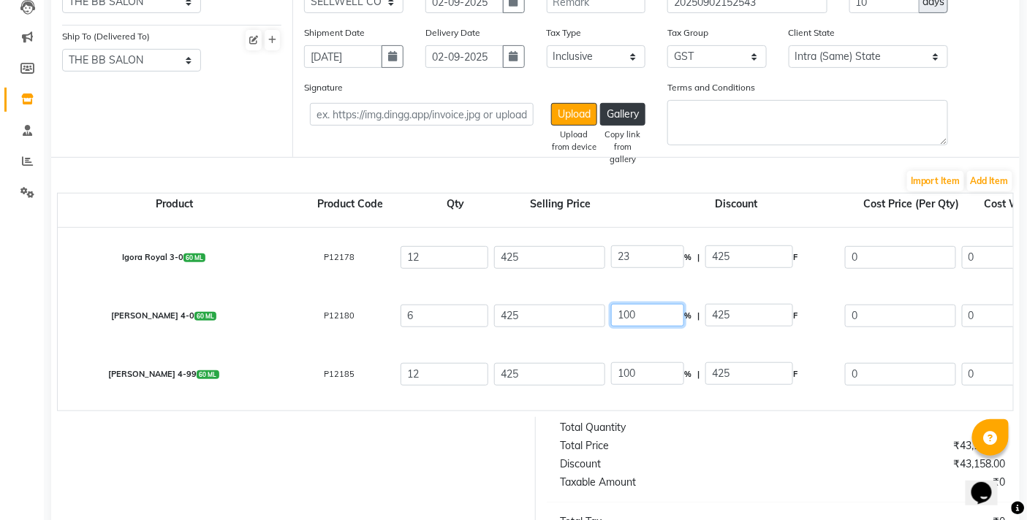
type input "277.33"
type input "3327.96"
type input "599.03"
type input "3926.99"
drag, startPoint x: 680, startPoint y: 324, endPoint x: 555, endPoint y: 314, distance: 125.3
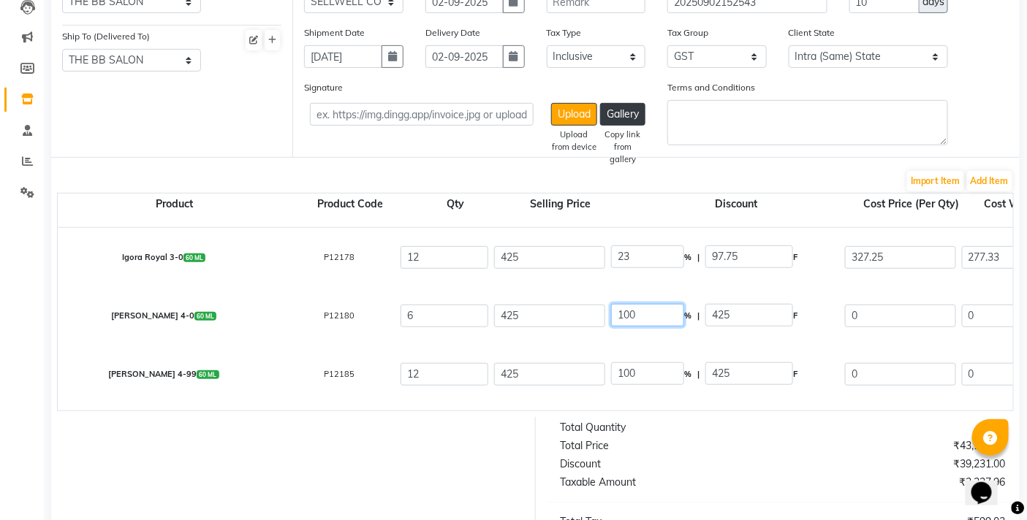
type input "23"
type input "97.75"
type input "327.25"
type input "277.33"
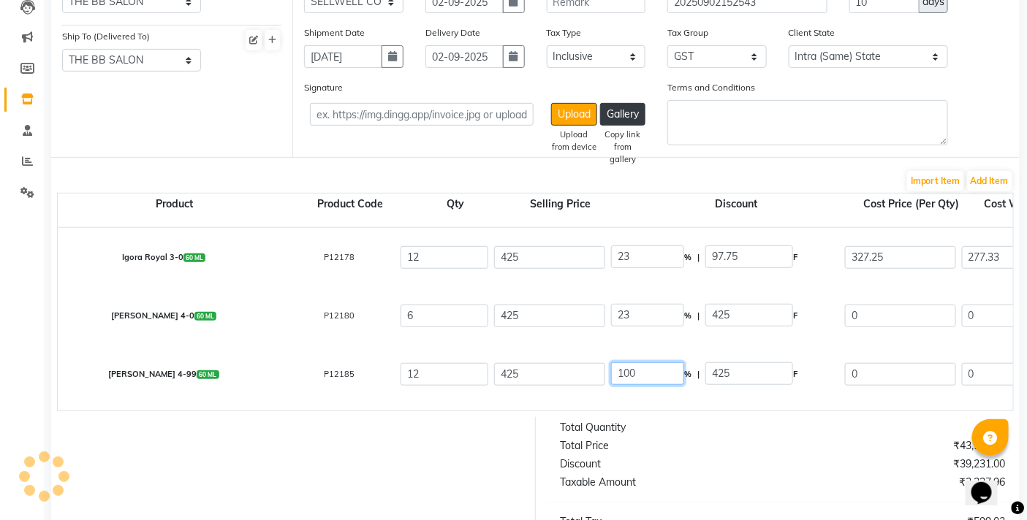
type input "1663.98"
type input "299.52"
type input "1963.5"
drag, startPoint x: 670, startPoint y: 370, endPoint x: 617, endPoint y: 373, distance: 52.7
click at [617, 373] on input "100" at bounding box center [647, 373] width 73 height 23
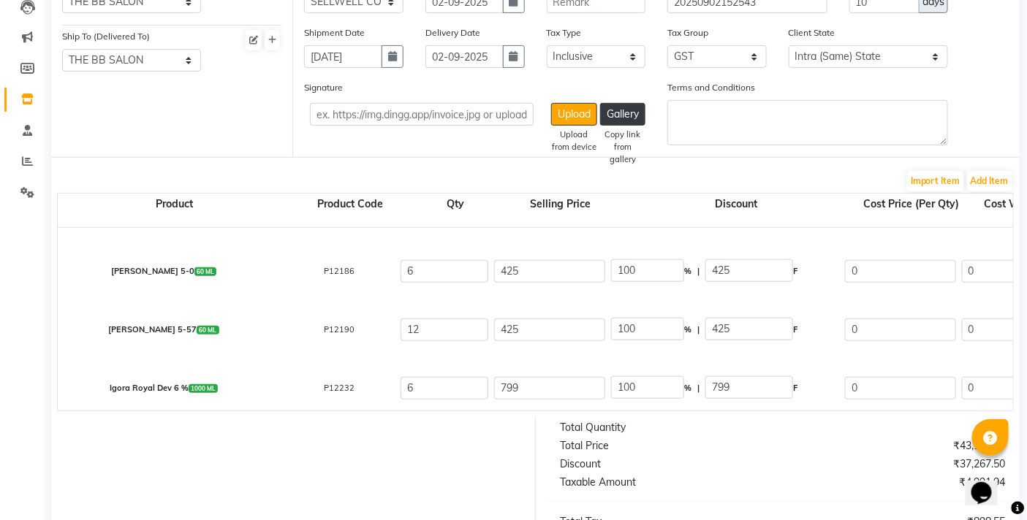
scroll to position [162, 0]
type input "23"
type input "97.75"
type input "327.25"
type input "277.33"
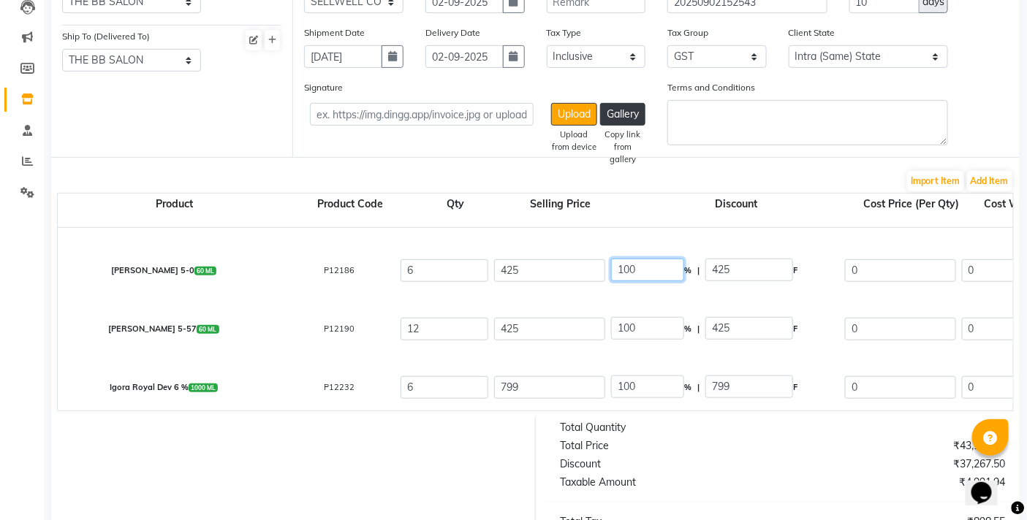
type input "3327.96"
type input "599.03"
type input "3926.99"
drag, startPoint x: 655, startPoint y: 273, endPoint x: 557, endPoint y: 279, distance: 98.1
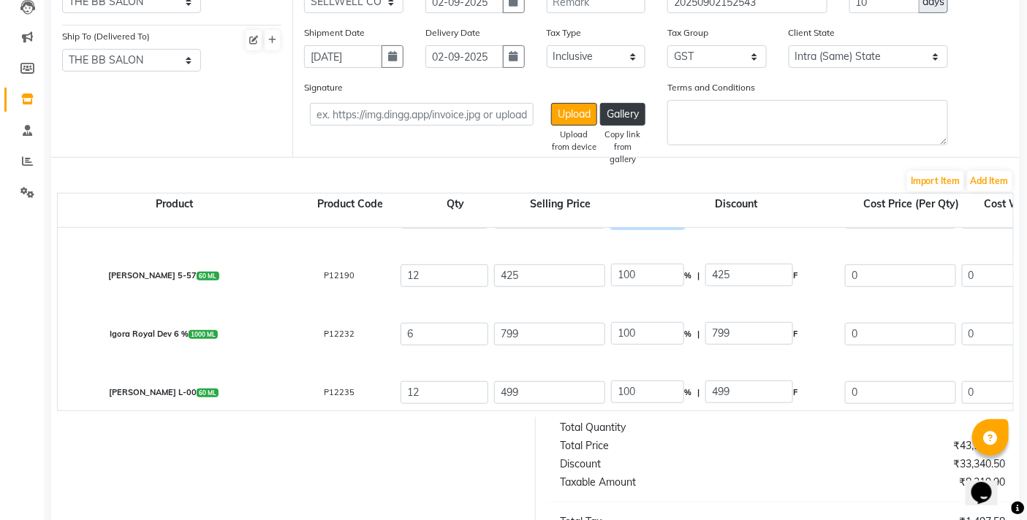
scroll to position [243, 0]
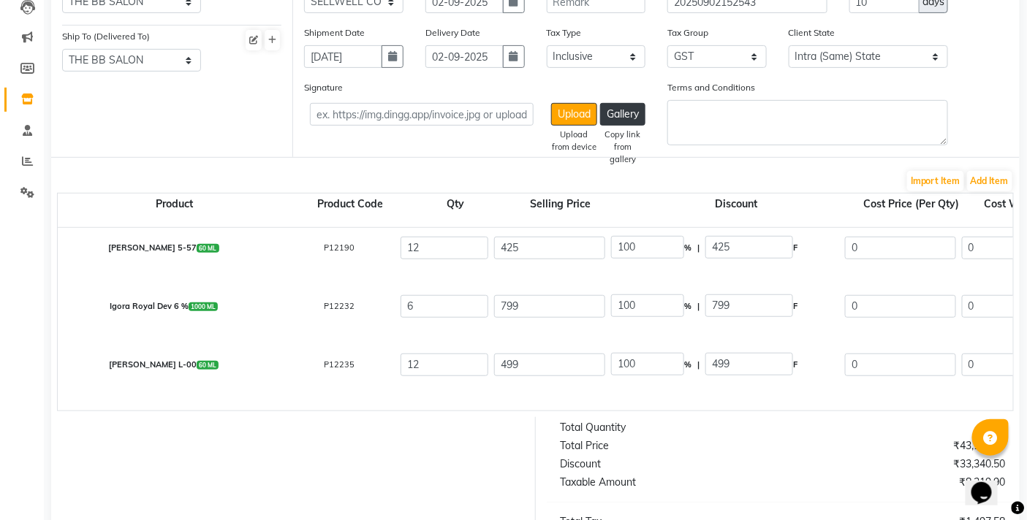
type input "23"
type input "97.75"
type input "327.25"
type input "277.33"
type input "1663.98"
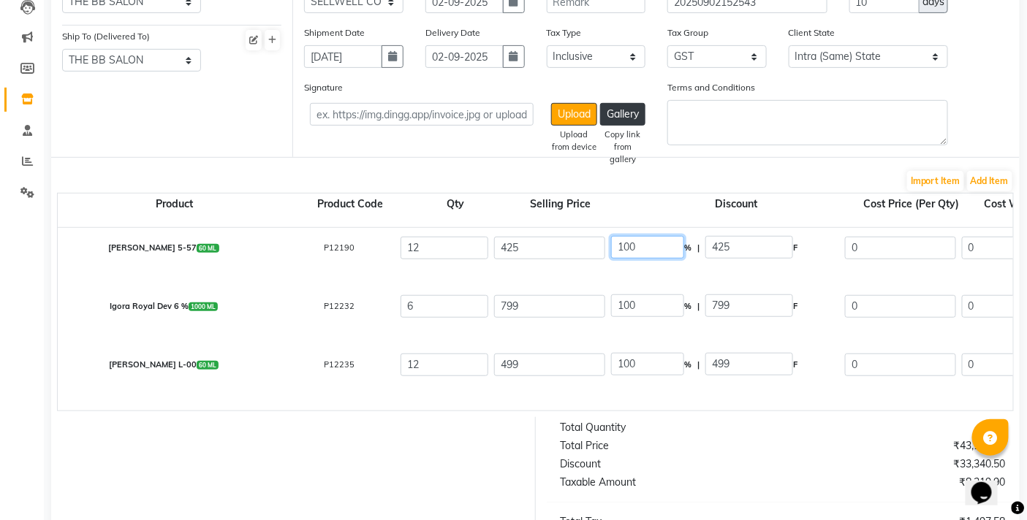
type input "299.52"
type input "1963.5"
drag, startPoint x: 652, startPoint y: 251, endPoint x: 548, endPoint y: 256, distance: 103.9
type input "23"
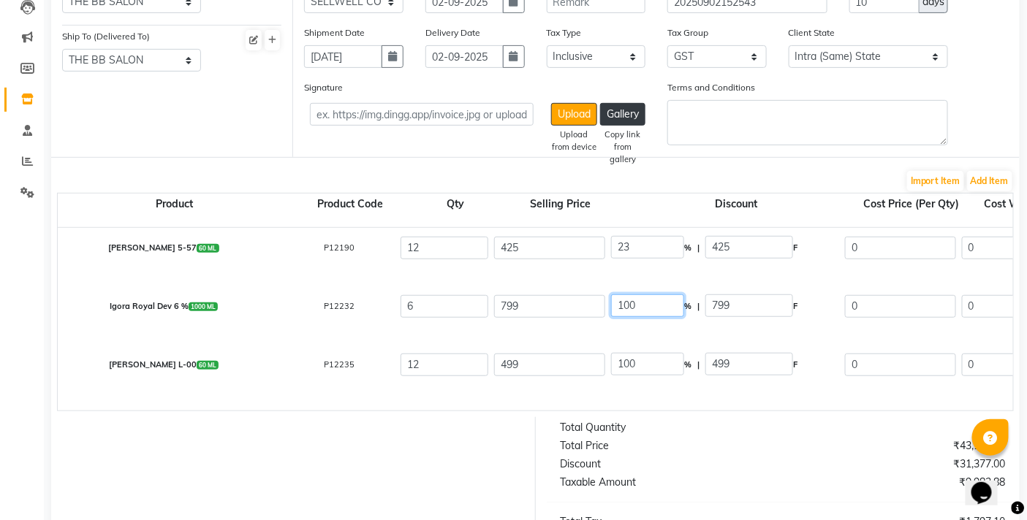
type input "97.75"
type input "327.25"
type input "277.33"
type input "3327.96"
type input "599.03"
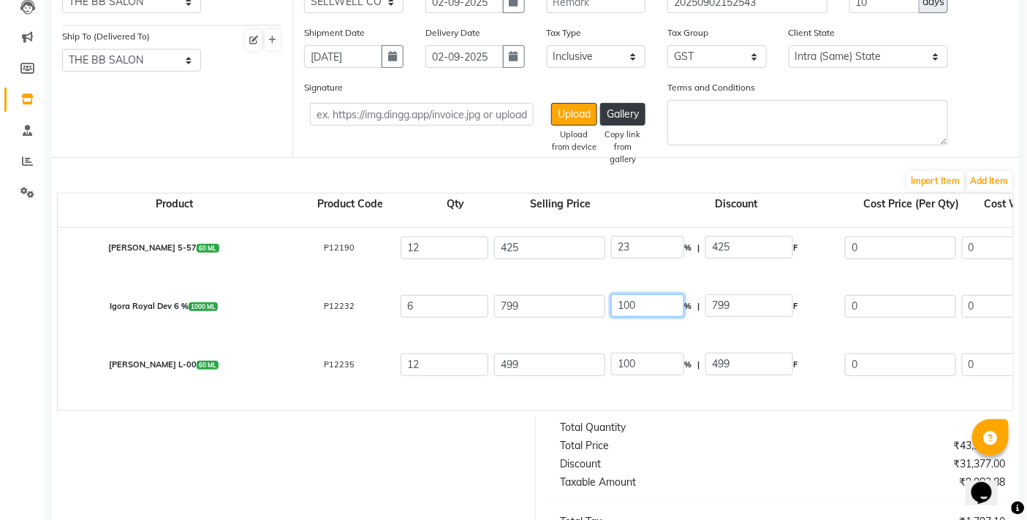
type input "3926.99"
drag, startPoint x: 641, startPoint y: 303, endPoint x: 493, endPoint y: 287, distance: 148.4
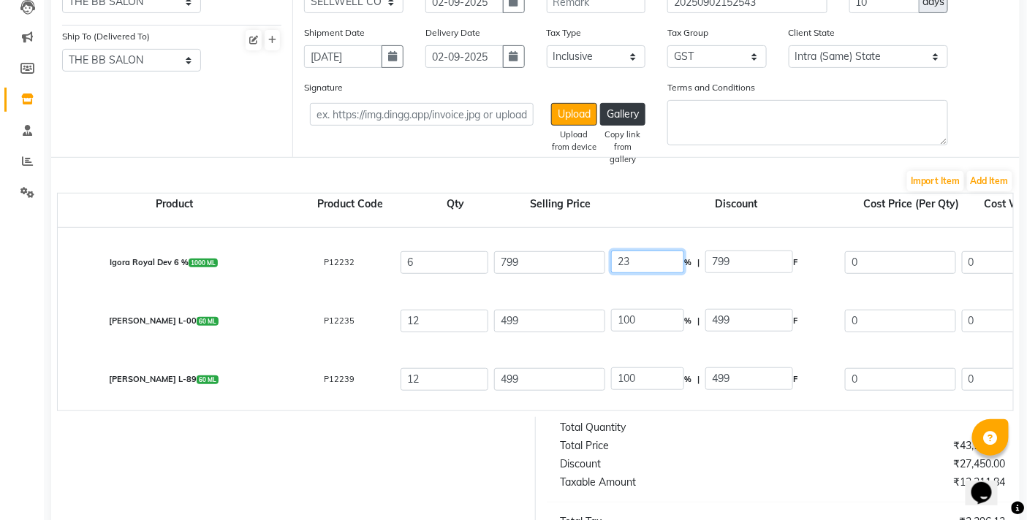
scroll to position [324, 0]
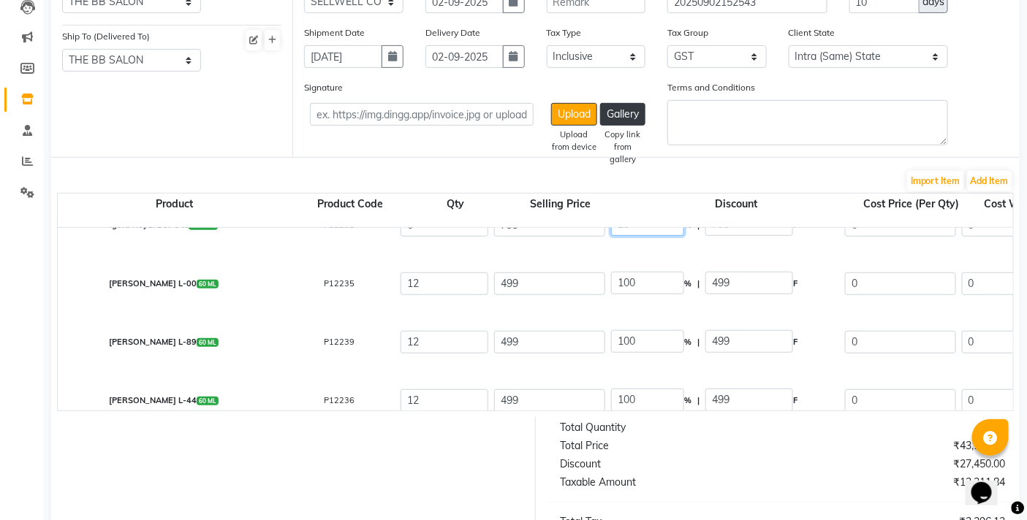
type input "23"
type input "183.77"
type input "615.23"
type input "521.38"
type input "3128.28"
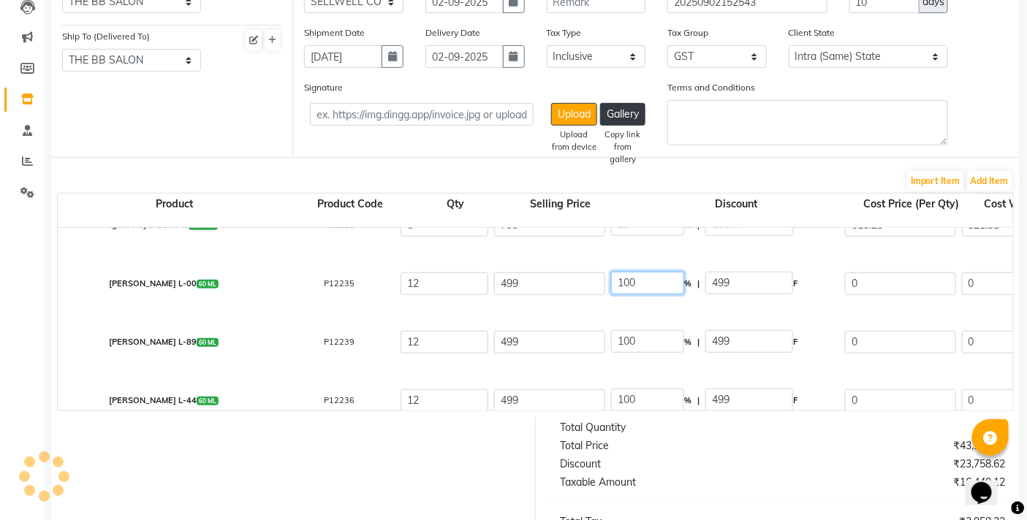
drag, startPoint x: 659, startPoint y: 286, endPoint x: 500, endPoint y: 291, distance: 159.4
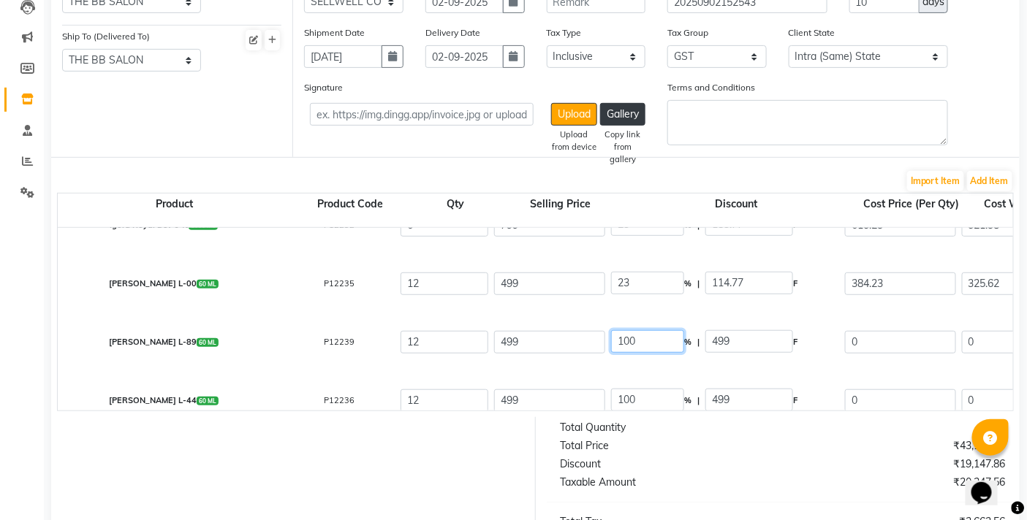
drag, startPoint x: 662, startPoint y: 343, endPoint x: 497, endPoint y: 327, distance: 165.9
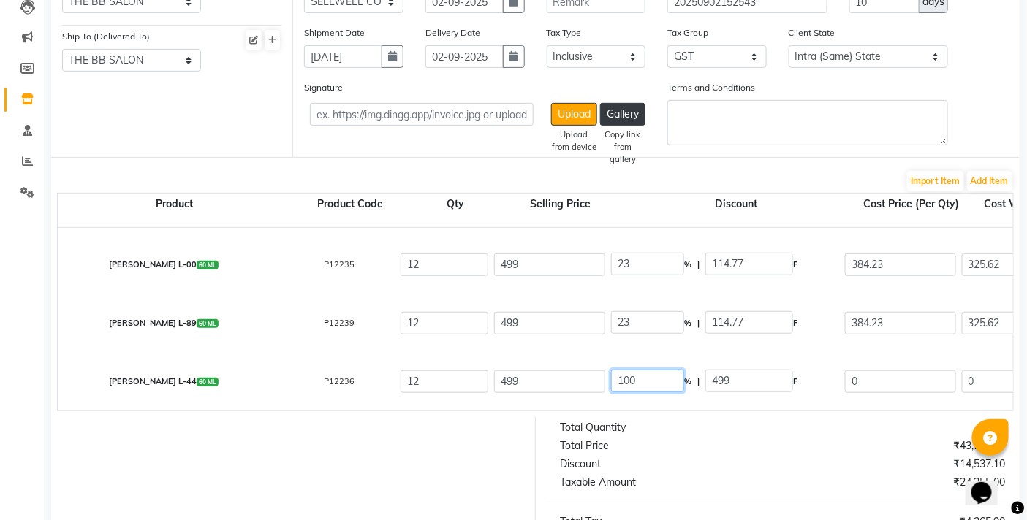
drag, startPoint x: 663, startPoint y: 404, endPoint x: 571, endPoint y: 405, distance: 92.8
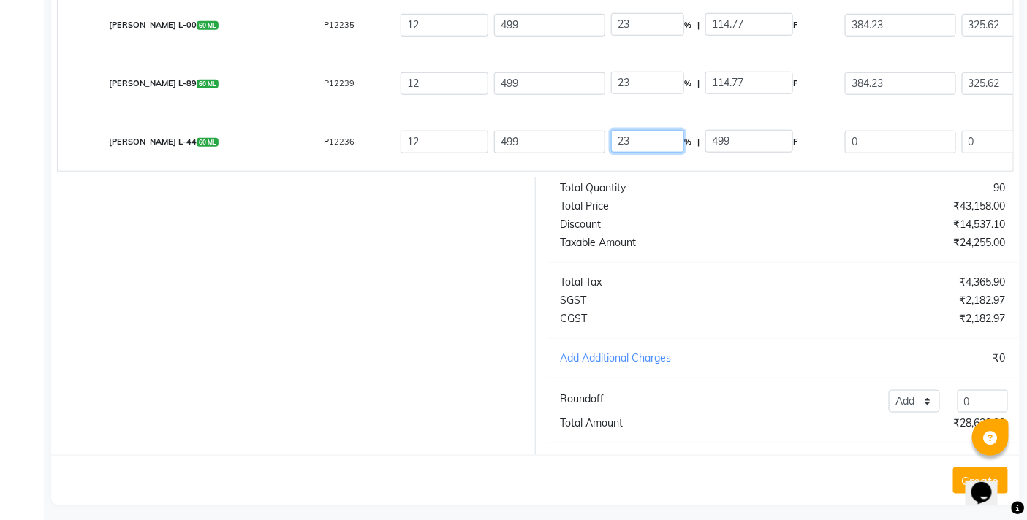
scroll to position [425, 0]
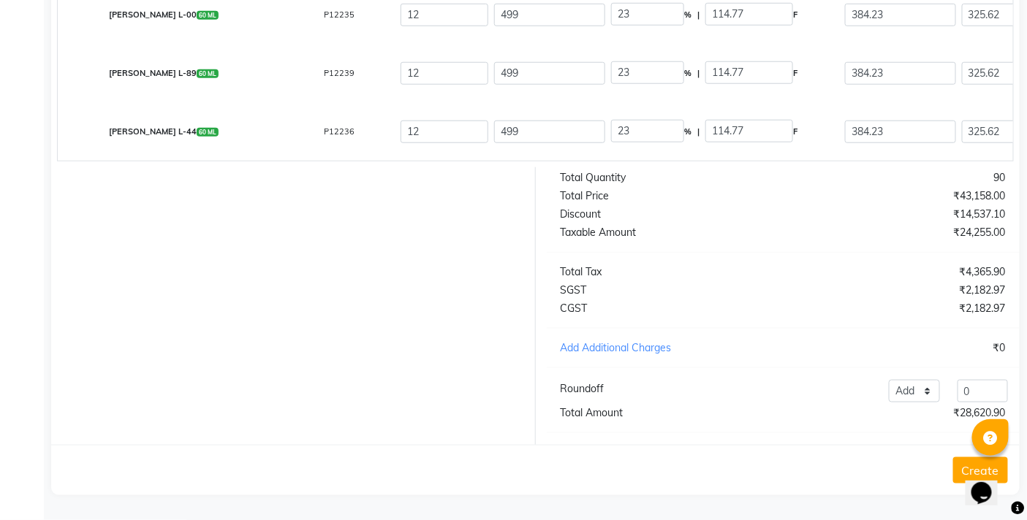
click at [709, 253] on div "Total Quantity 90 Total Price ₹43,158.00 Discount ₹14,537.10 Taxable Amount ₹24…" at bounding box center [783, 306] width 495 height 278
click at [959, 465] on button "Create" at bounding box center [980, 470] width 55 height 26
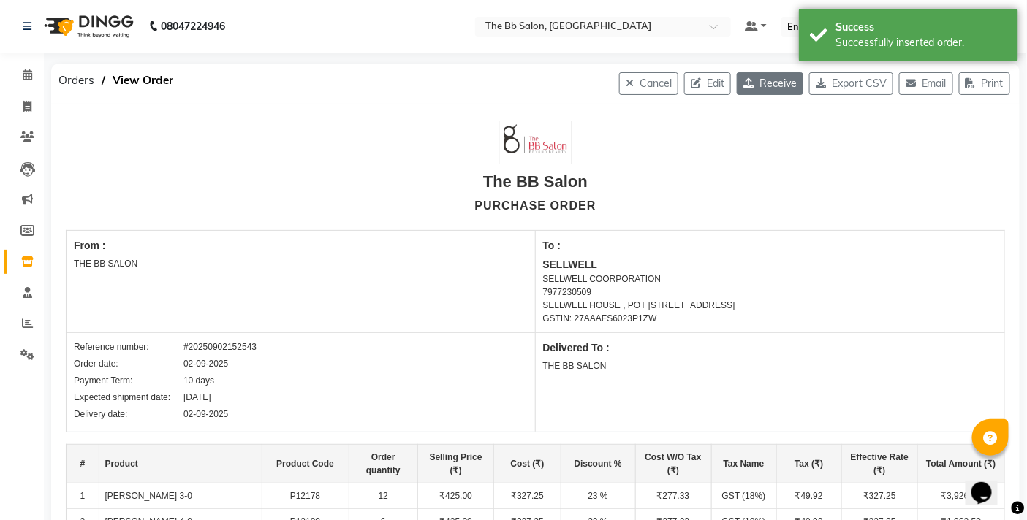
click at [768, 78] on button "Receive" at bounding box center [770, 83] width 66 height 23
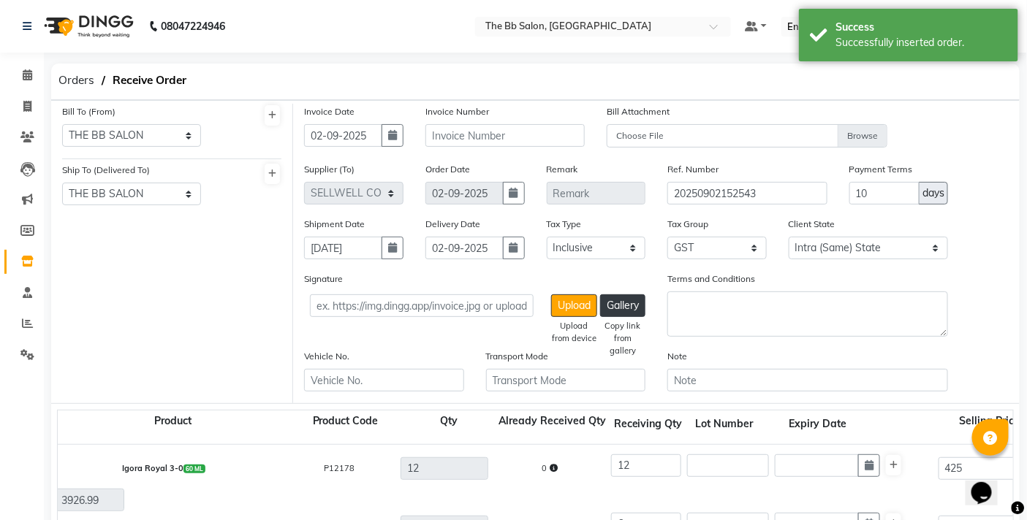
click at [464, 115] on label "Invoice Number" at bounding box center [457, 111] width 64 height 13
click at [462, 122] on div "Invoice Number" at bounding box center [504, 125] width 159 height 43
click at [473, 139] on input "text" at bounding box center [504, 135] width 159 height 23
click at [495, 144] on input "text" at bounding box center [504, 135] width 159 height 23
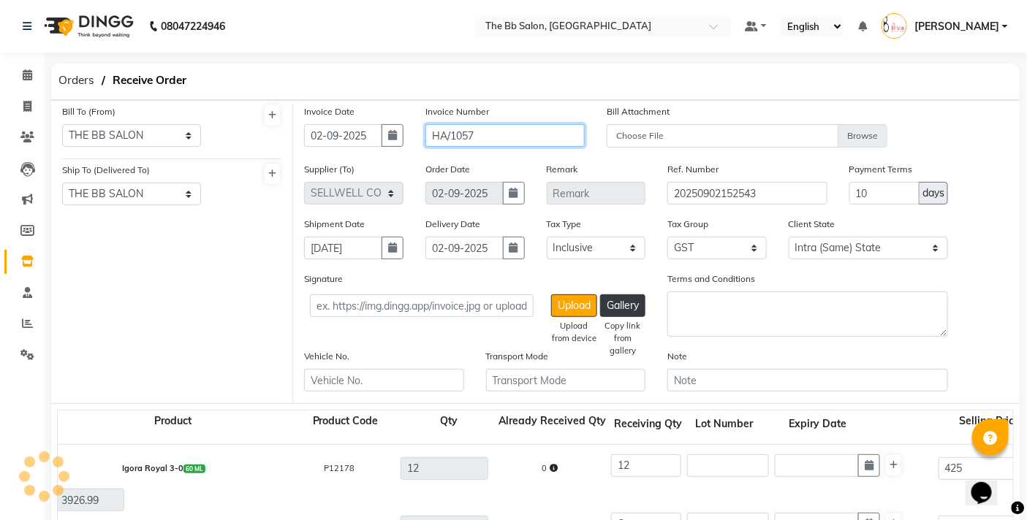
scroll to position [480, 0]
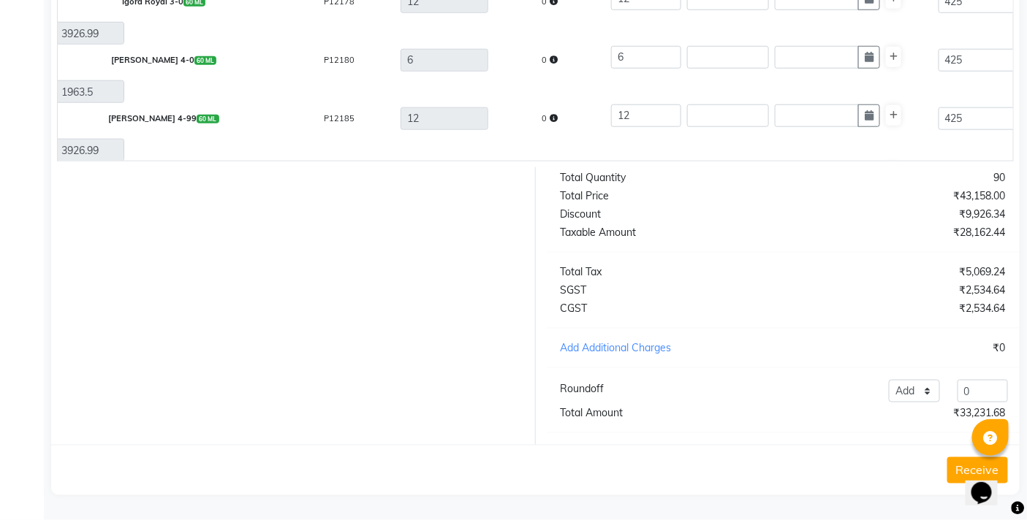
click at [959, 466] on button "Receive" at bounding box center [977, 470] width 61 height 26
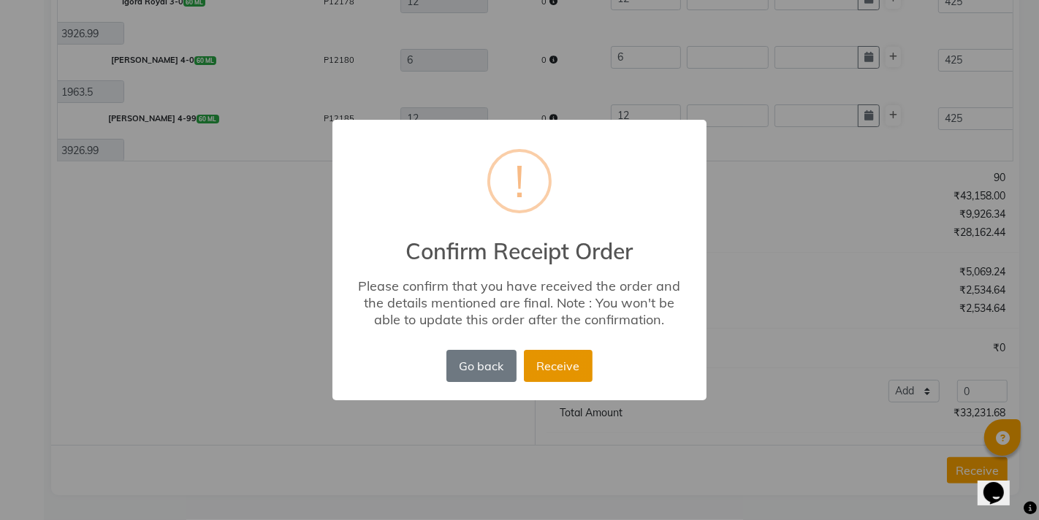
click at [555, 352] on button "Receive" at bounding box center [558, 366] width 69 height 32
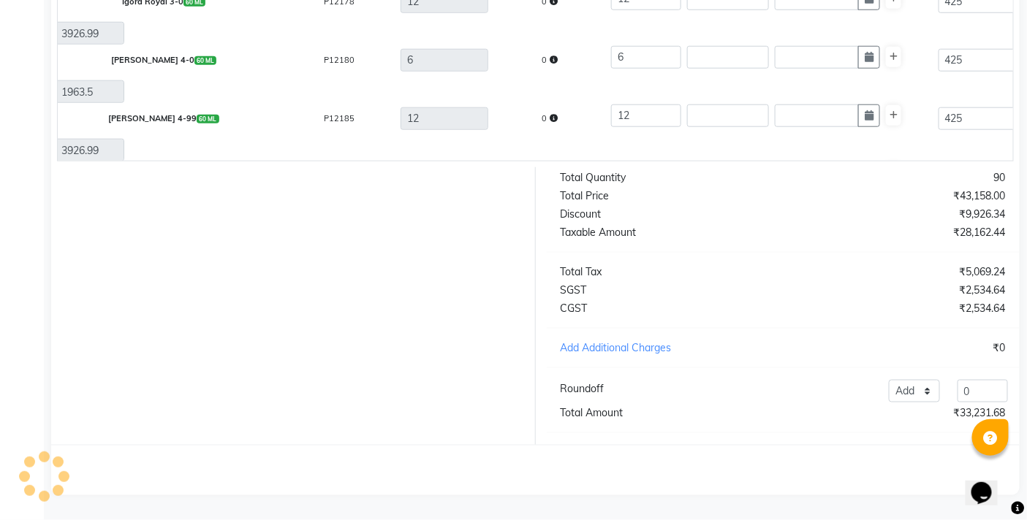
scroll to position [0, 0]
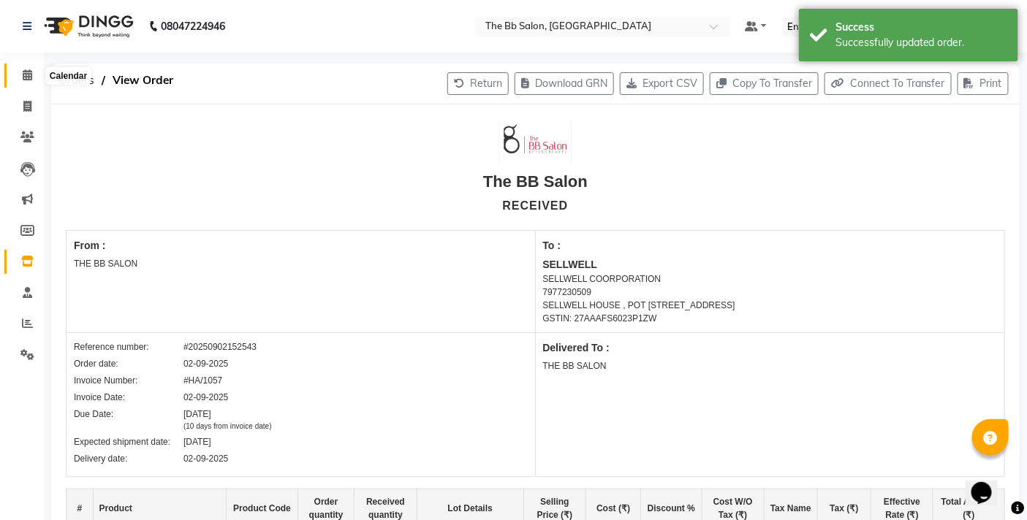
click at [31, 77] on span at bounding box center [28, 75] width 26 height 17
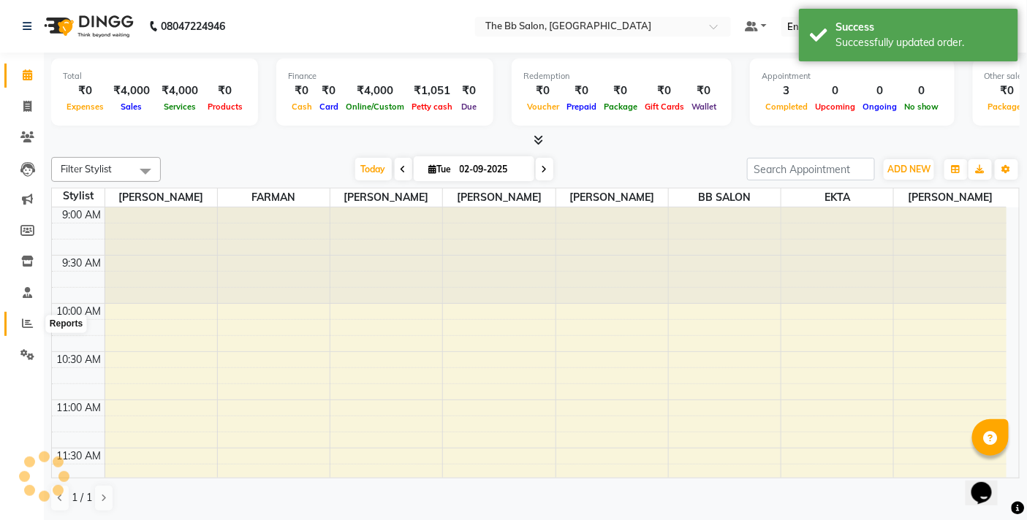
click at [34, 330] on span at bounding box center [28, 324] width 26 height 17
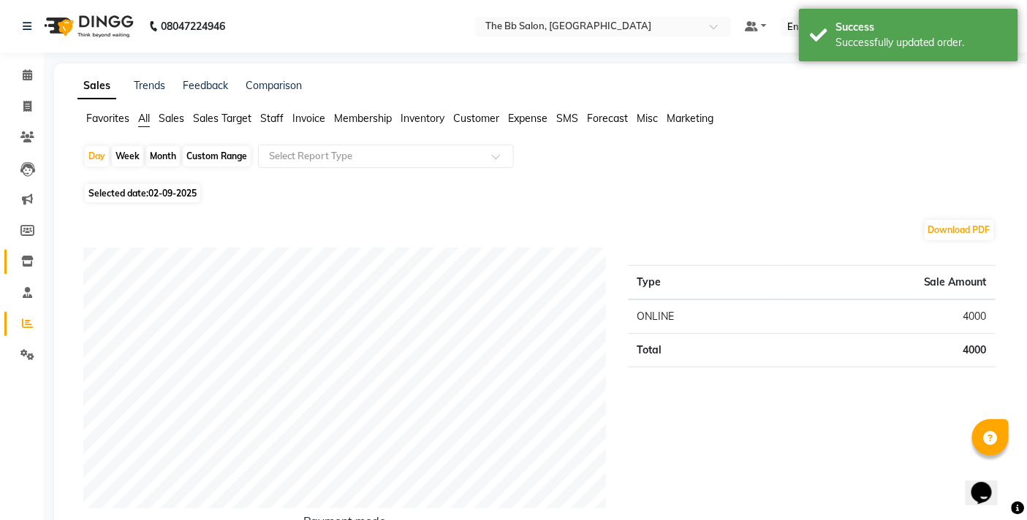
click at [37, 256] on li "Inventory" at bounding box center [22, 261] width 44 height 31
click at [34, 259] on span at bounding box center [28, 262] width 26 height 17
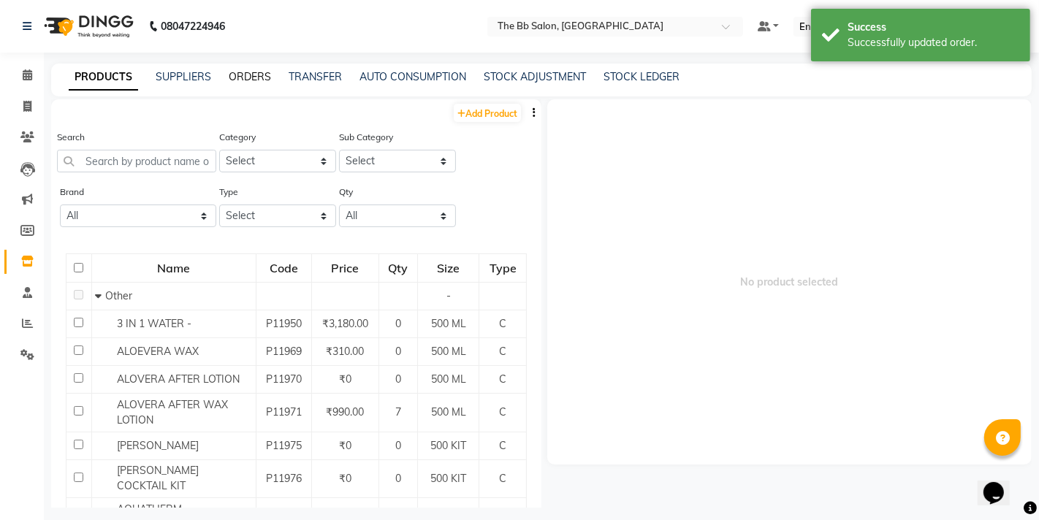
click at [246, 75] on link "ORDERS" at bounding box center [250, 76] width 42 height 13
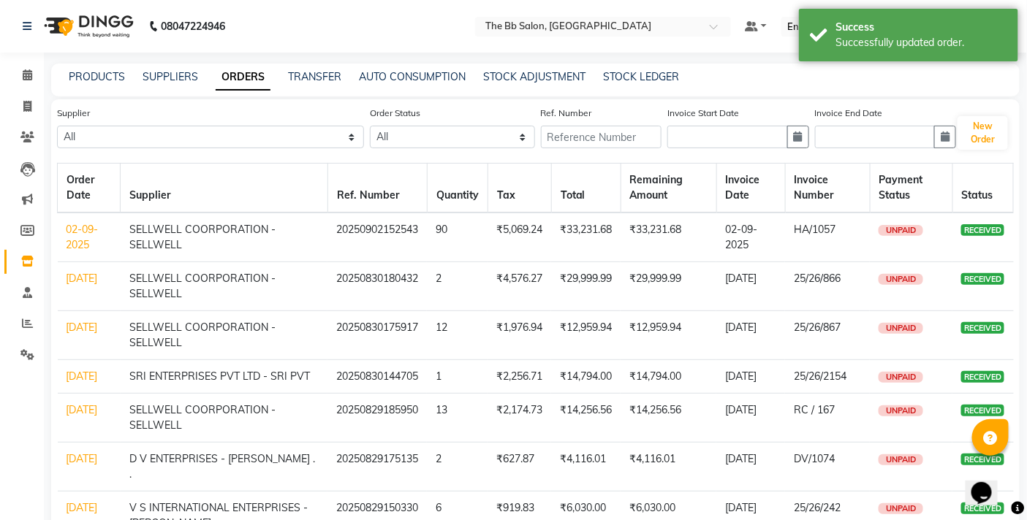
click at [251, 72] on link "ORDERS" at bounding box center [243, 77] width 55 height 26
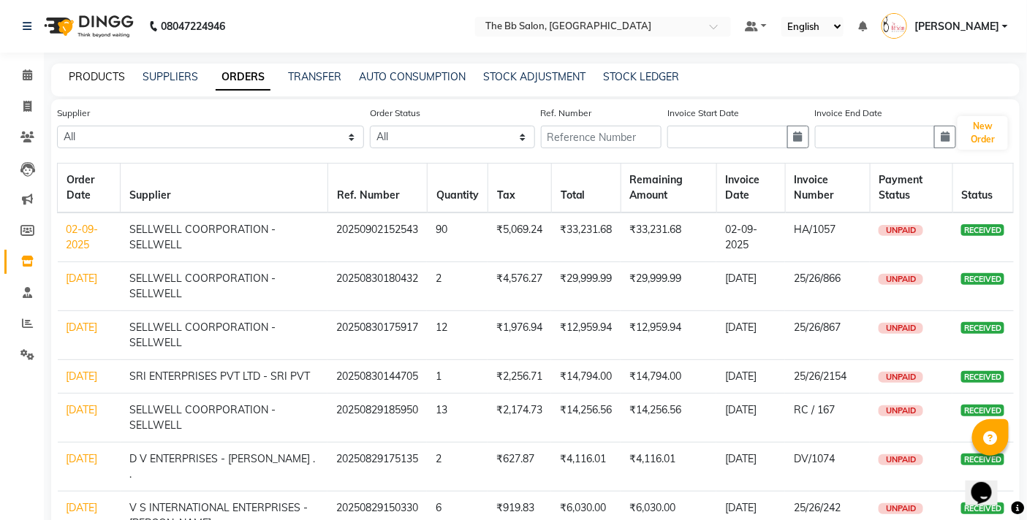
click at [95, 78] on link "PRODUCTS" at bounding box center [97, 76] width 56 height 13
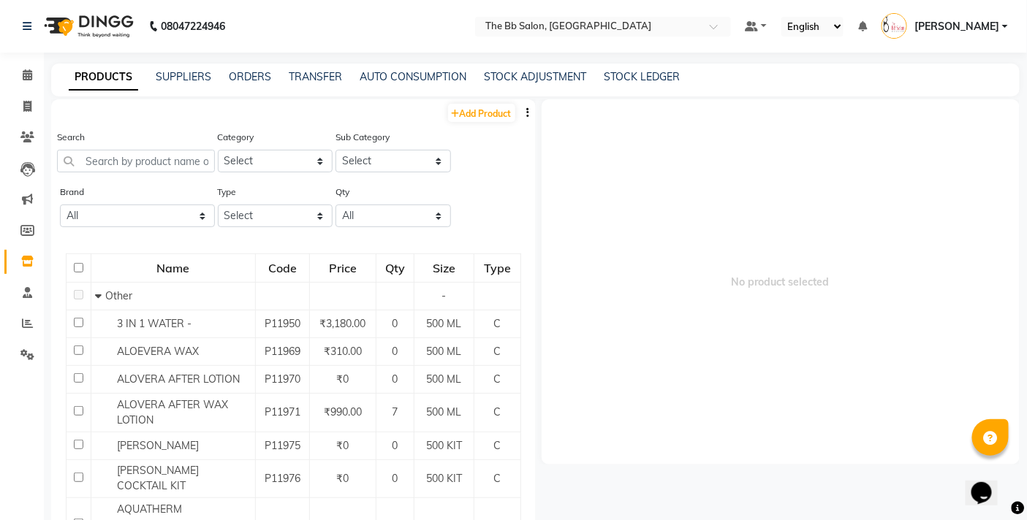
click at [238, 66] on div "PRODUCTS SUPPLIERS ORDERS TRANSFER AUTO CONSUMPTION STOCK ADJUSTMENT STOCK LEDG…" at bounding box center [535, 80] width 968 height 33
click at [247, 72] on link "ORDERS" at bounding box center [250, 76] width 42 height 13
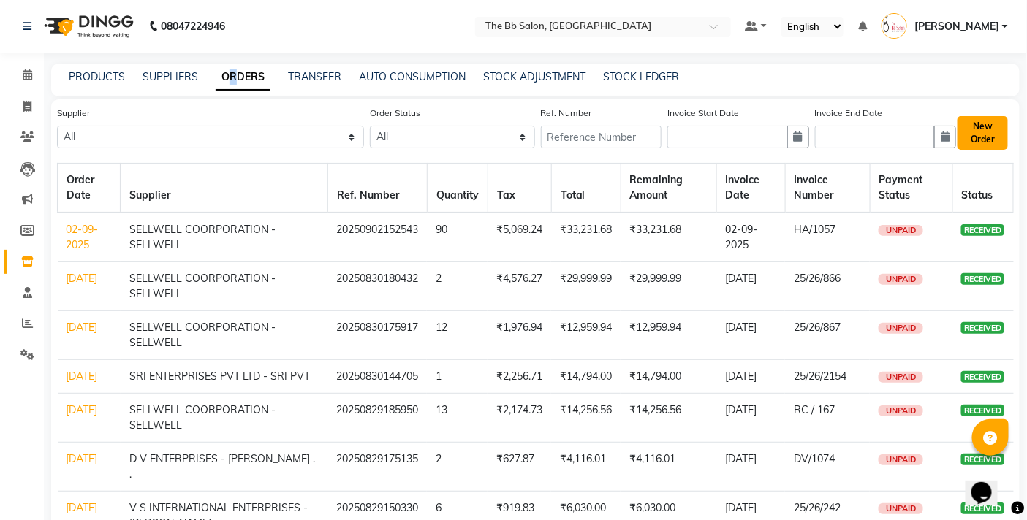
click at [969, 140] on button "New Order" at bounding box center [982, 133] width 50 height 34
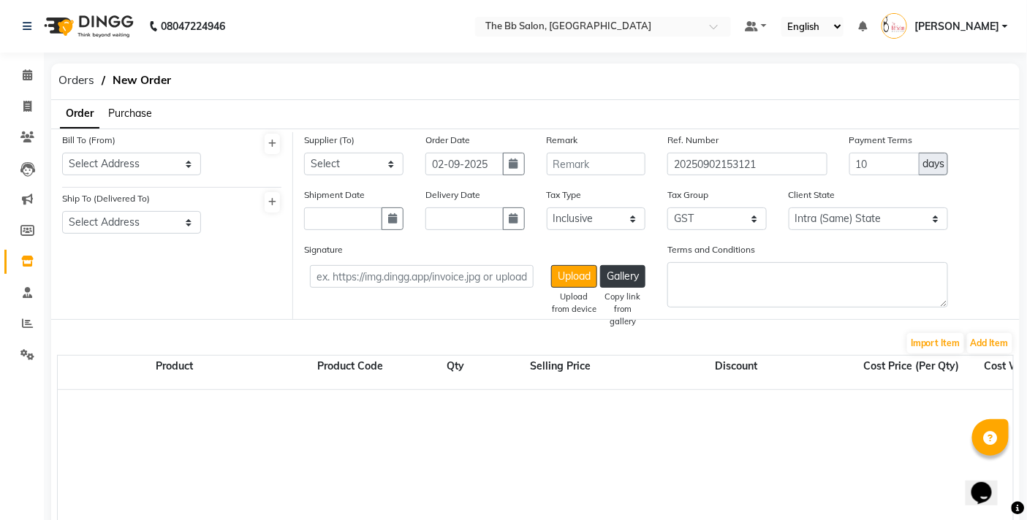
click at [150, 113] on span "Purchase" at bounding box center [130, 113] width 44 height 13
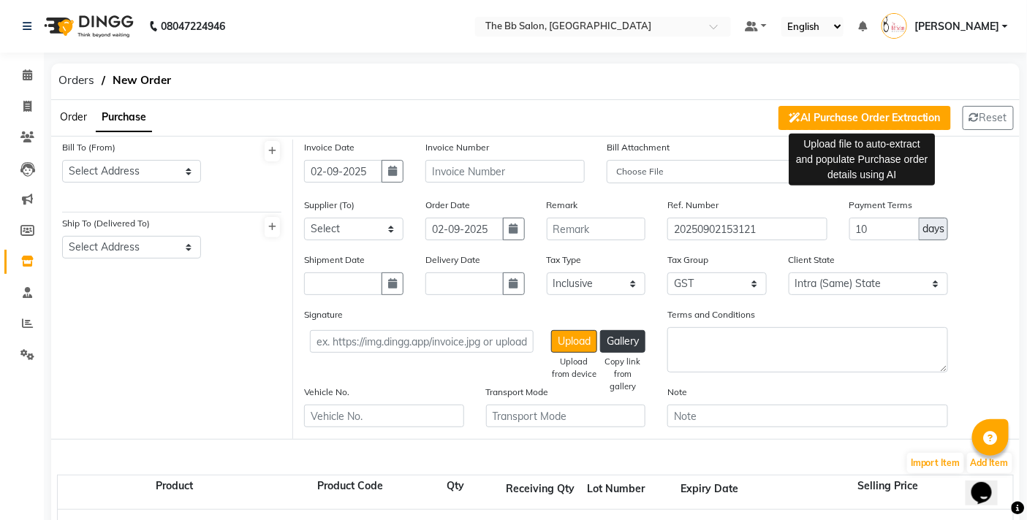
click at [894, 120] on button "AI Purchase Order Extraction" at bounding box center [864, 118] width 172 height 24
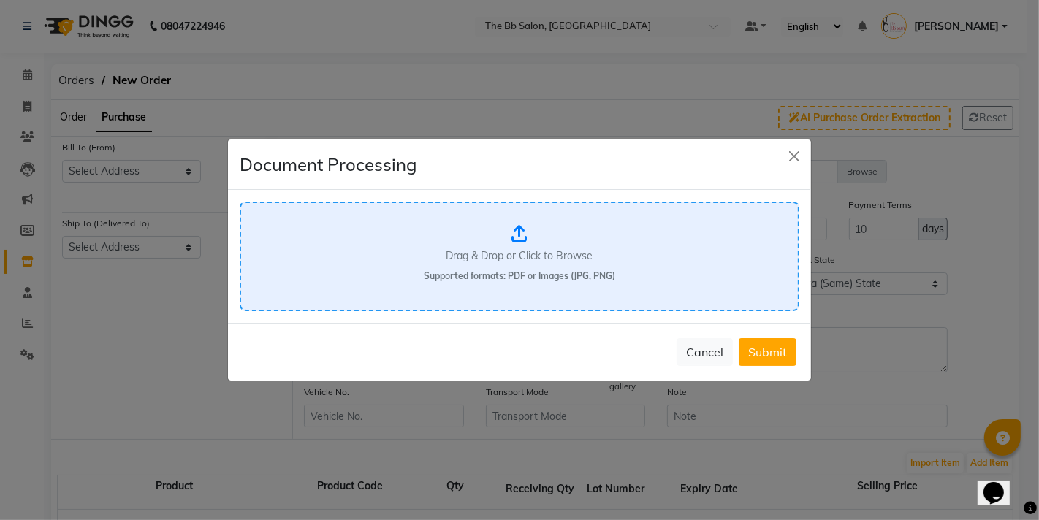
click at [505, 222] on div "Drag & Drop or Click to Browse Supported formats: PDF or Images (JPG, PNG)" at bounding box center [520, 257] width 560 height 110
click at [801, 156] on button "Close" at bounding box center [794, 156] width 22 height 22
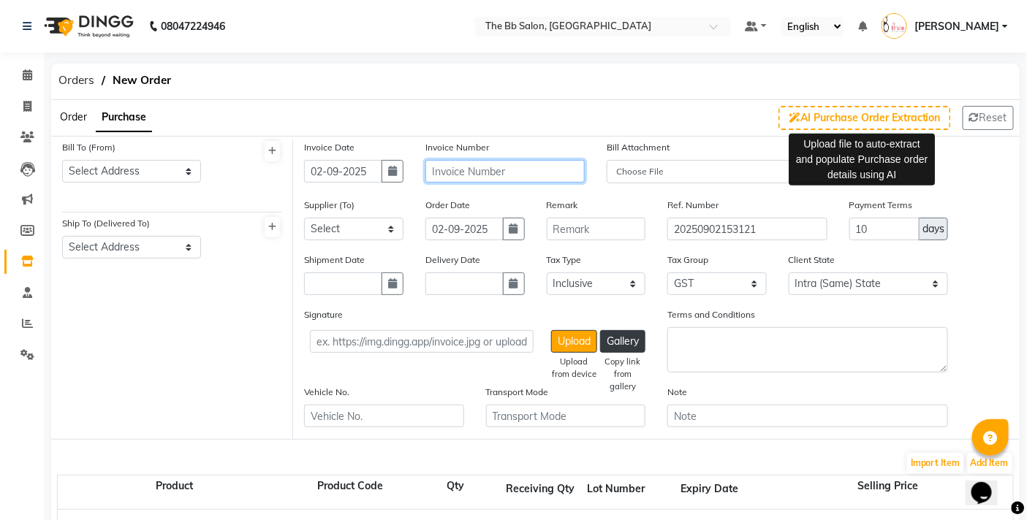
drag, startPoint x: 534, startPoint y: 159, endPoint x: 533, endPoint y: 170, distance: 11.7
click at [533, 160] on input "text" at bounding box center [504, 171] width 159 height 23
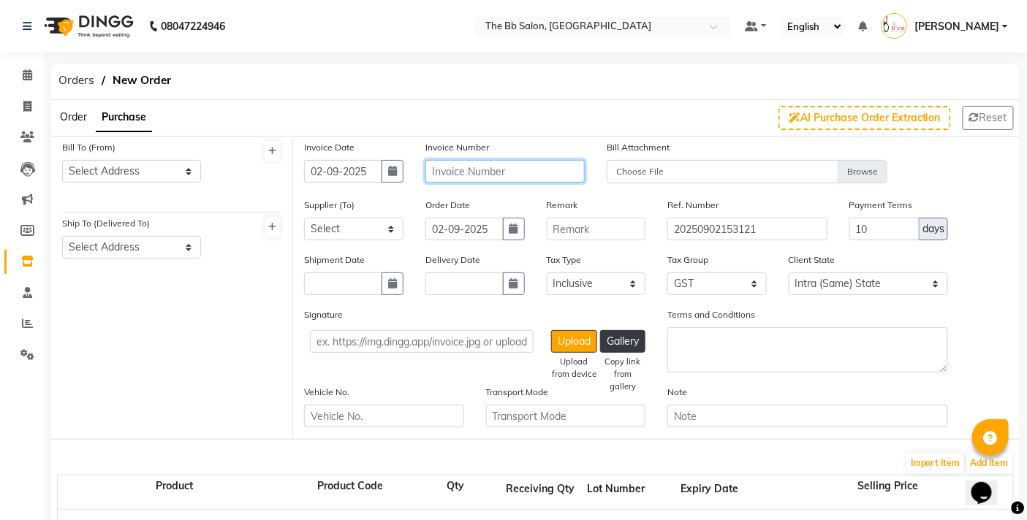
click at [533, 171] on input "text" at bounding box center [504, 171] width 159 height 23
drag, startPoint x: 83, startPoint y: 121, endPoint x: 69, endPoint y: 125, distance: 14.4
click at [69, 125] on ul "Order Purchase" at bounding box center [101, 118] width 101 height 28
click at [81, 113] on span "Order" at bounding box center [73, 116] width 27 height 13
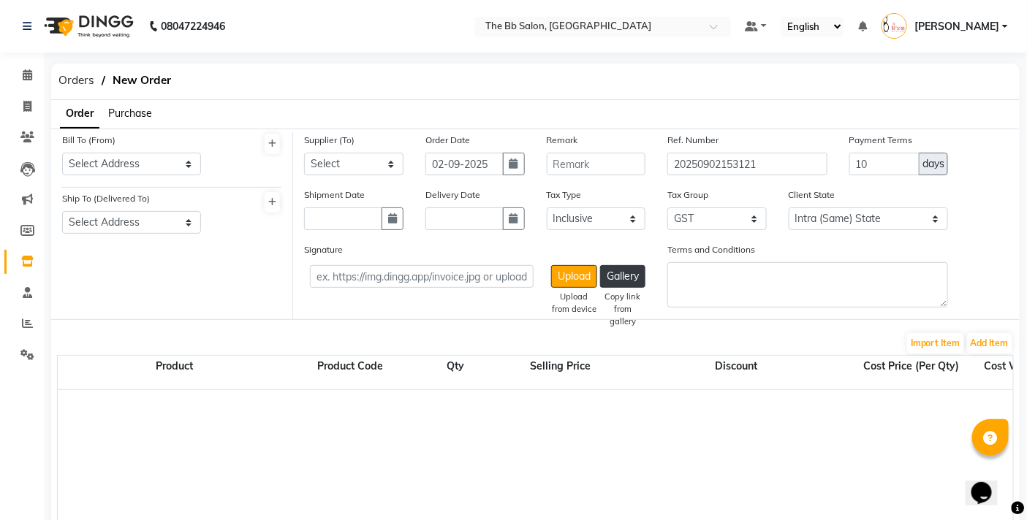
click at [115, 112] on span "Purchase" at bounding box center [130, 113] width 44 height 13
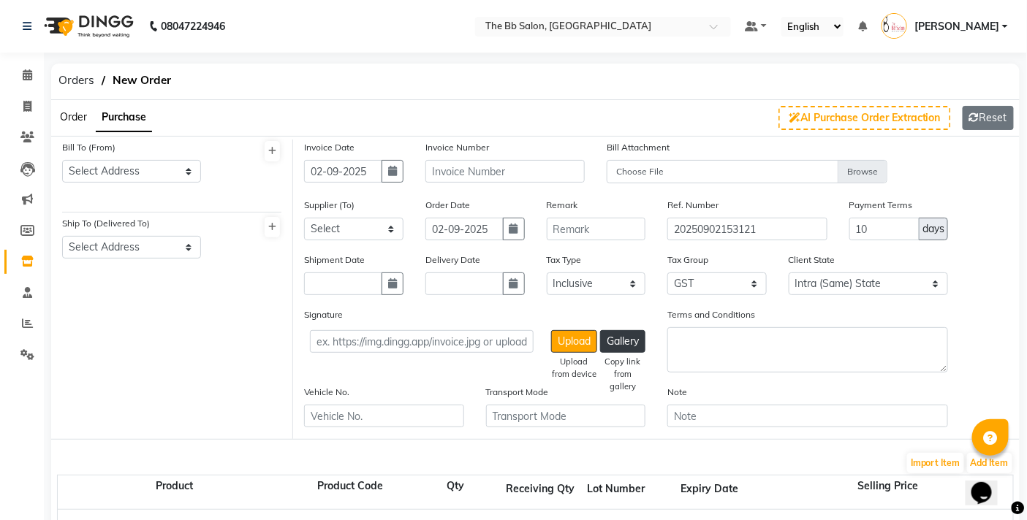
click at [989, 113] on button "Reset" at bounding box center [987, 118] width 51 height 24
click at [986, 114] on button "Reset" at bounding box center [987, 118] width 51 height 24
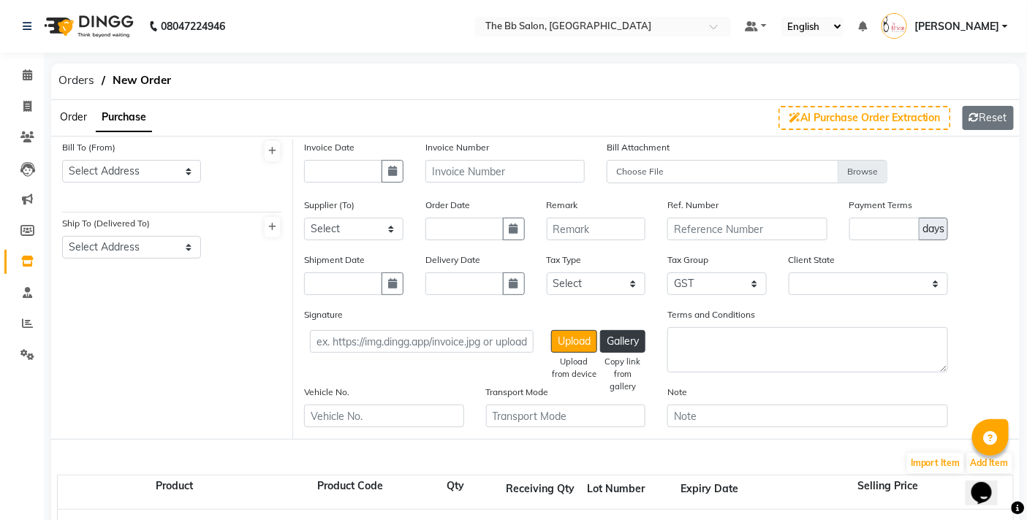
click at [985, 115] on button "Reset" at bounding box center [987, 118] width 51 height 24
click at [984, 118] on button "Reset" at bounding box center [987, 118] width 51 height 24
click at [983, 118] on button "Reset" at bounding box center [987, 118] width 51 height 24
click at [982, 118] on button "Reset" at bounding box center [987, 118] width 51 height 24
click at [981, 119] on button "Reset" at bounding box center [987, 118] width 51 height 24
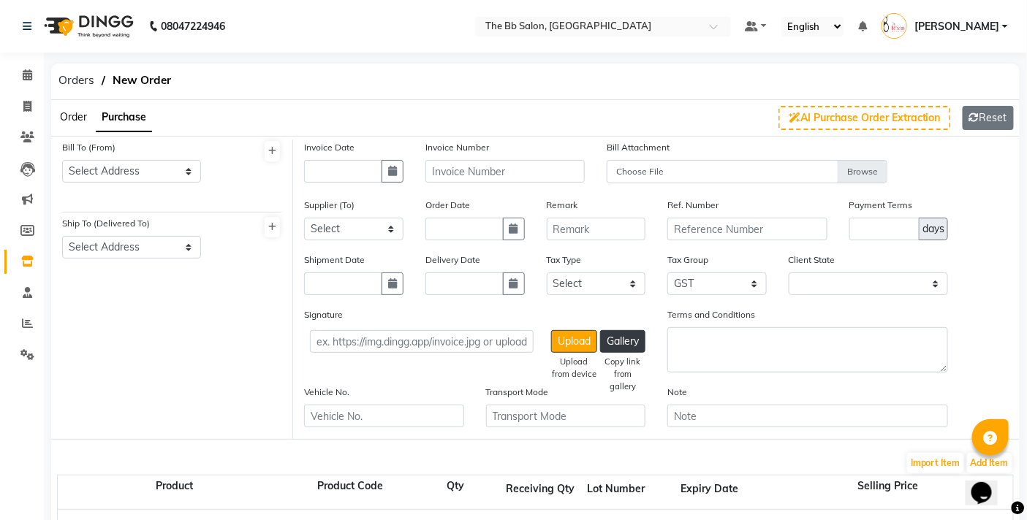
click at [981, 120] on button "Reset" at bounding box center [987, 118] width 51 height 24
click at [61, 125] on ul "Order Purchase" at bounding box center [101, 118] width 101 height 28
click at [64, 121] on span "Order" at bounding box center [73, 116] width 27 height 13
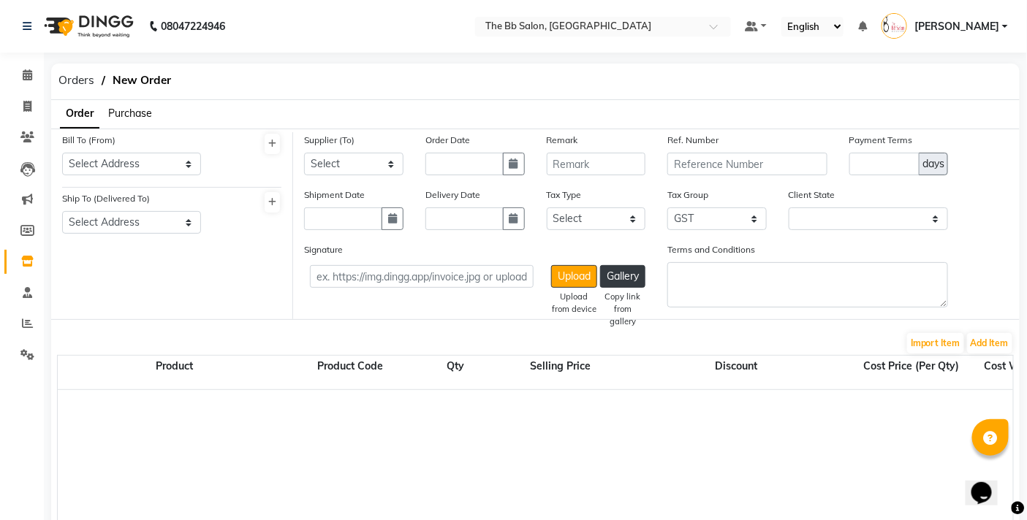
click at [134, 110] on span "Purchase" at bounding box center [130, 113] width 44 height 13
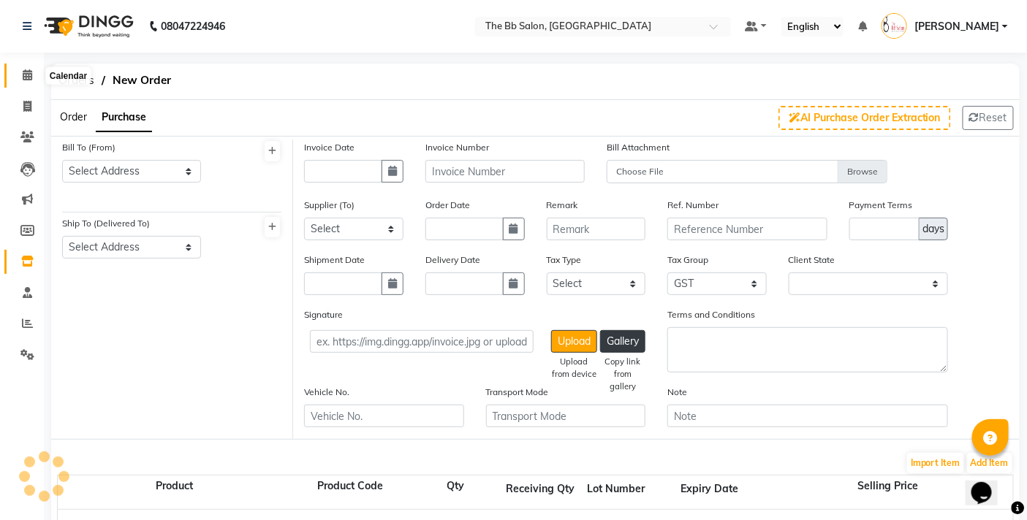
click at [26, 77] on icon at bounding box center [27, 74] width 9 height 11
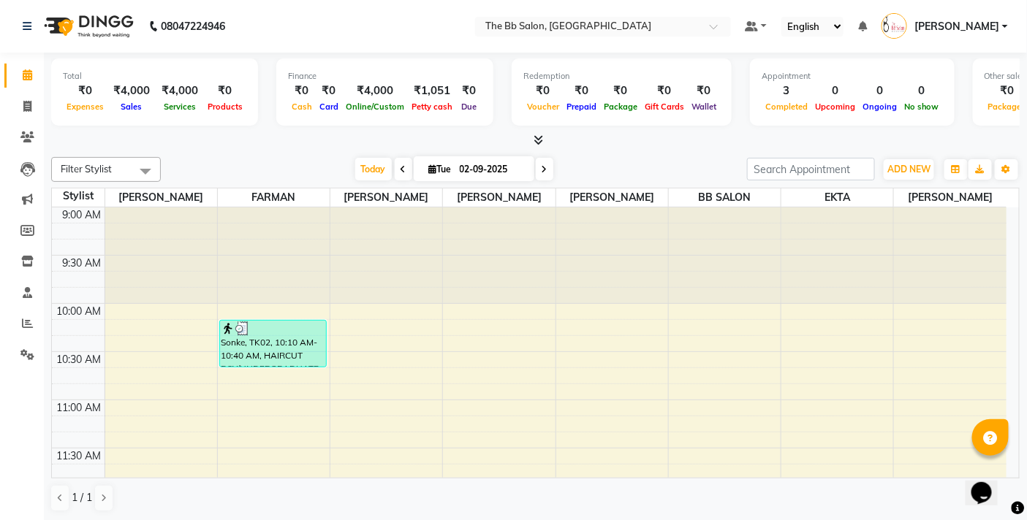
scroll to position [582, 0]
click at [638, 171] on div "Today Tue 02-09-2025" at bounding box center [453, 170] width 571 height 22
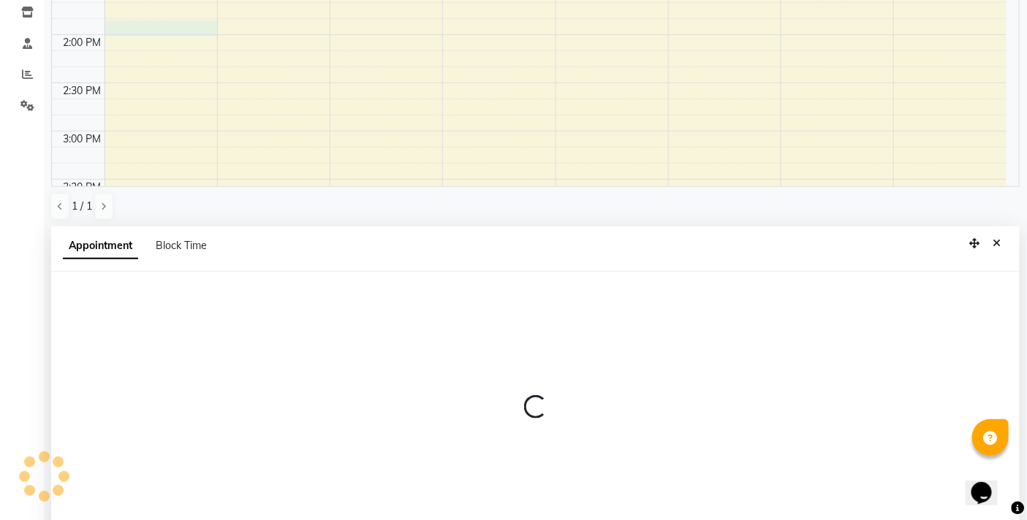
scroll to position [286, 0]
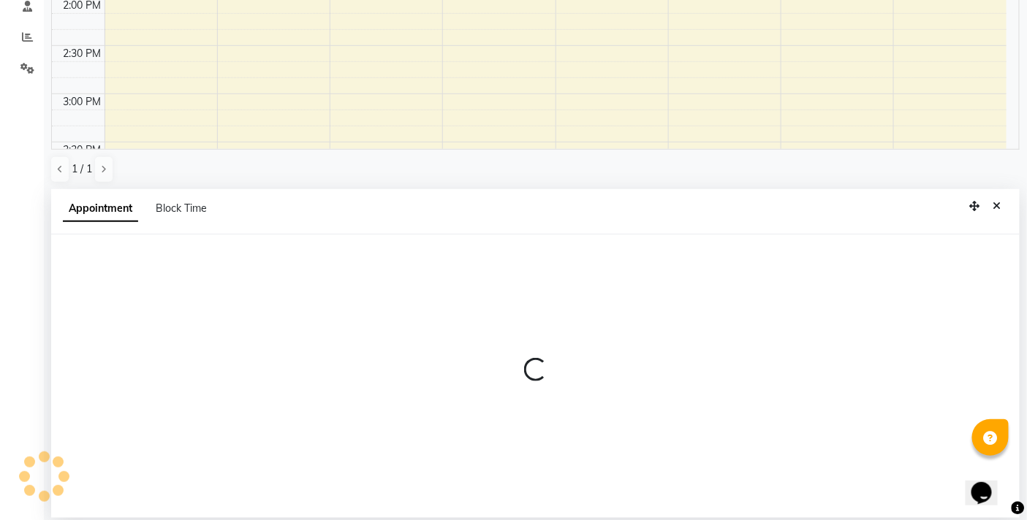
select select "83658"
select select "tentative"
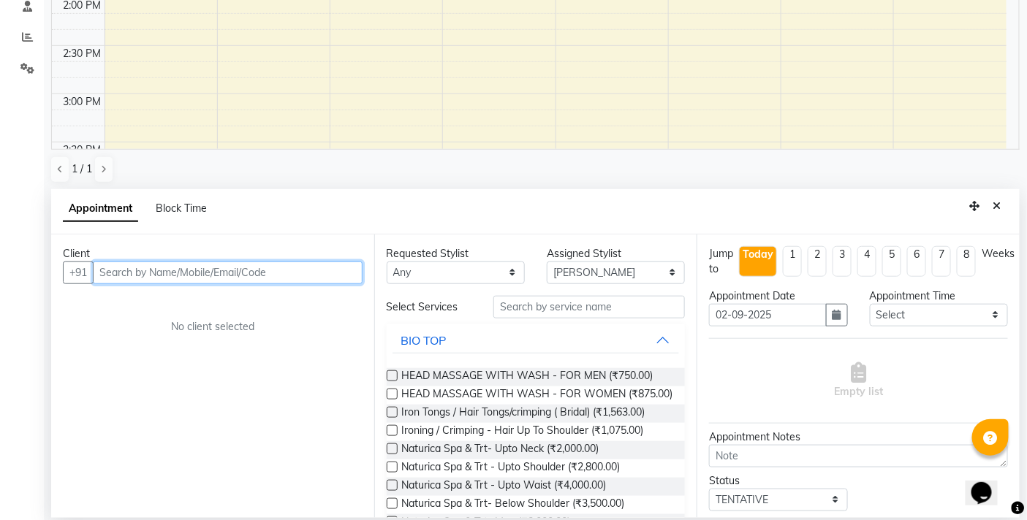
click at [245, 279] on input "text" at bounding box center [228, 273] width 270 height 23
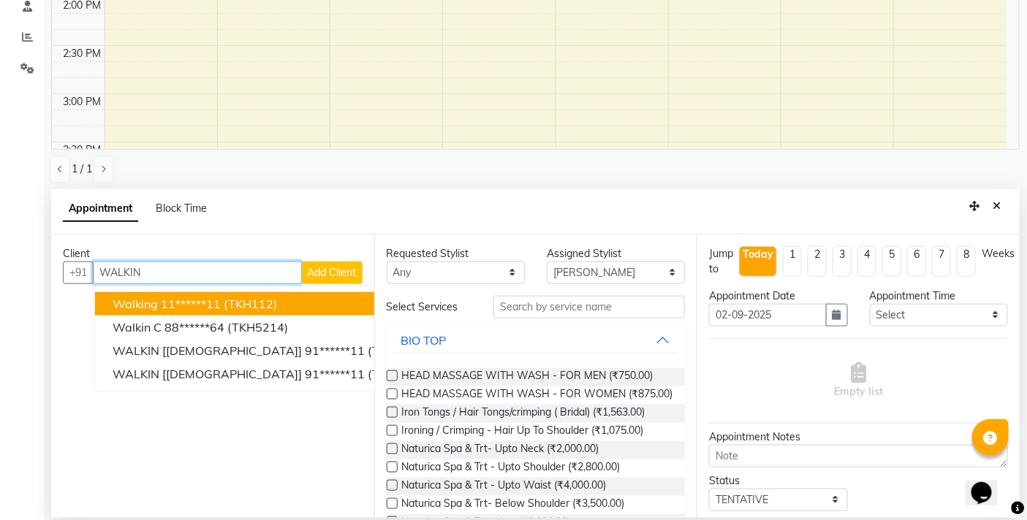
click at [266, 293] on button "walking 11******11 (TKH112)" at bounding box center [275, 303] width 361 height 23
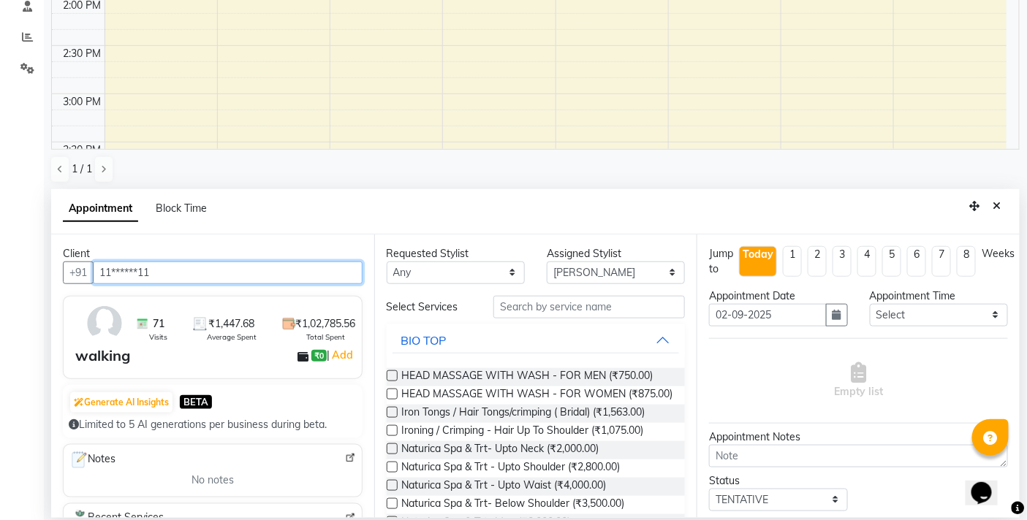
type input "11******11"
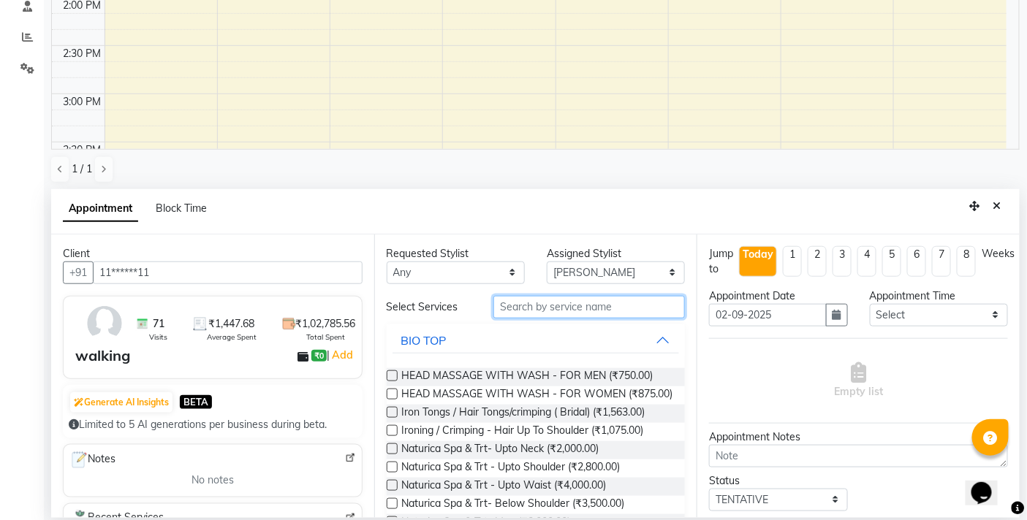
click at [601, 303] on input "text" at bounding box center [588, 307] width 191 height 23
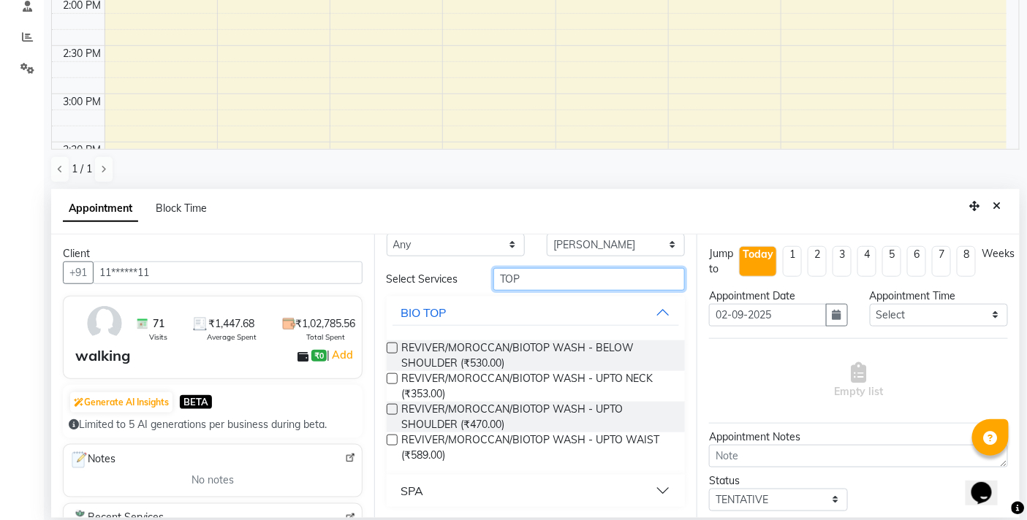
type input "TOP"
click at [454, 479] on button "SPA" at bounding box center [535, 491] width 287 height 26
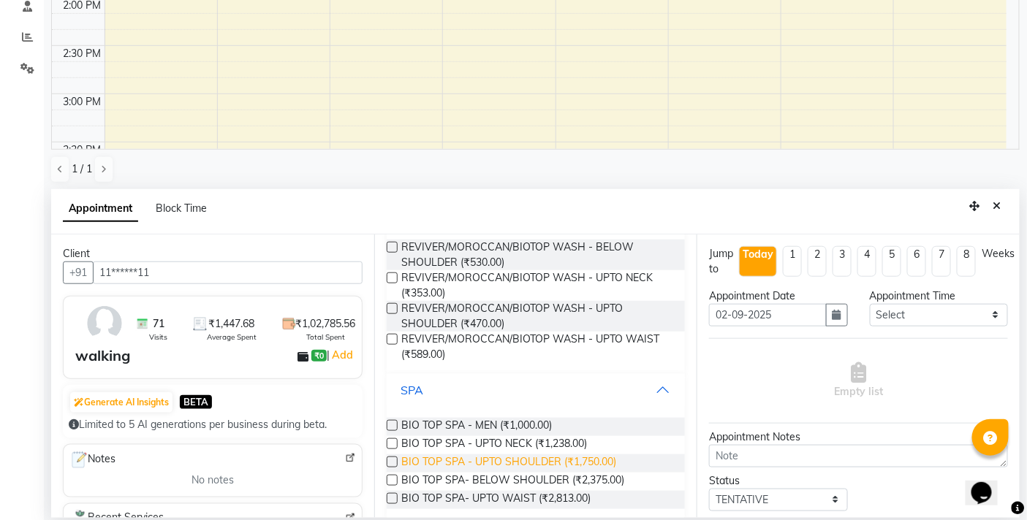
scroll to position [132, 0]
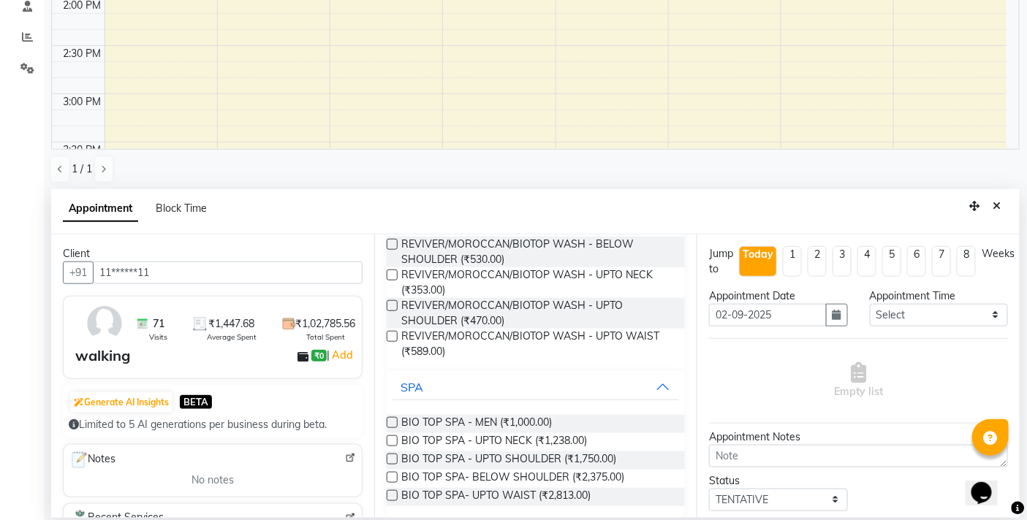
click at [381, 475] on div "Requested Stylist Any BB SALON DIPALI EKTA FARMAN GOUSIYA SHAIKH MANGESH TAVARE…" at bounding box center [535, 377] width 323 height 284
click at [399, 477] on div "BIO TOP SPA- BELOW SHOULDER (₹2,375.00)" at bounding box center [536, 479] width 299 height 18
click at [383, 478] on div "Requested Stylist Any BB SALON DIPALI EKTA FARMAN GOUSIYA SHAIKH MANGESH TAVARE…" at bounding box center [535, 377] width 323 height 284
click at [395, 478] on label at bounding box center [392, 477] width 11 height 11
click at [395, 478] on input "checkbox" at bounding box center [391, 478] width 9 height 9
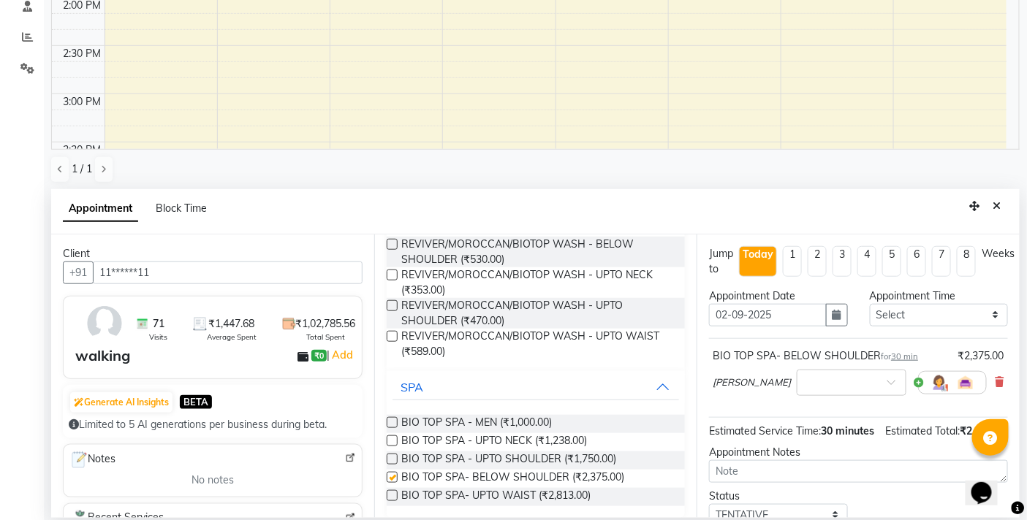
scroll to position [60, 0]
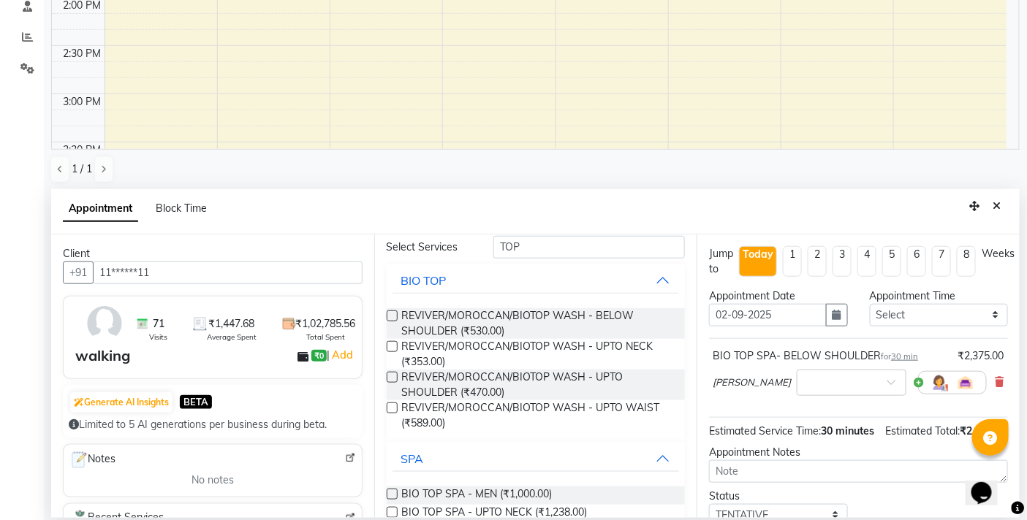
checkbox input "false"
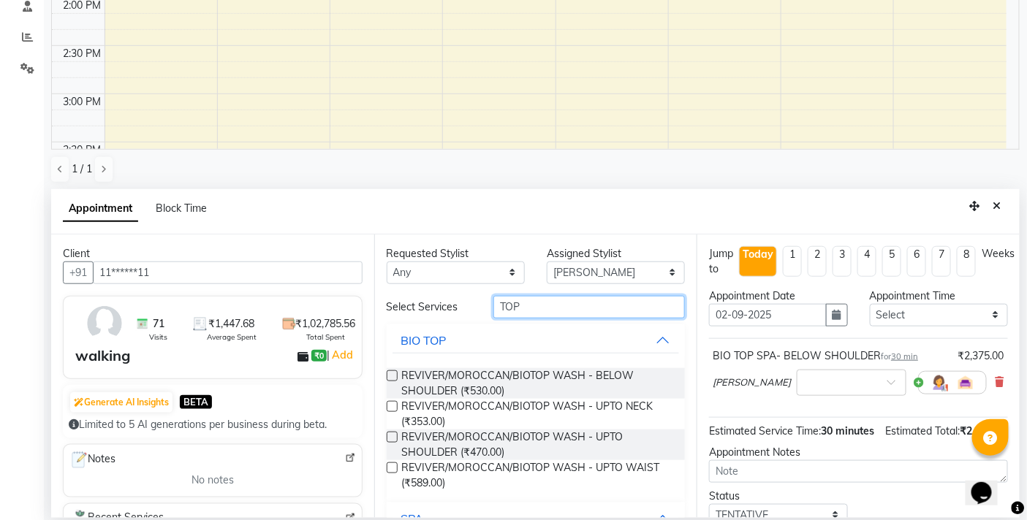
drag, startPoint x: 565, startPoint y: 312, endPoint x: 359, endPoint y: 322, distance: 206.3
click at [360, 322] on div "Client +91 11******11 71 Visits ₹1,447.68 Average Spent ₹1,02,785.56 Total Spen…" at bounding box center [535, 377] width 968 height 284
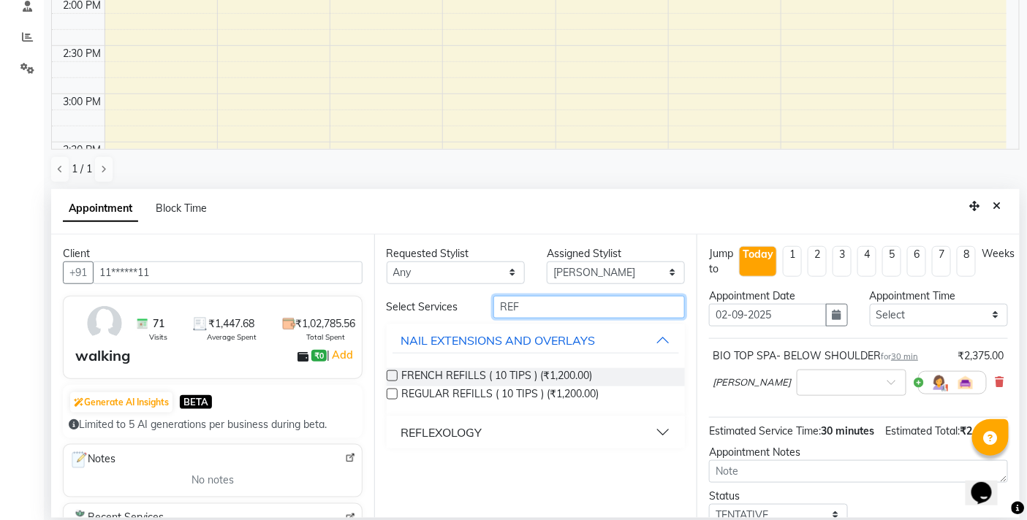
type input "REF"
click at [463, 433] on div "REFLEXOLOGY" at bounding box center [441, 433] width 81 height 18
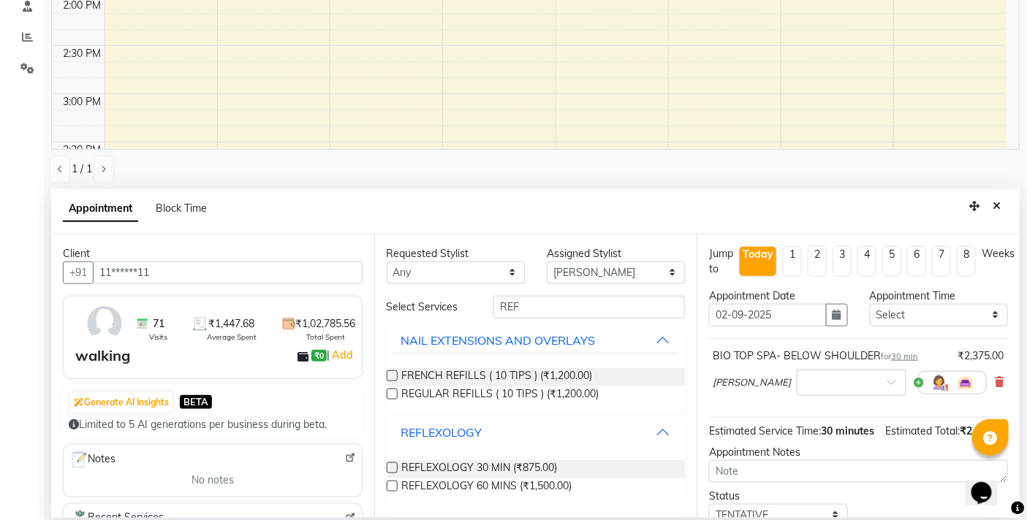
scroll to position [1, 0]
click at [395, 463] on label at bounding box center [392, 466] width 11 height 11
click at [395, 463] on input "checkbox" at bounding box center [391, 467] width 9 height 9
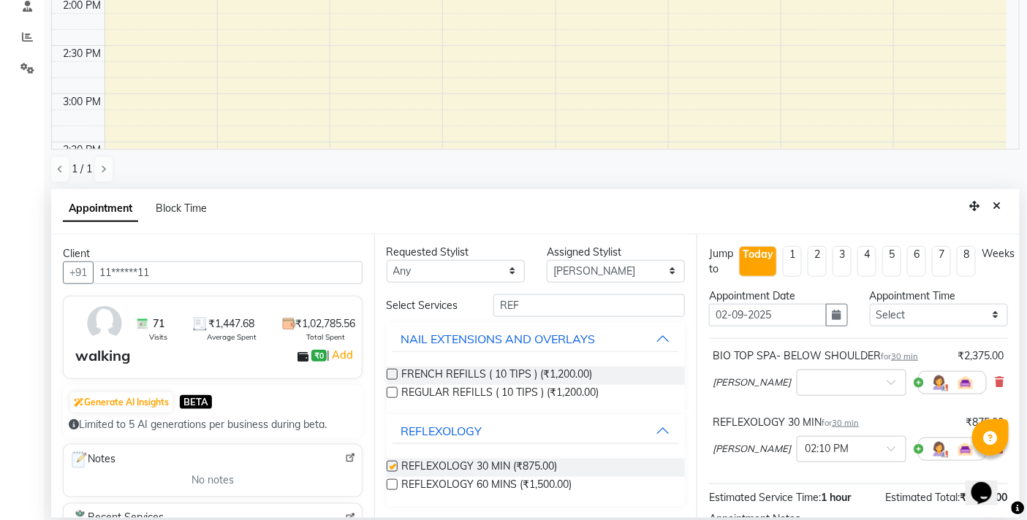
checkbox input "false"
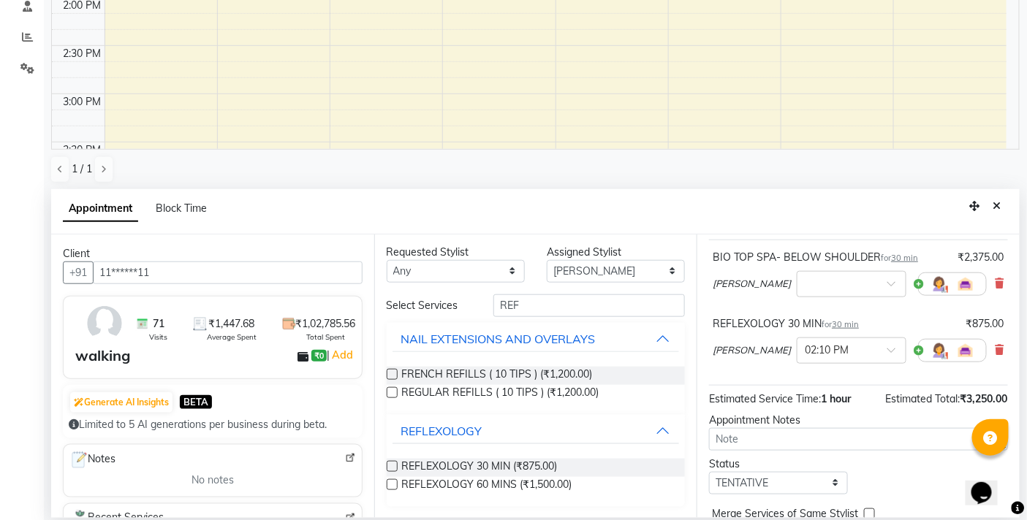
scroll to position [167, 0]
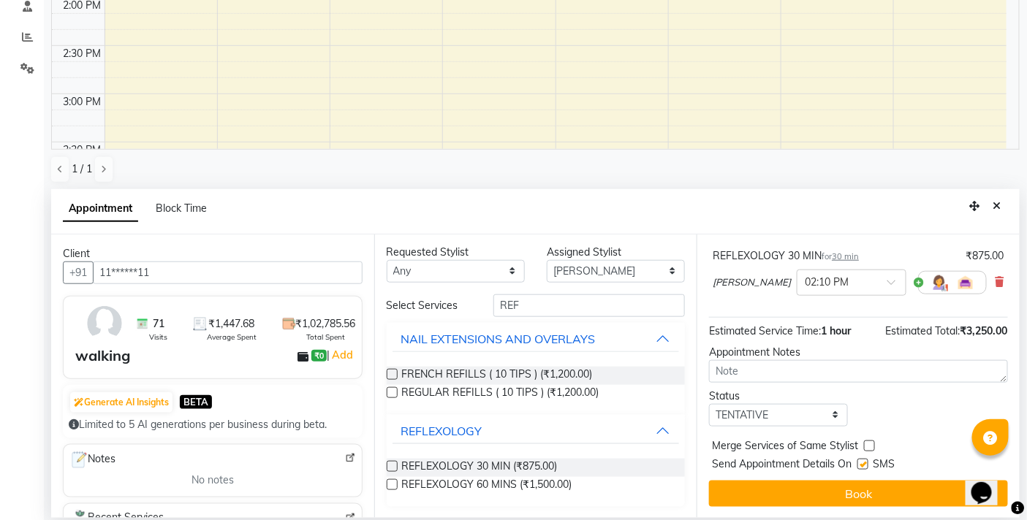
click at [877, 506] on div "Jump to Today 1 2 3 4 5 6 7 8 Weeks Appointment Date 02-09-2025 Appointment Tim…" at bounding box center [857, 377] width 323 height 284
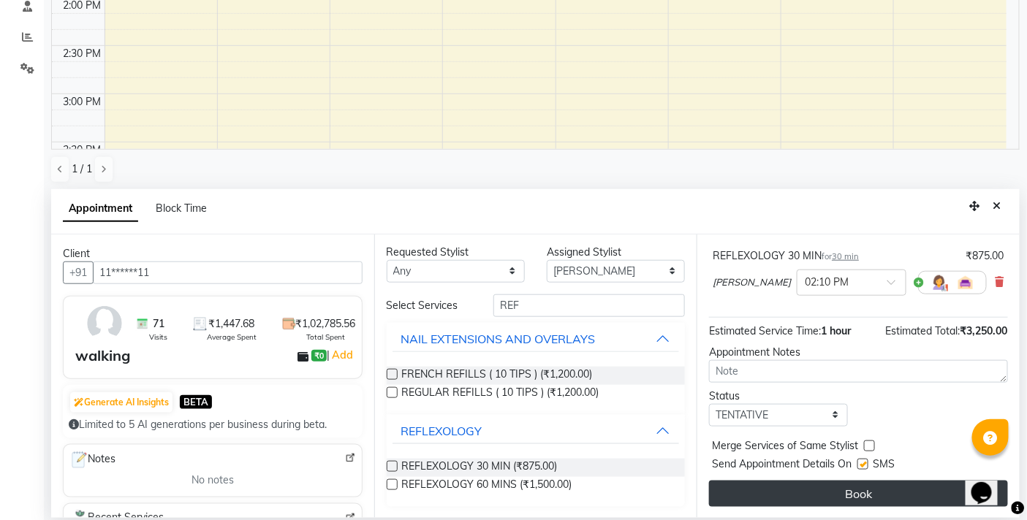
click at [880, 490] on button "Book" at bounding box center [858, 494] width 299 height 26
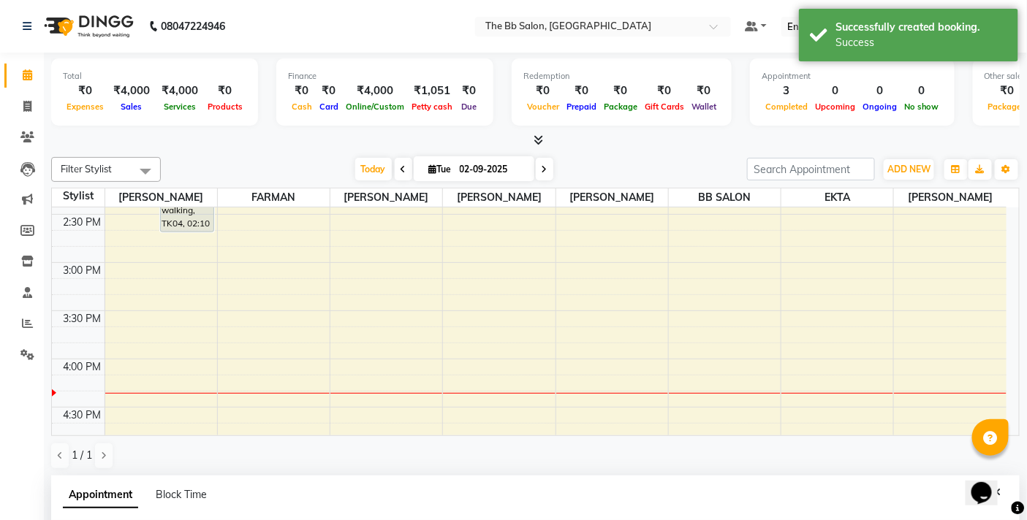
scroll to position [812, 0]
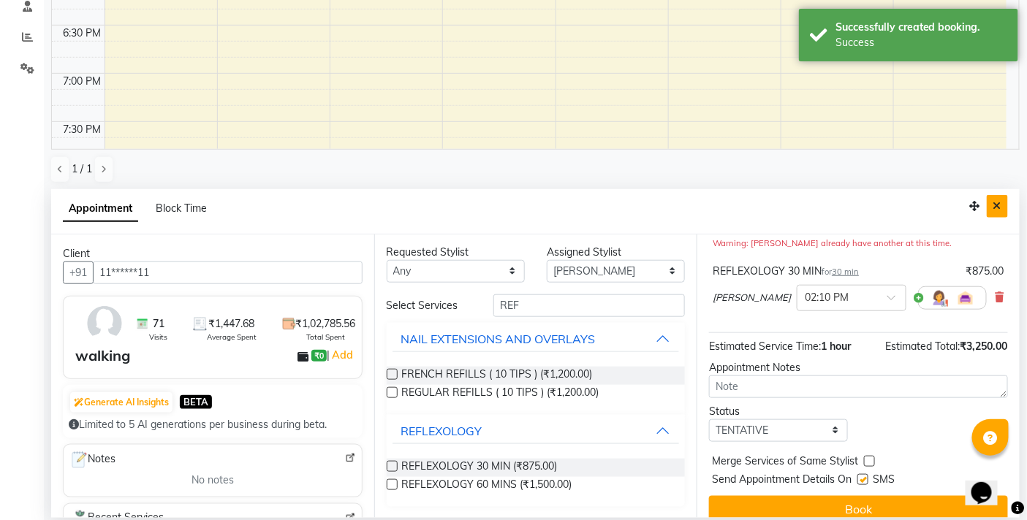
click at [1003, 216] on button "Close" at bounding box center [996, 206] width 21 height 23
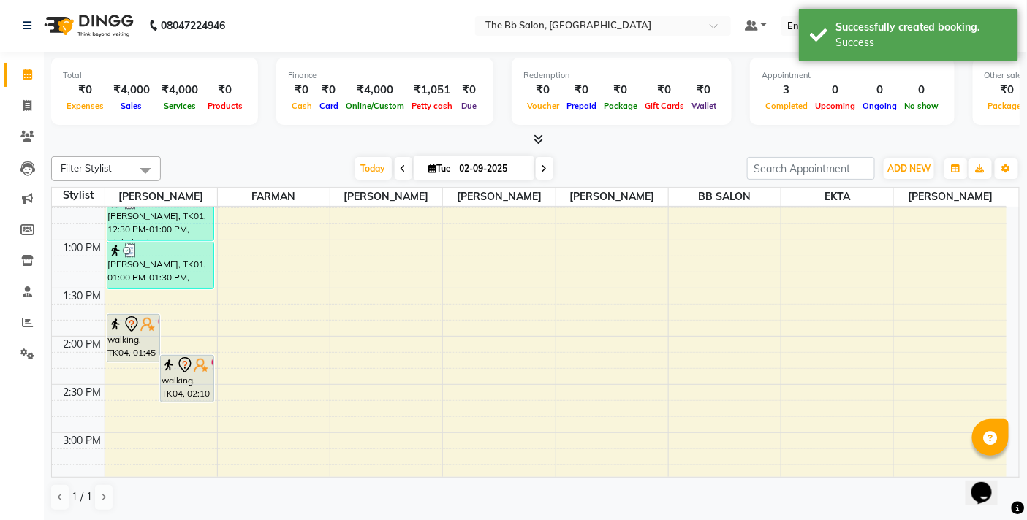
scroll to position [406, 0]
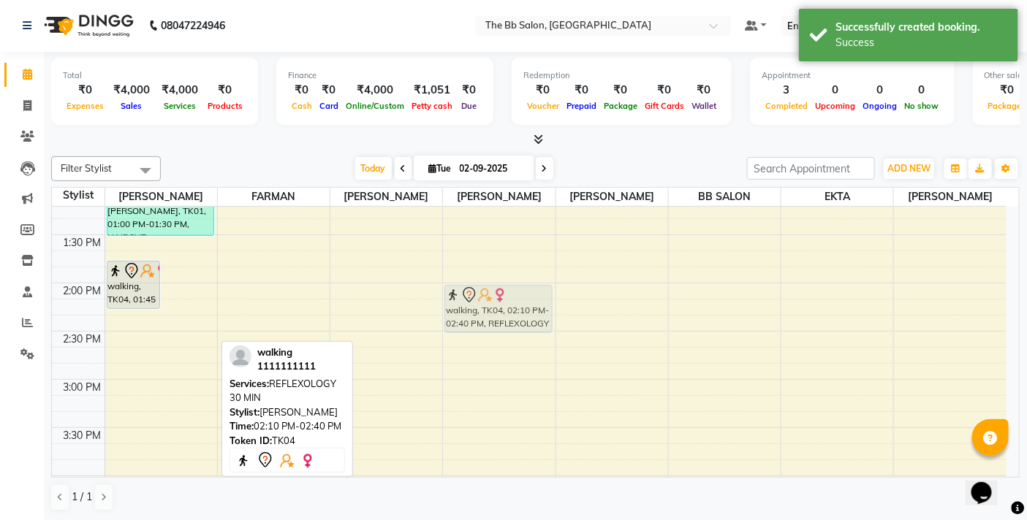
drag, startPoint x: 191, startPoint y: 308, endPoint x: 529, endPoint y: 288, distance: 338.9
click at [529, 288] on tr "walking, TK04, 01:45 PM-02:15 PM, BIO TOP SPA- BELOW SHOULDER walking, TK04, 02…" at bounding box center [529, 476] width 954 height 1350
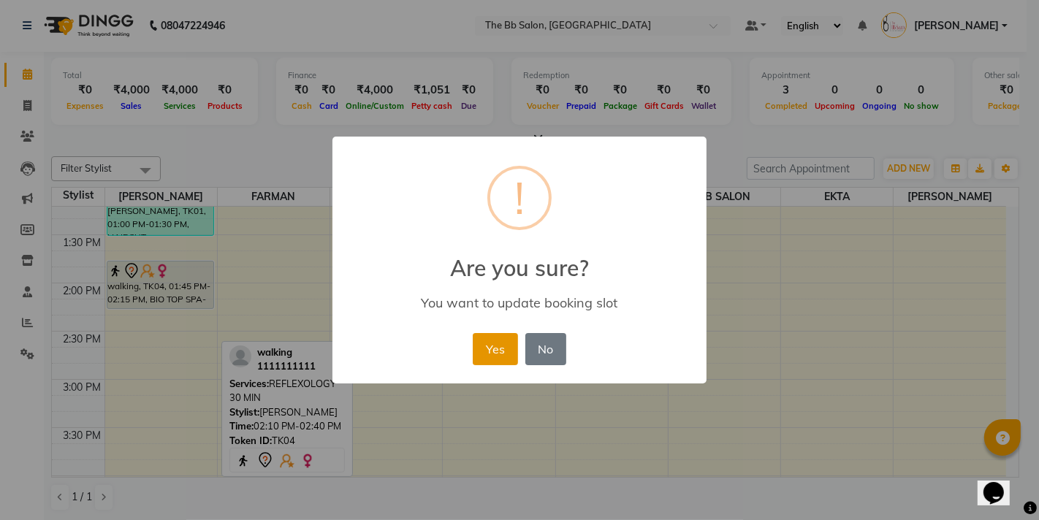
click at [498, 351] on button "Yes" at bounding box center [495, 349] width 45 height 32
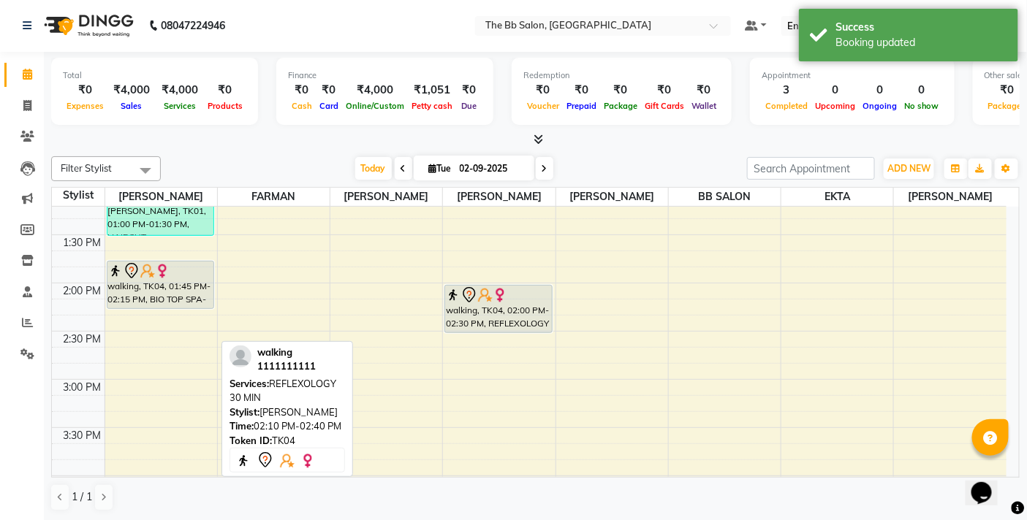
select select "83658"
select select "tentative"
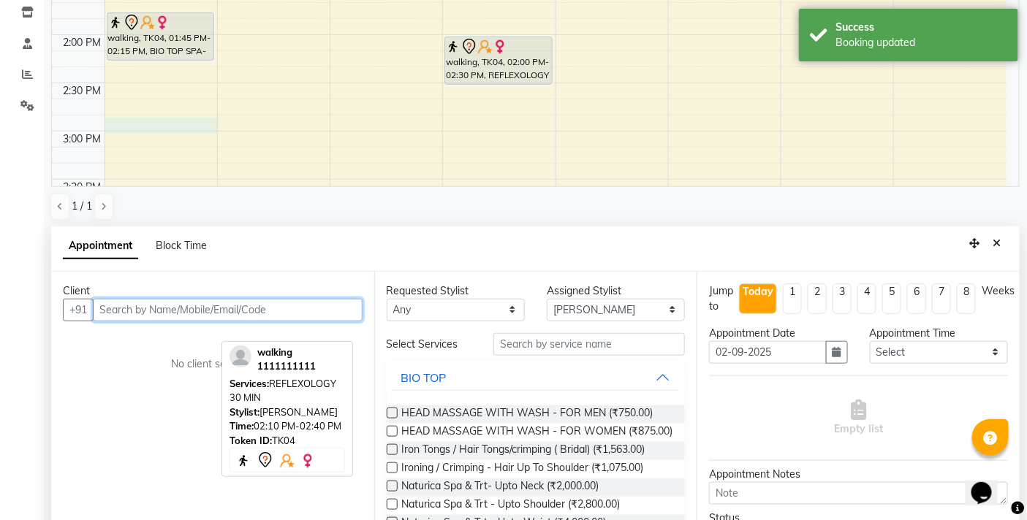
scroll to position [286, 0]
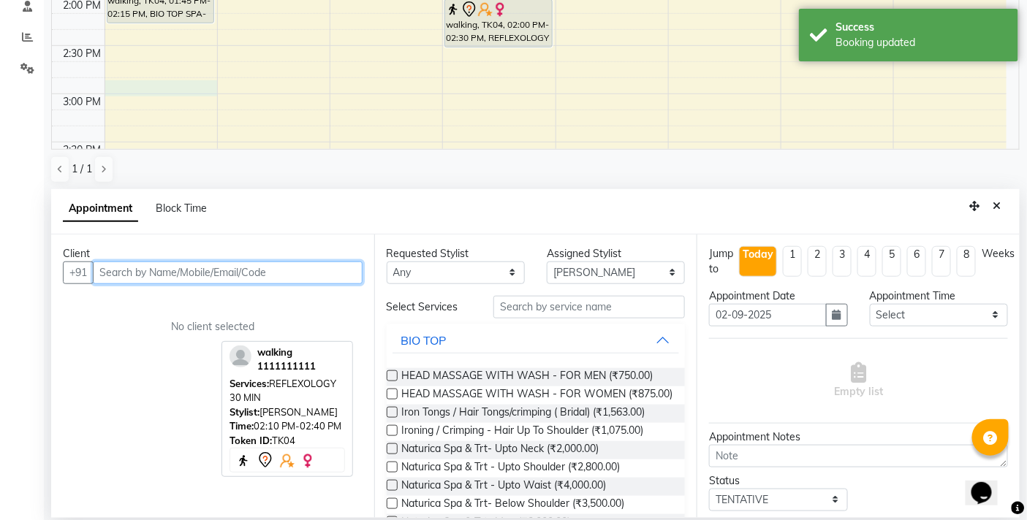
click at [183, 280] on input "text" at bounding box center [228, 273] width 270 height 23
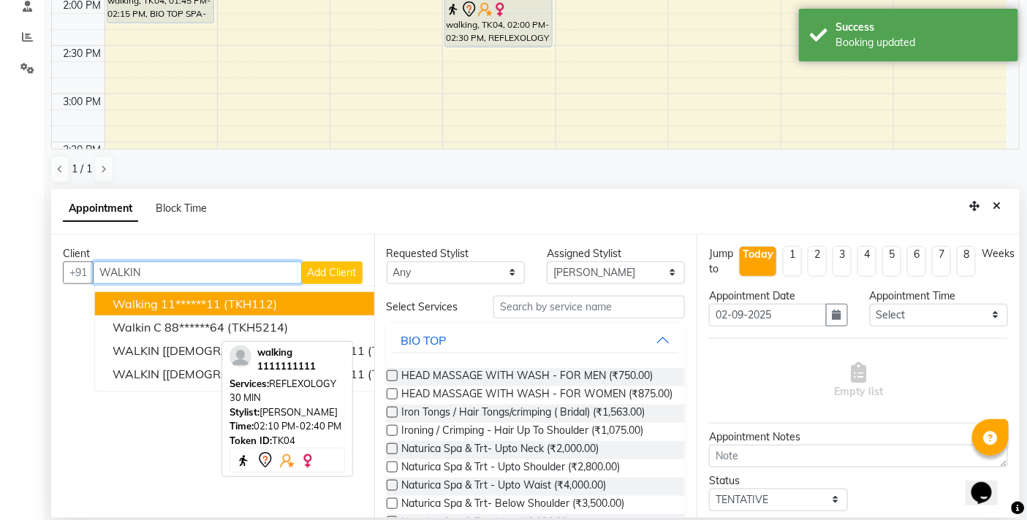
click at [206, 300] on ngb-highlight "11******11" at bounding box center [191, 304] width 60 height 15
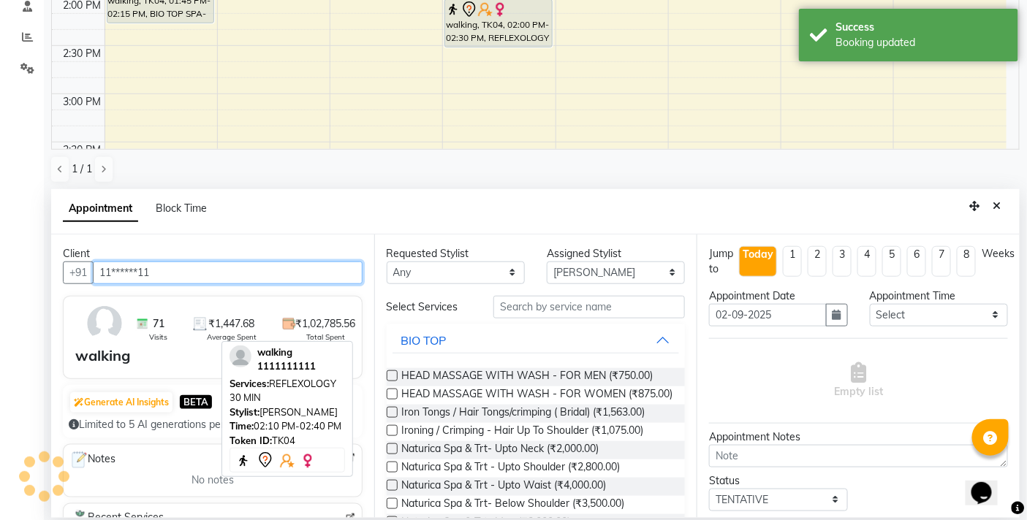
type input "11******11"
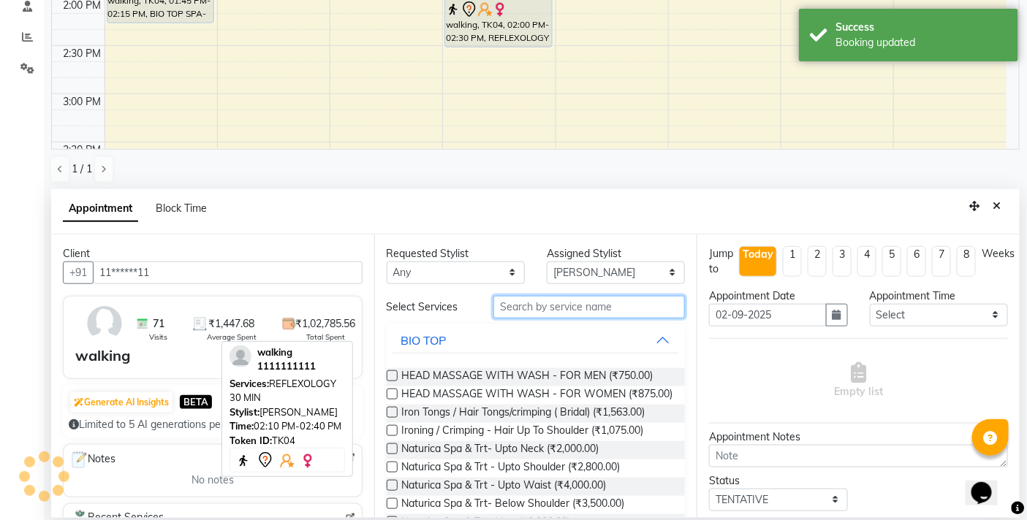
click at [528, 311] on input "text" at bounding box center [588, 307] width 191 height 23
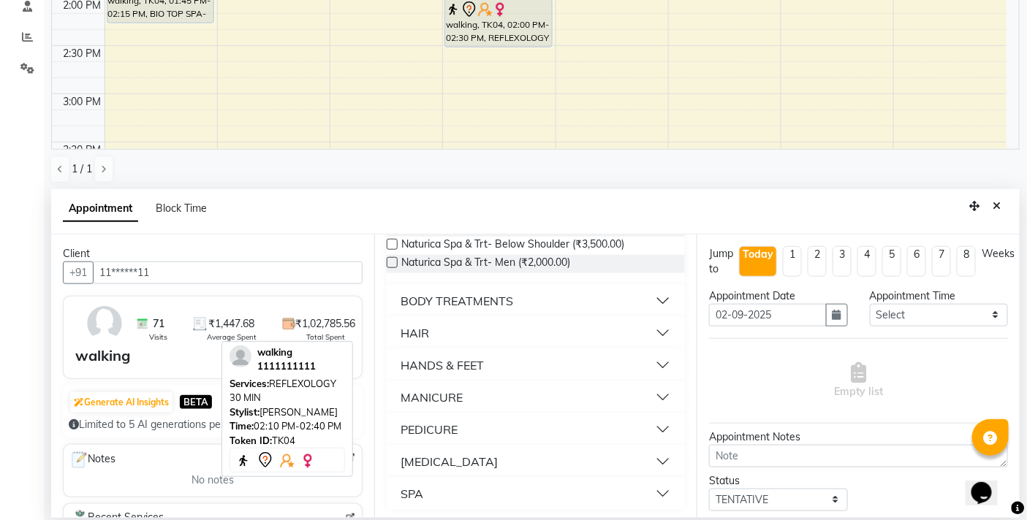
scroll to position [190, 0]
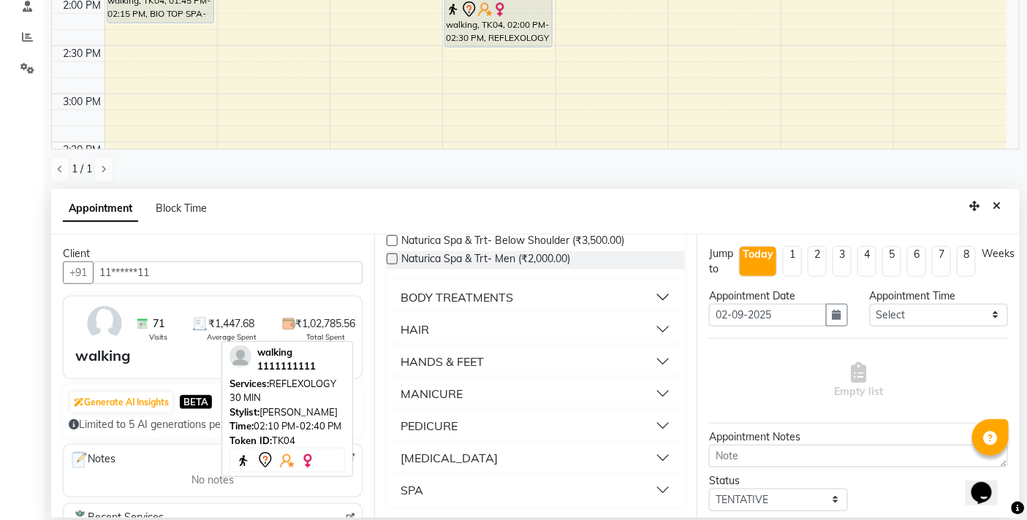
type input "SPA"
click at [435, 487] on button "SPA" at bounding box center [535, 490] width 287 height 26
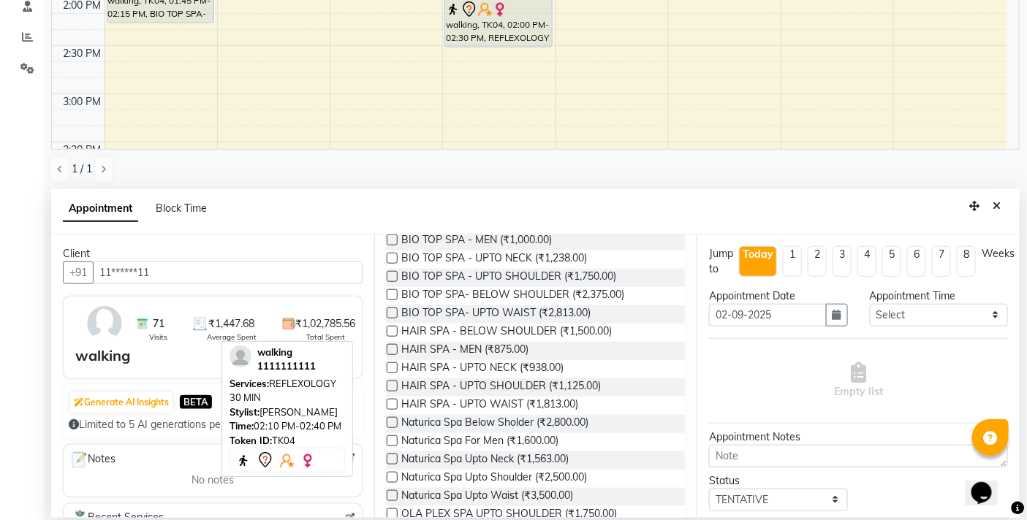
scroll to position [514, 0]
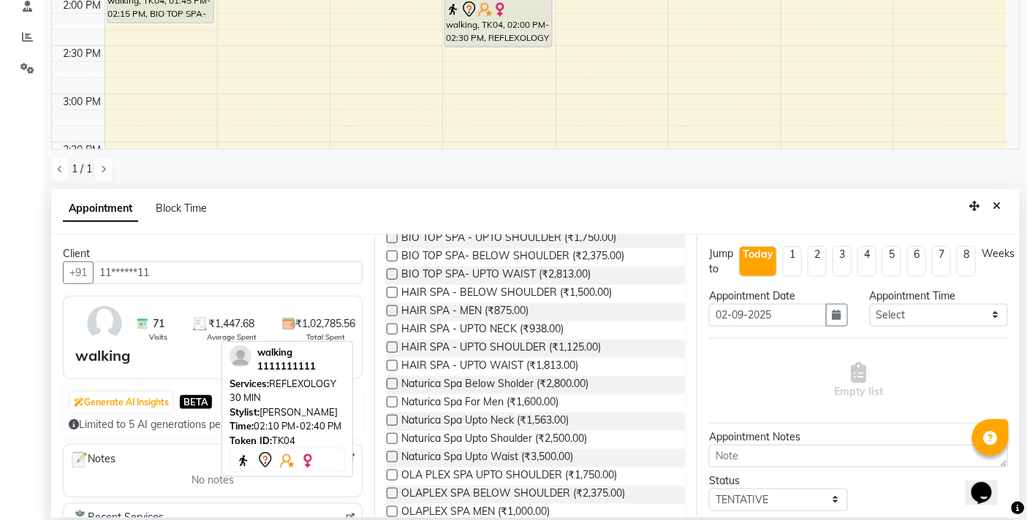
click at [389, 345] on label at bounding box center [392, 347] width 11 height 11
click at [389, 345] on input "checkbox" at bounding box center [391, 348] width 9 height 9
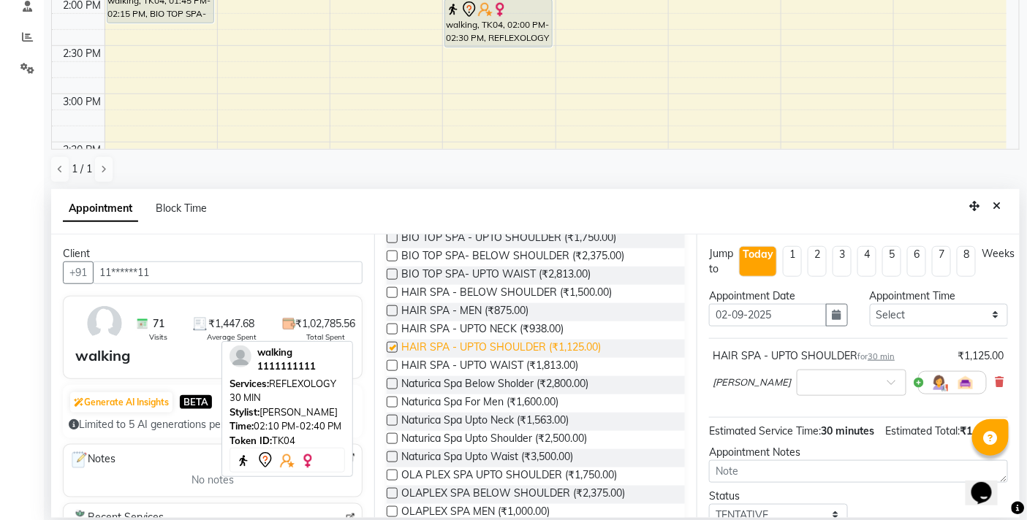
checkbox input "false"
click at [995, 379] on icon at bounding box center [999, 382] width 9 height 10
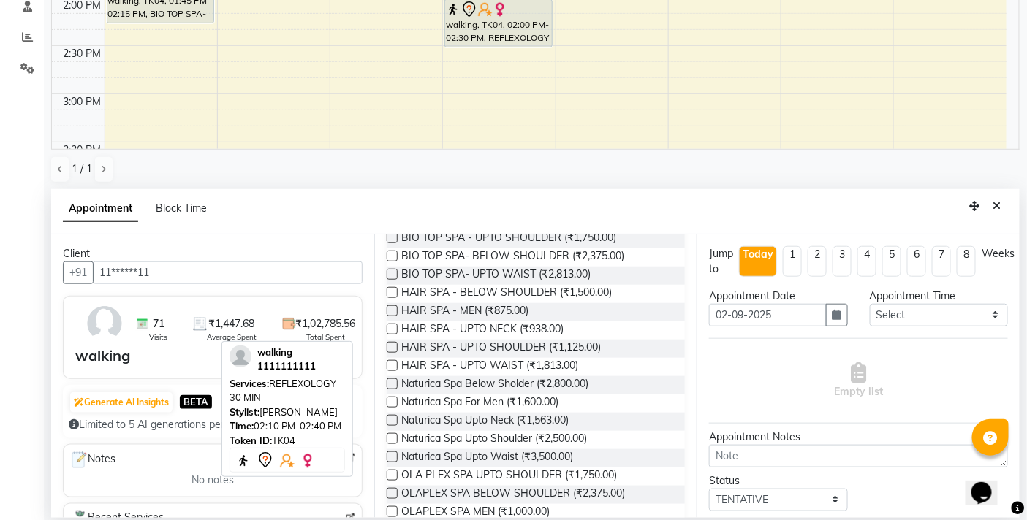
click at [392, 289] on label at bounding box center [392, 292] width 11 height 11
click at [392, 289] on input "checkbox" at bounding box center [391, 293] width 9 height 9
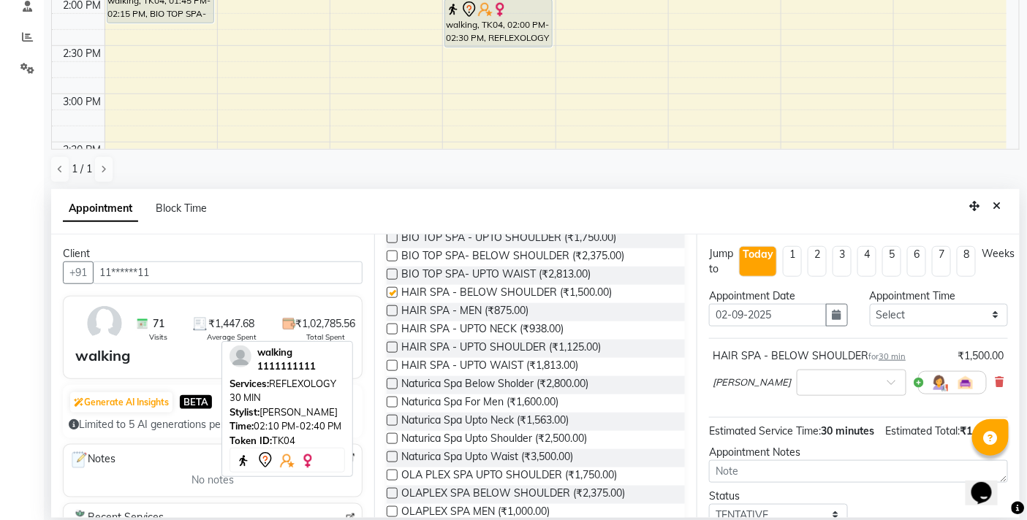
checkbox input "false"
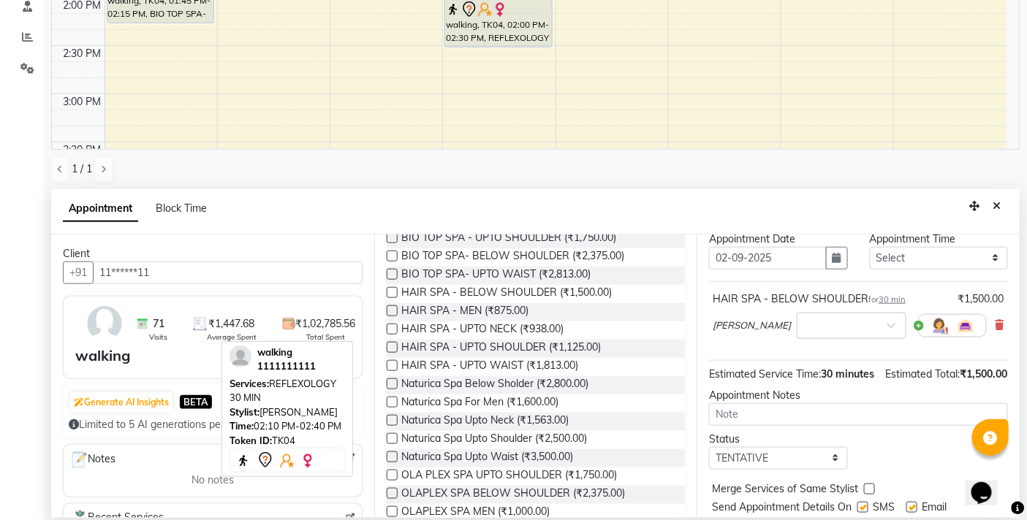
scroll to position [115, 0]
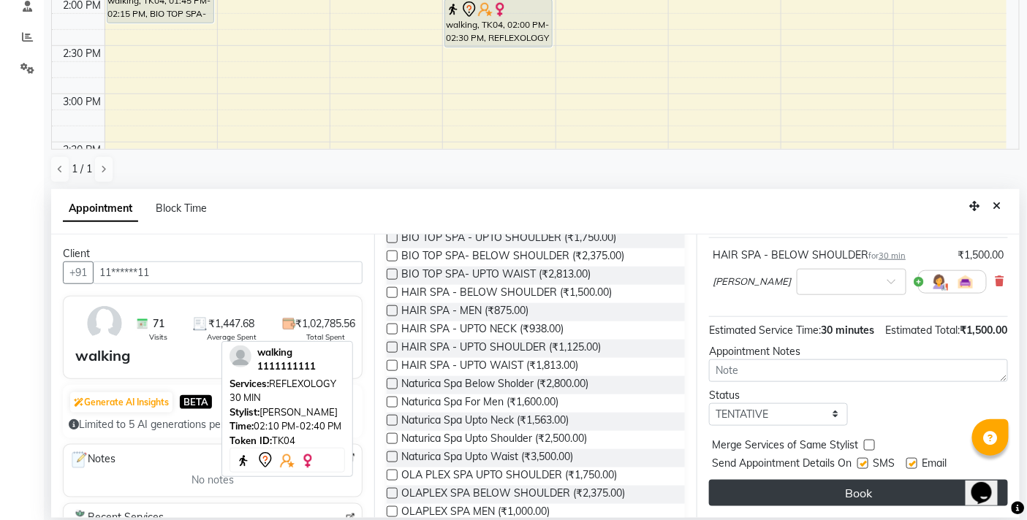
click at [793, 480] on button "Book" at bounding box center [858, 493] width 299 height 26
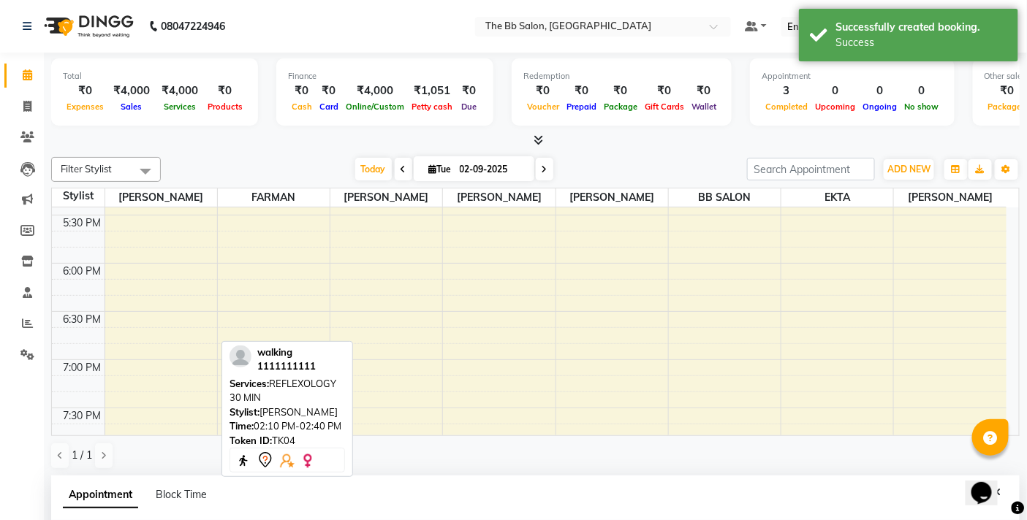
scroll to position [286, 0]
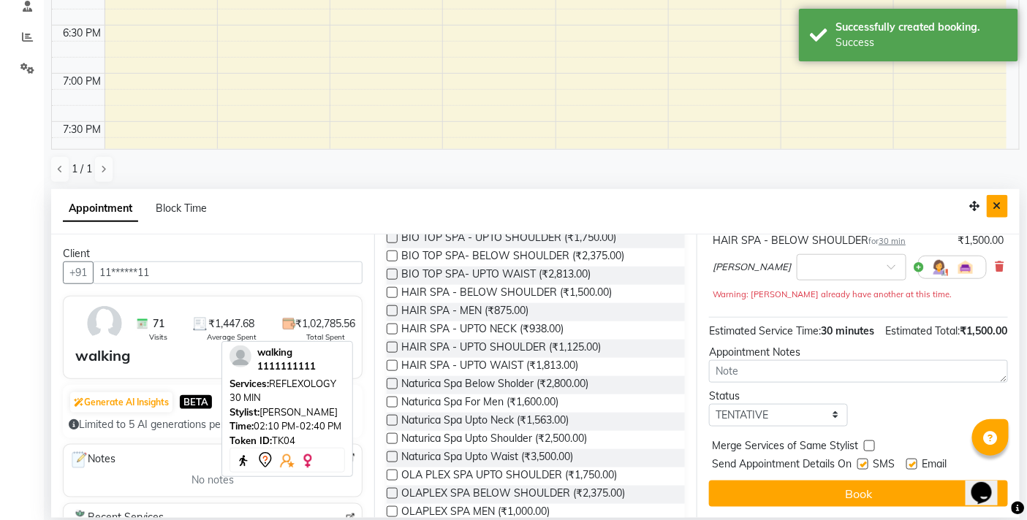
click at [998, 208] on icon "Close" at bounding box center [997, 206] width 8 height 10
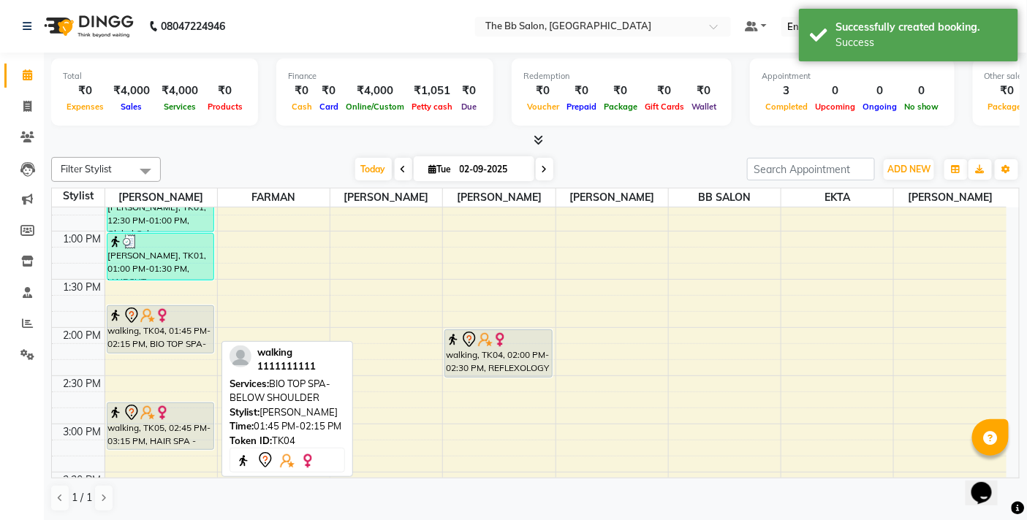
scroll to position [324, 0]
